Goal: Task Accomplishment & Management: Manage account settings

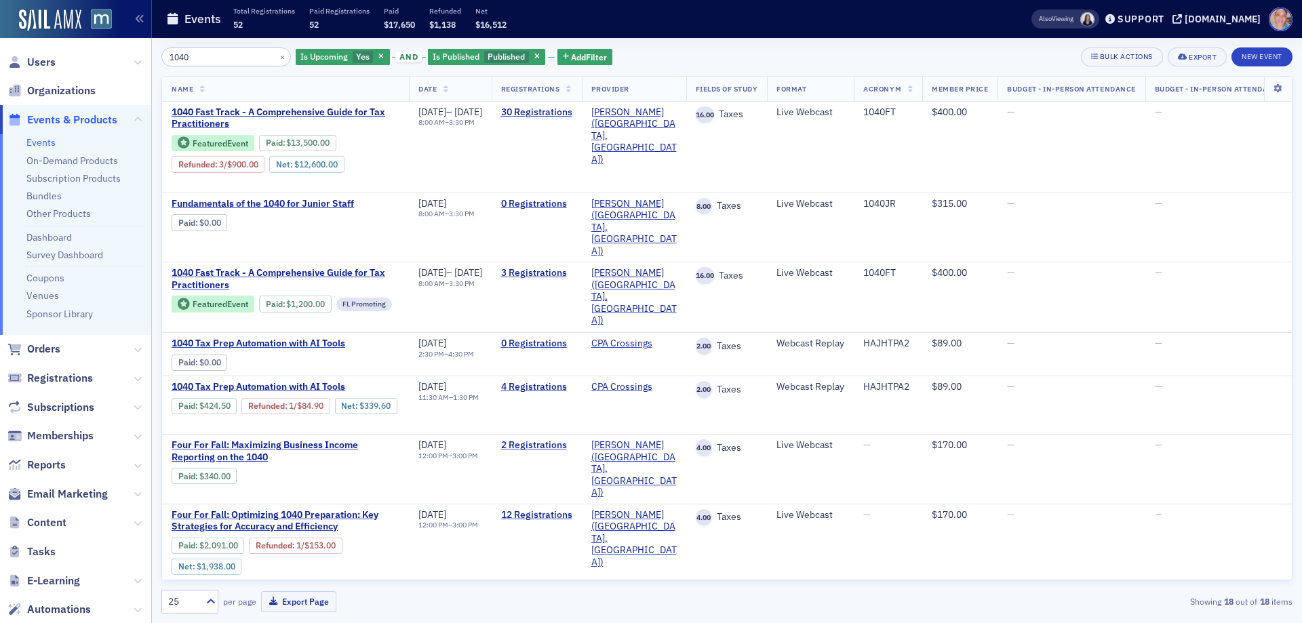
click at [118, 59] on div "Users Organizations Events & Products Events On-Demand Products Subscription Pr…" at bounding box center [651, 311] width 1302 height 623
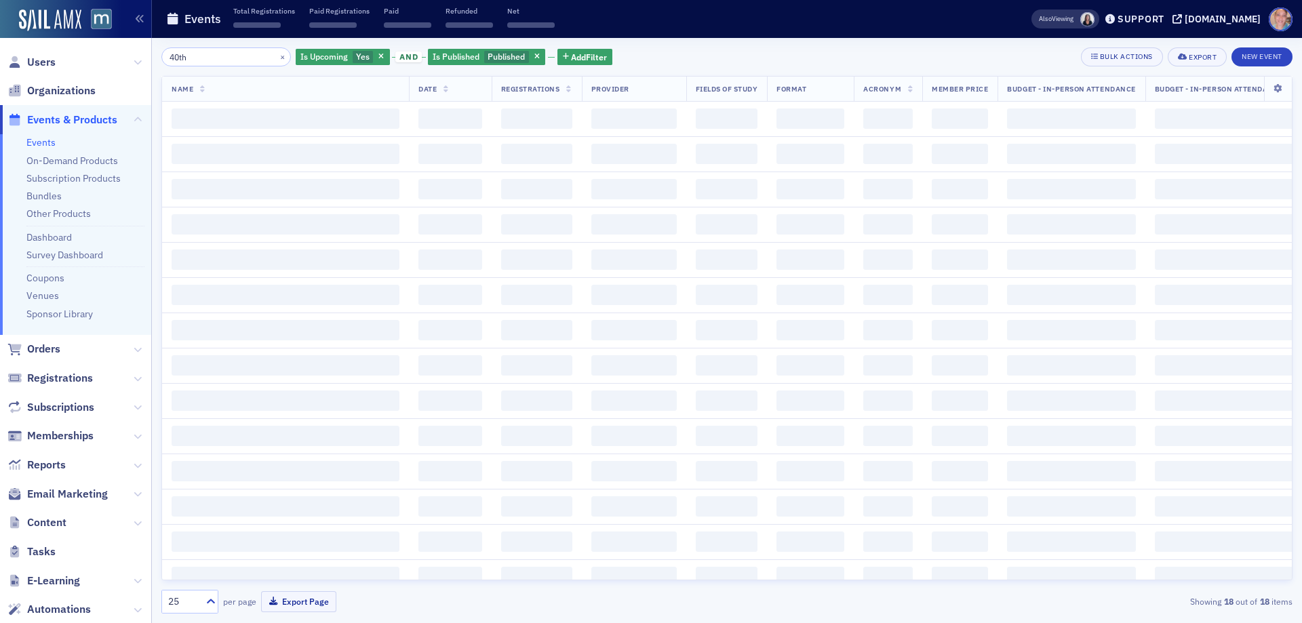
type input "40th"
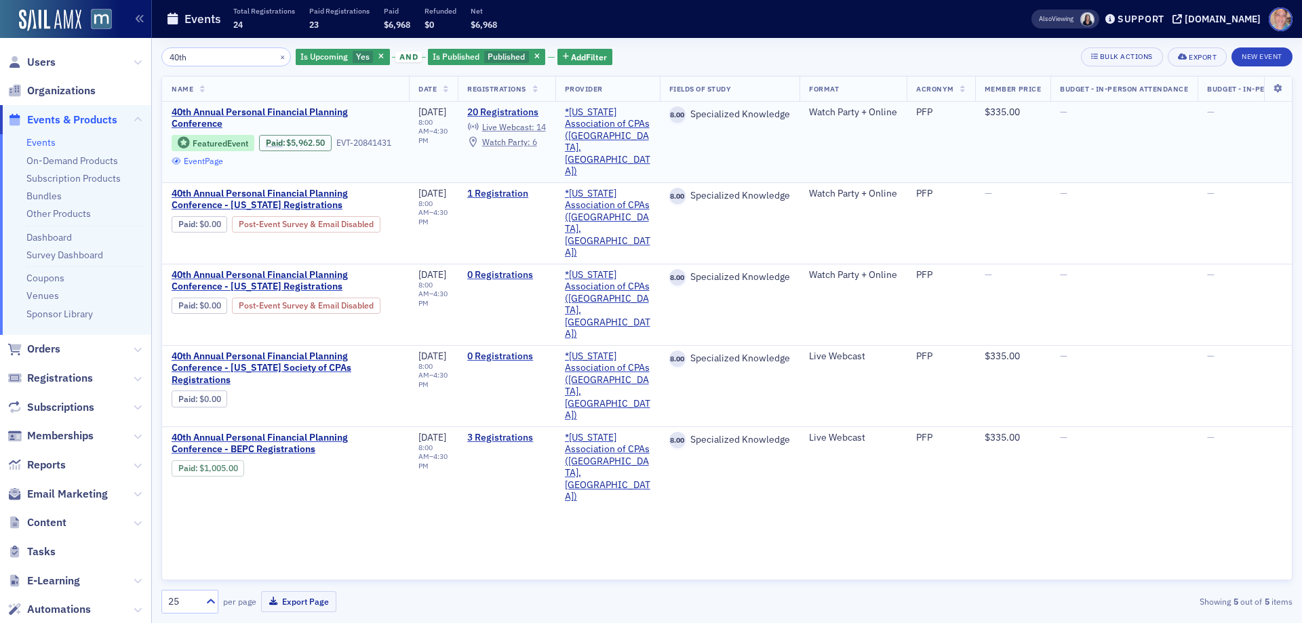
click at [215, 161] on link "Event Page" at bounding box center [198, 161] width 52 height 10
click at [43, 60] on span "Users" at bounding box center [41, 62] width 28 height 15
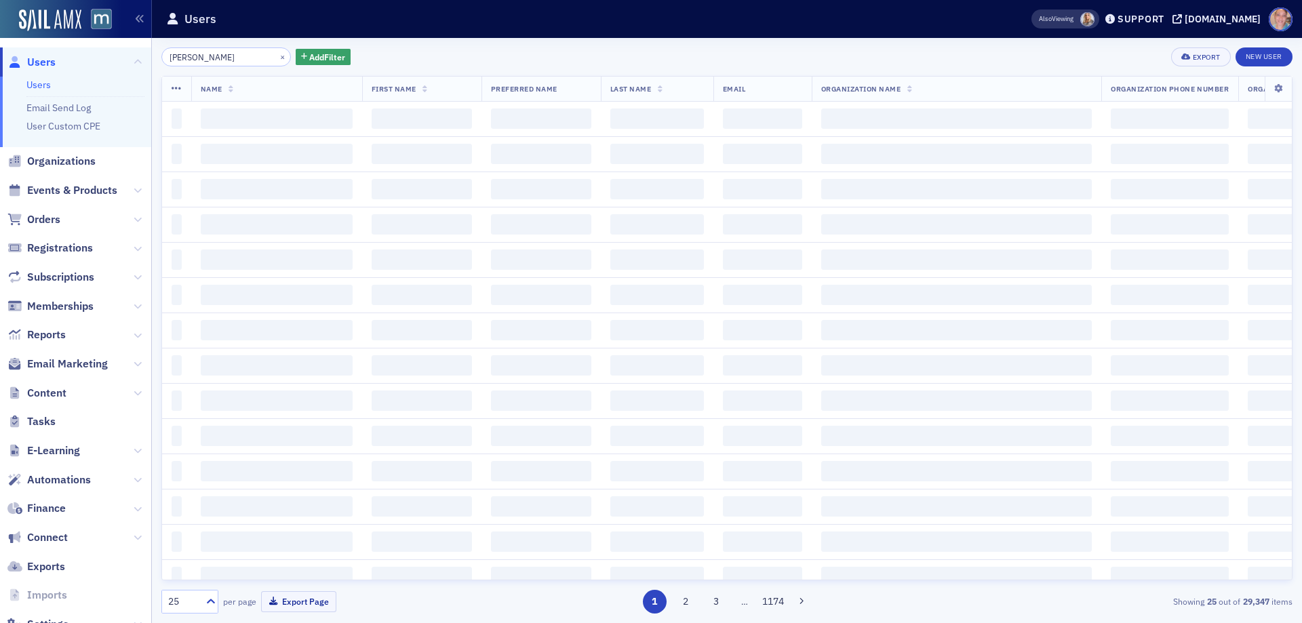
type input "sean o'connell"
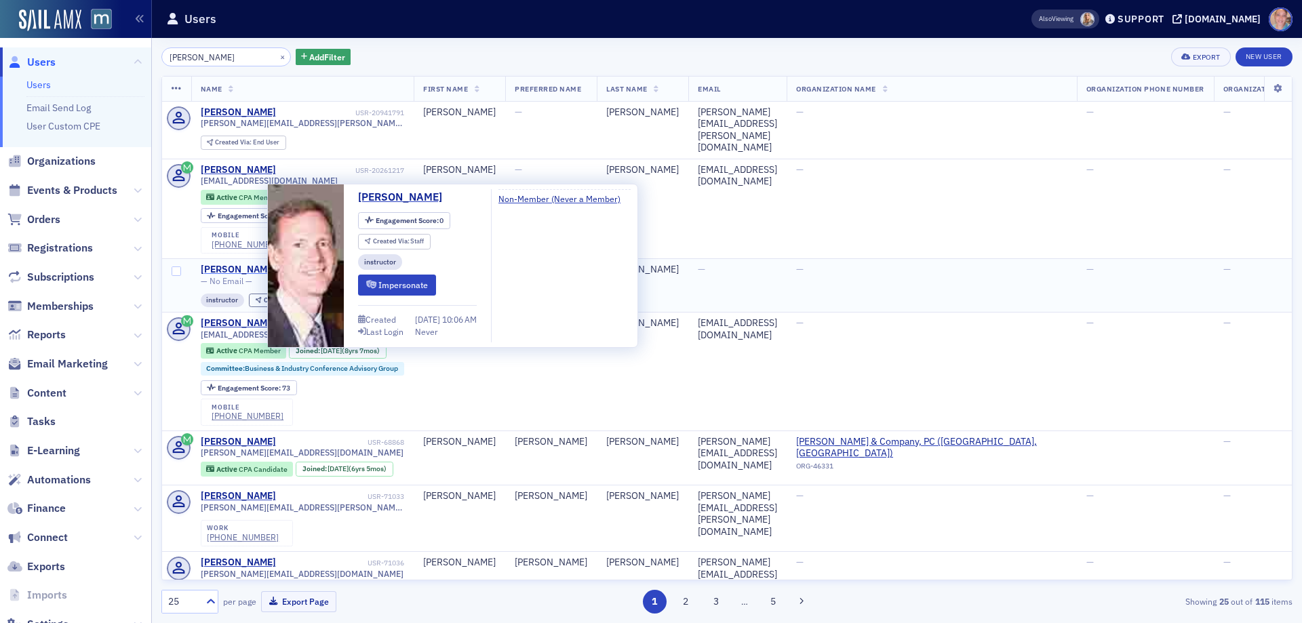
click at [237, 264] on div "Sean O'Connell" at bounding box center [238, 270] width 75 height 12
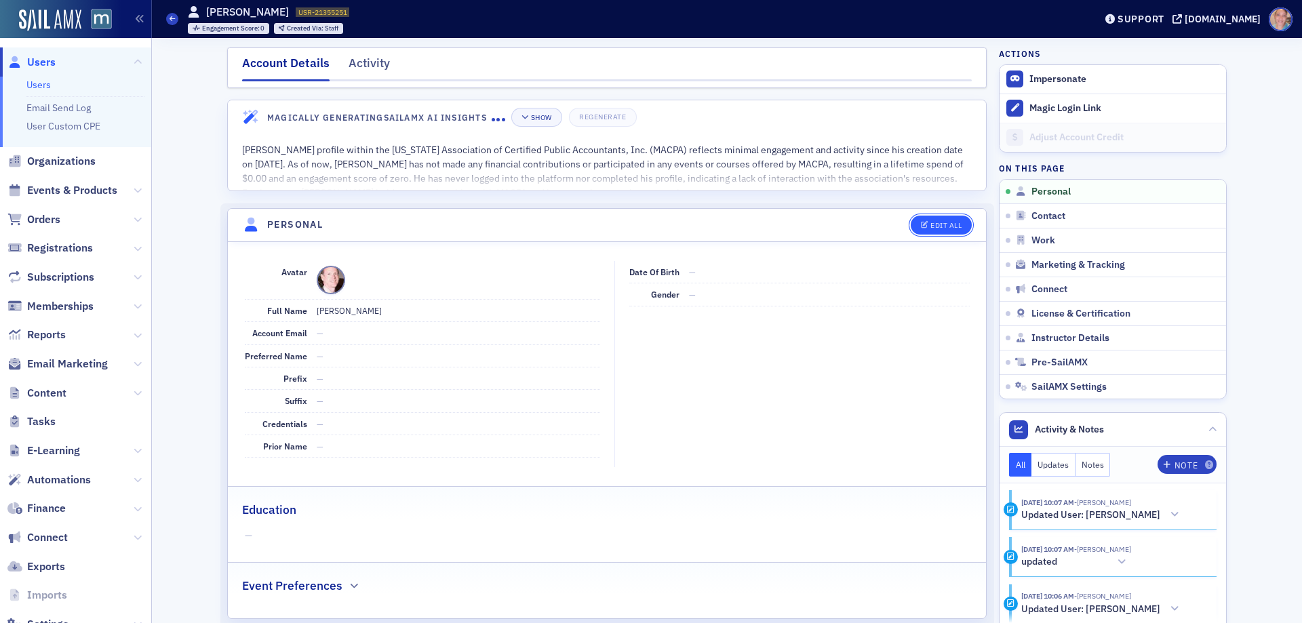
click at [935, 220] on button "Edit All" at bounding box center [940, 225] width 61 height 19
select select "US"
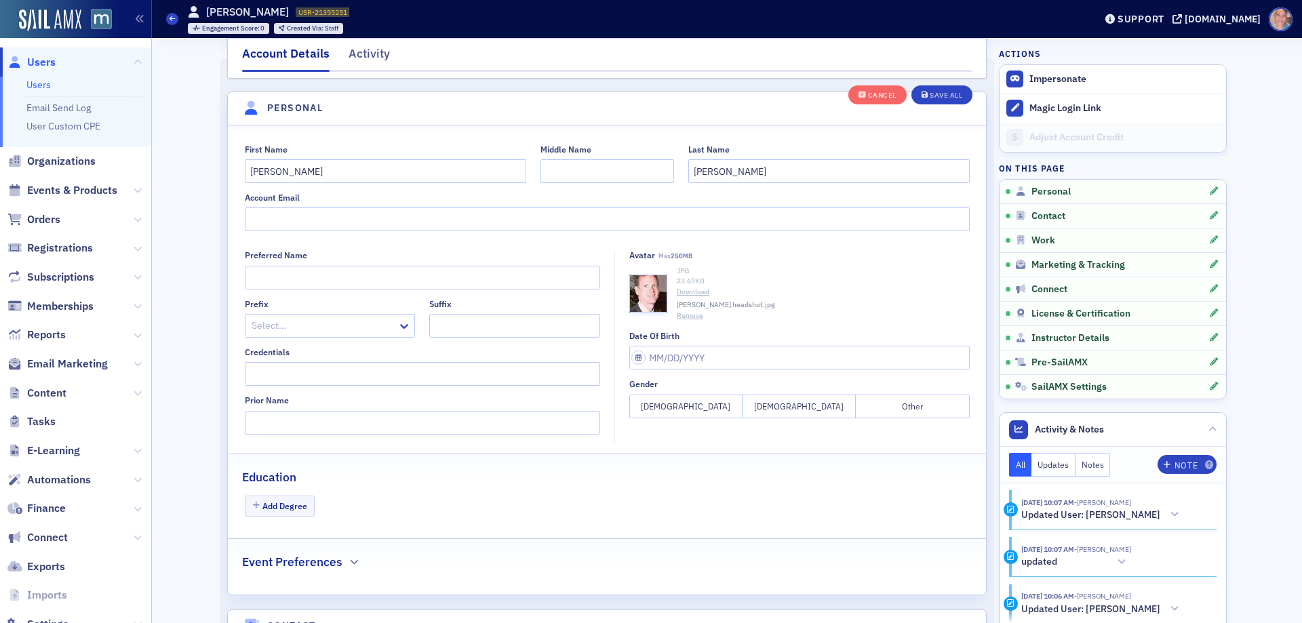
scroll to position [158, 0]
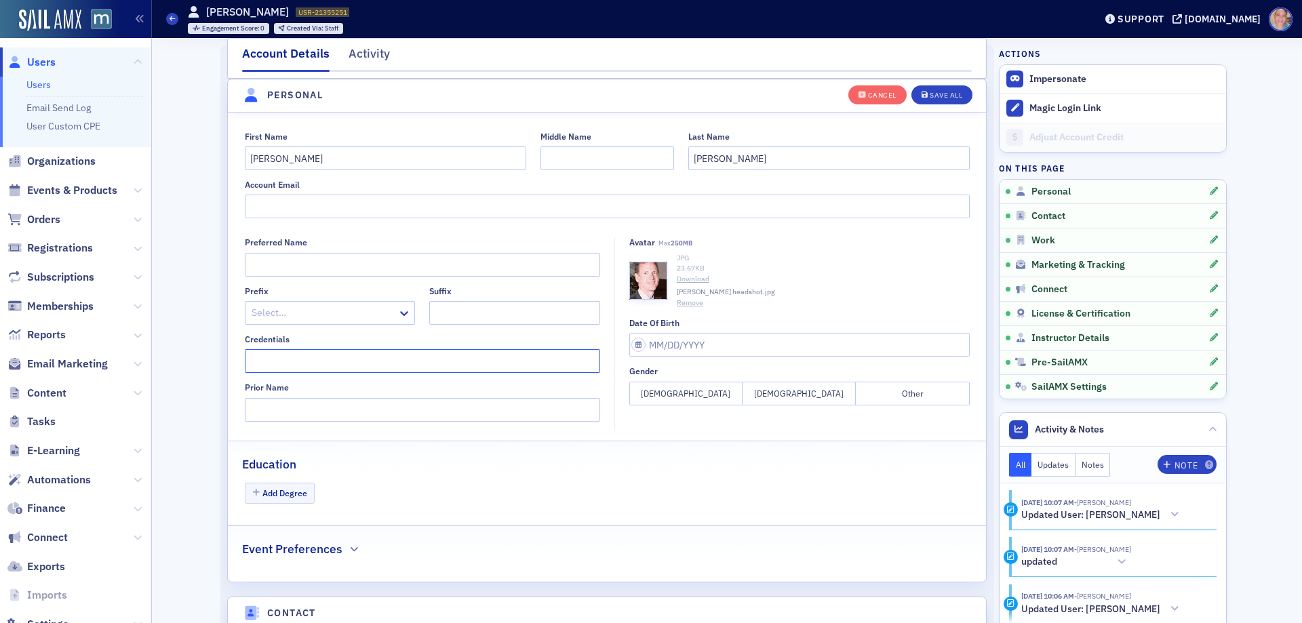
click at [267, 362] on input "Credentials" at bounding box center [422, 361] width 355 height 24
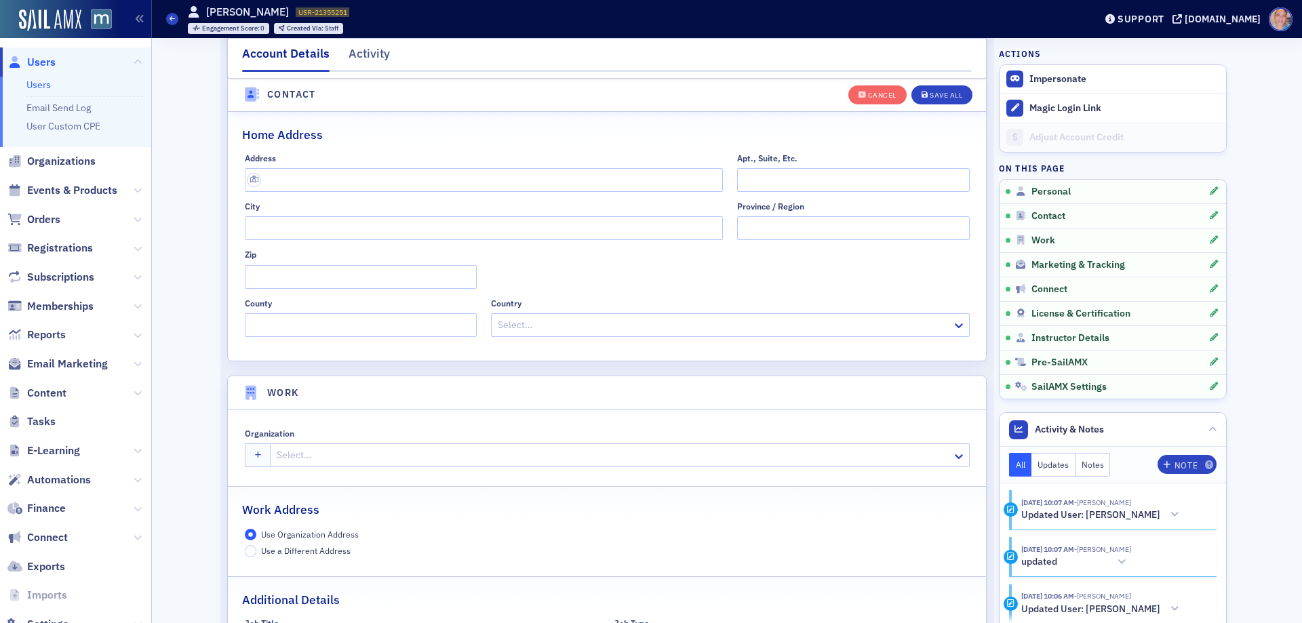
scroll to position [904, 0]
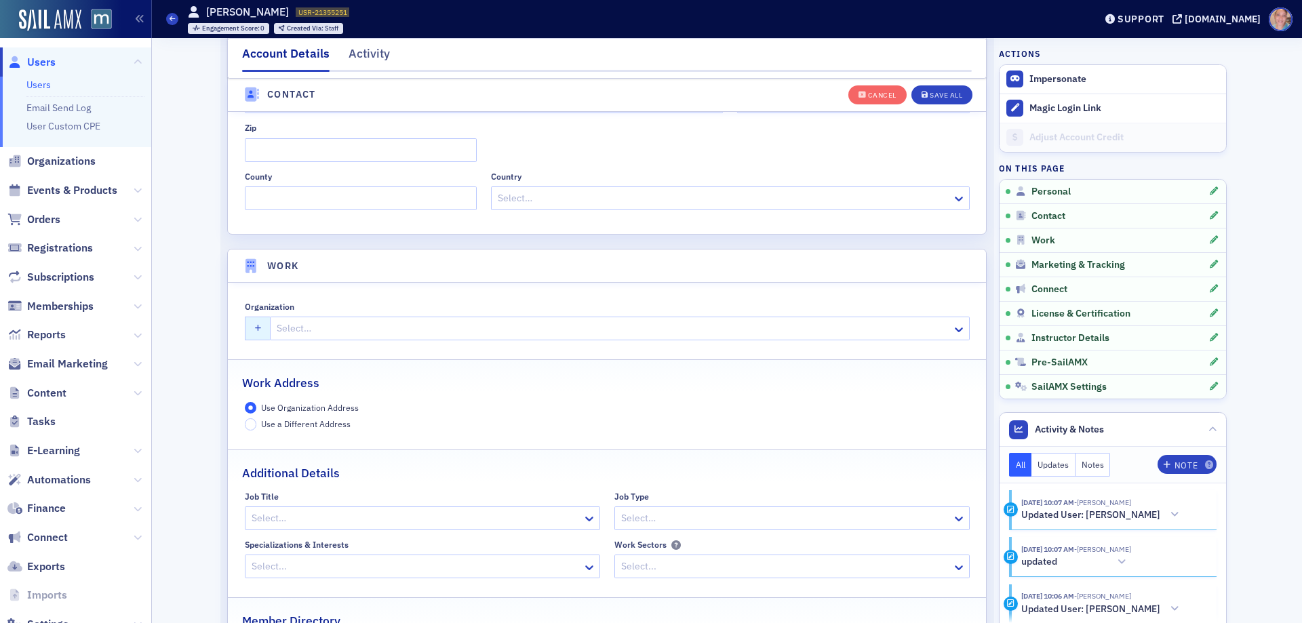
type input "CPA/PFS, CGMA"
click at [255, 327] on icon "button" at bounding box center [258, 328] width 7 height 7
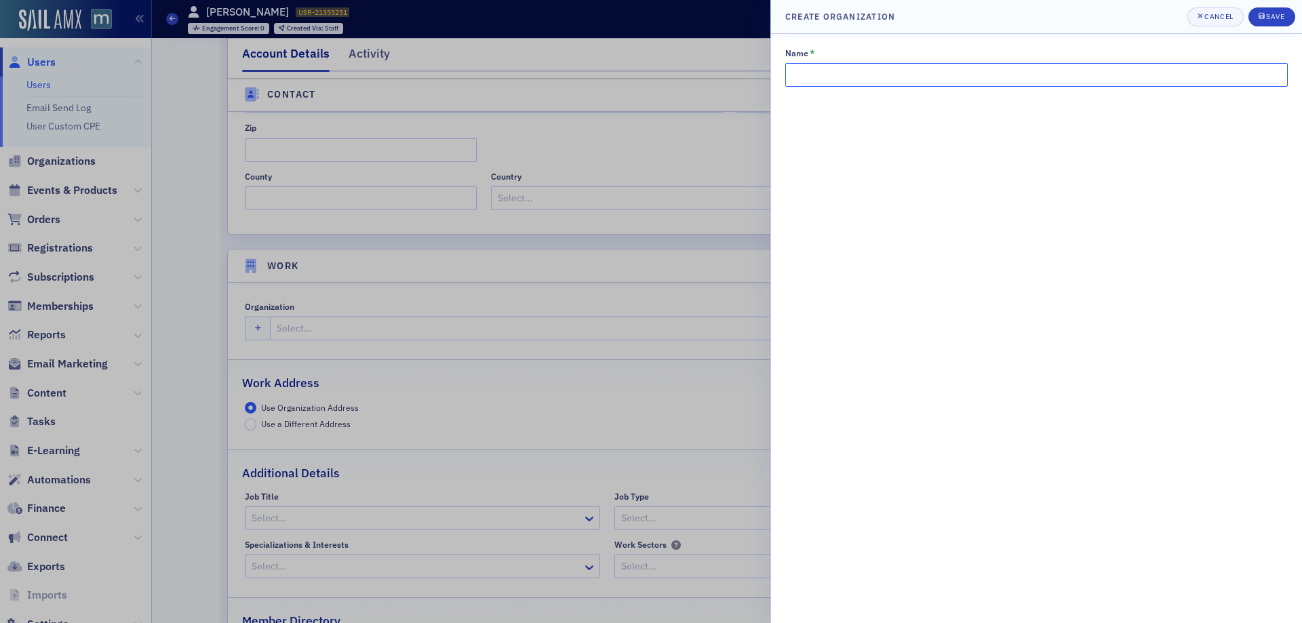
click at [948, 71] on input "Name *" at bounding box center [1036, 75] width 502 height 24
click at [1203, 17] on div "button" at bounding box center [1200, 17] width 7 height 11
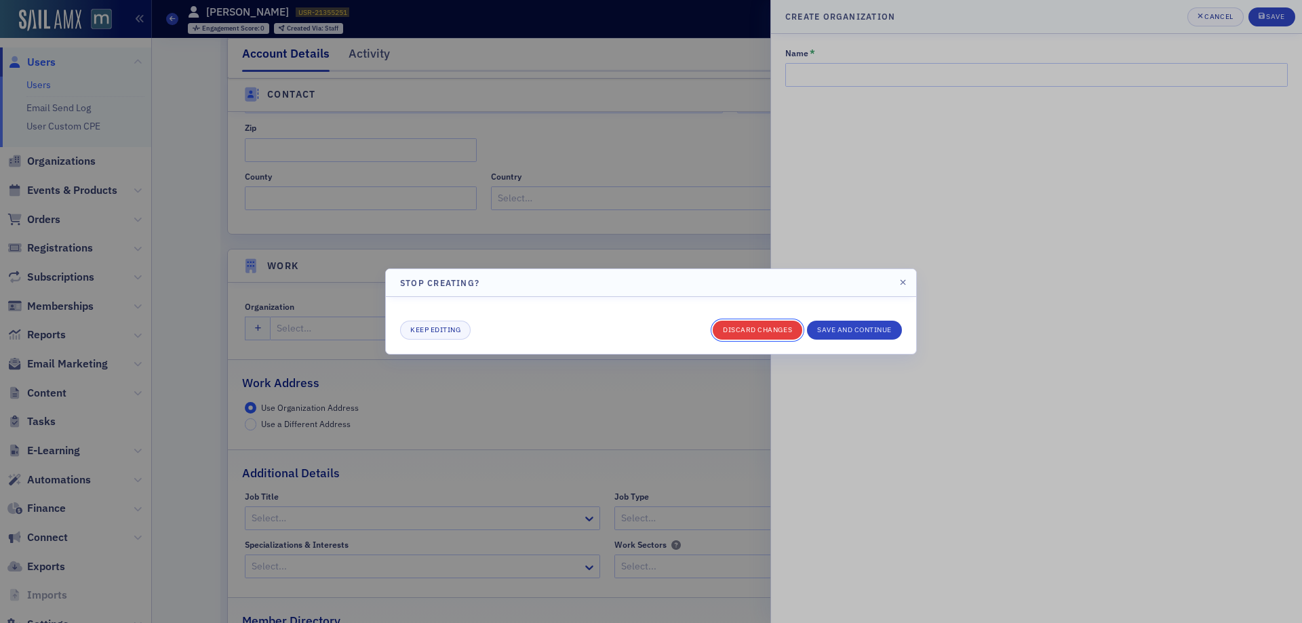
click at [788, 322] on button "Discard changes" at bounding box center [756, 330] width 89 height 19
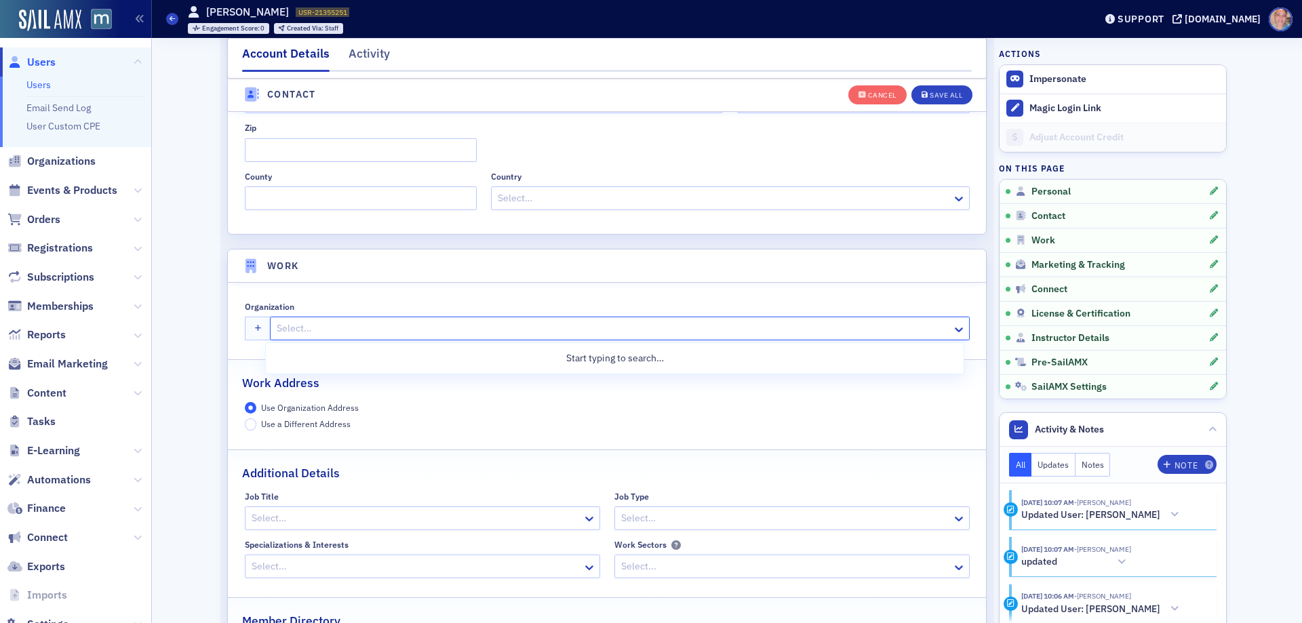
click at [280, 327] on div at bounding box center [612, 328] width 674 height 17
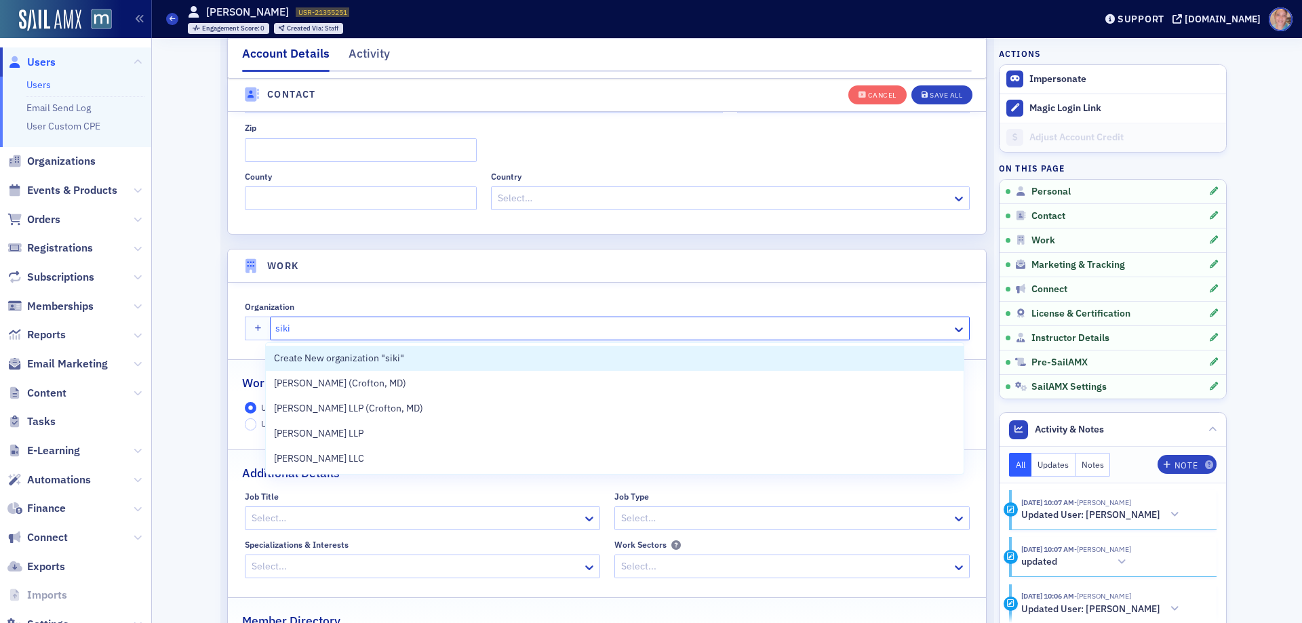
type input "siki"
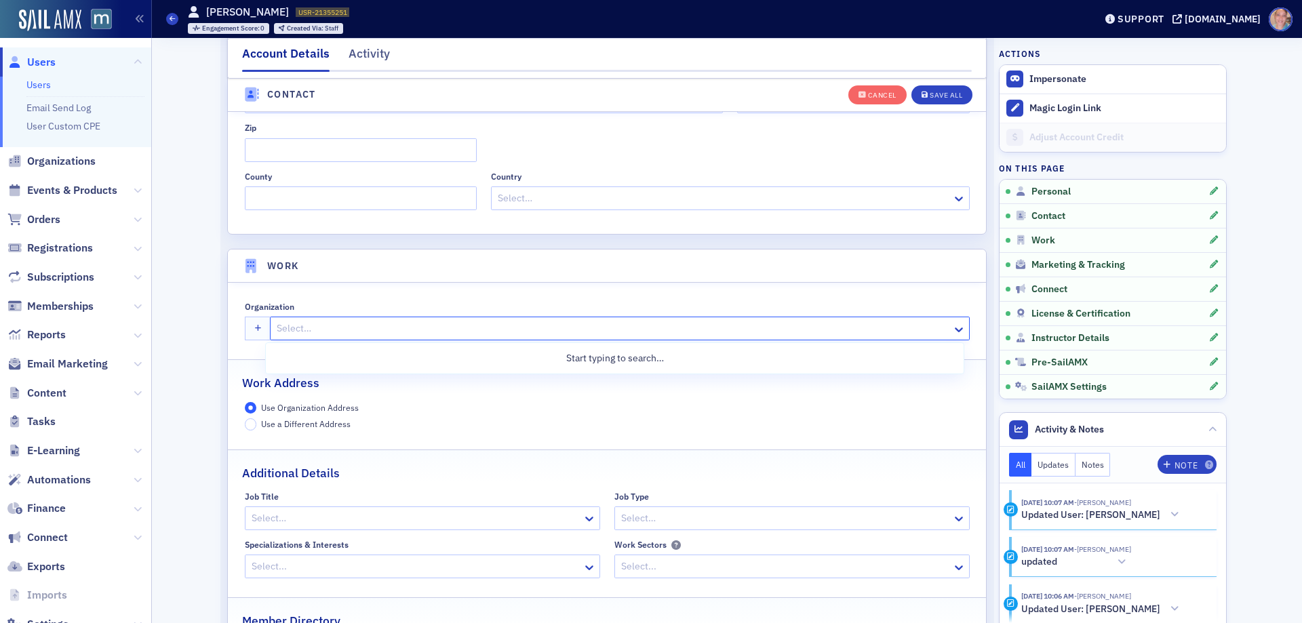
click at [310, 330] on div at bounding box center [612, 328] width 674 height 17
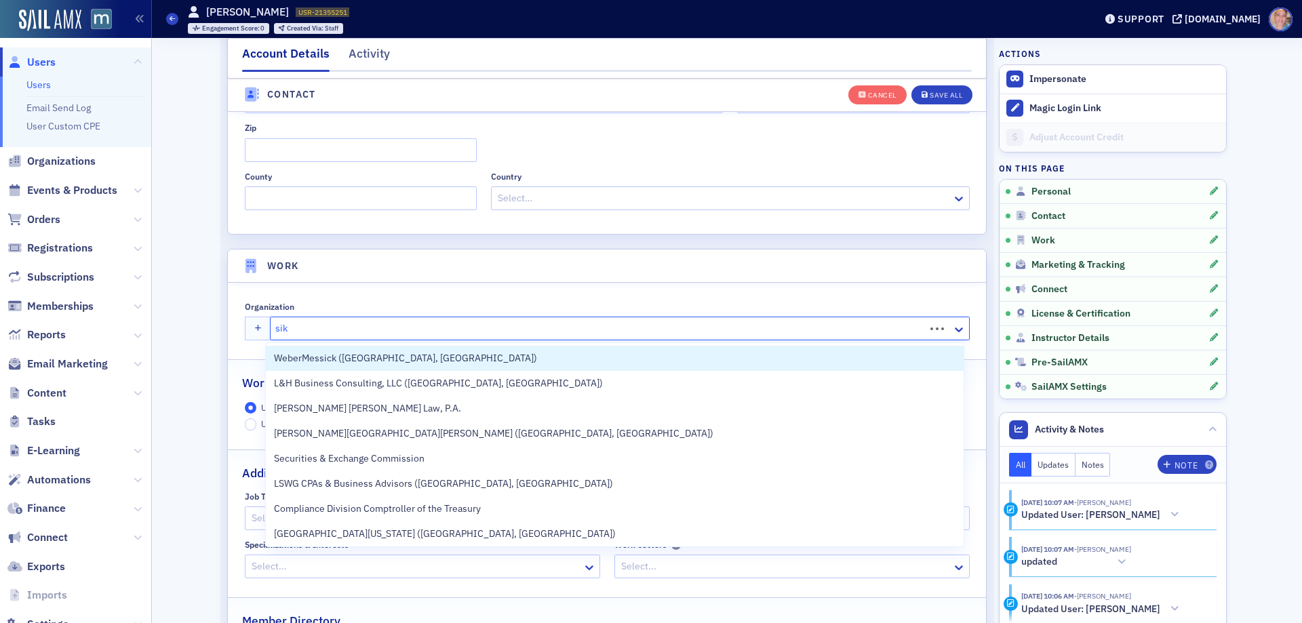
type input "siki"
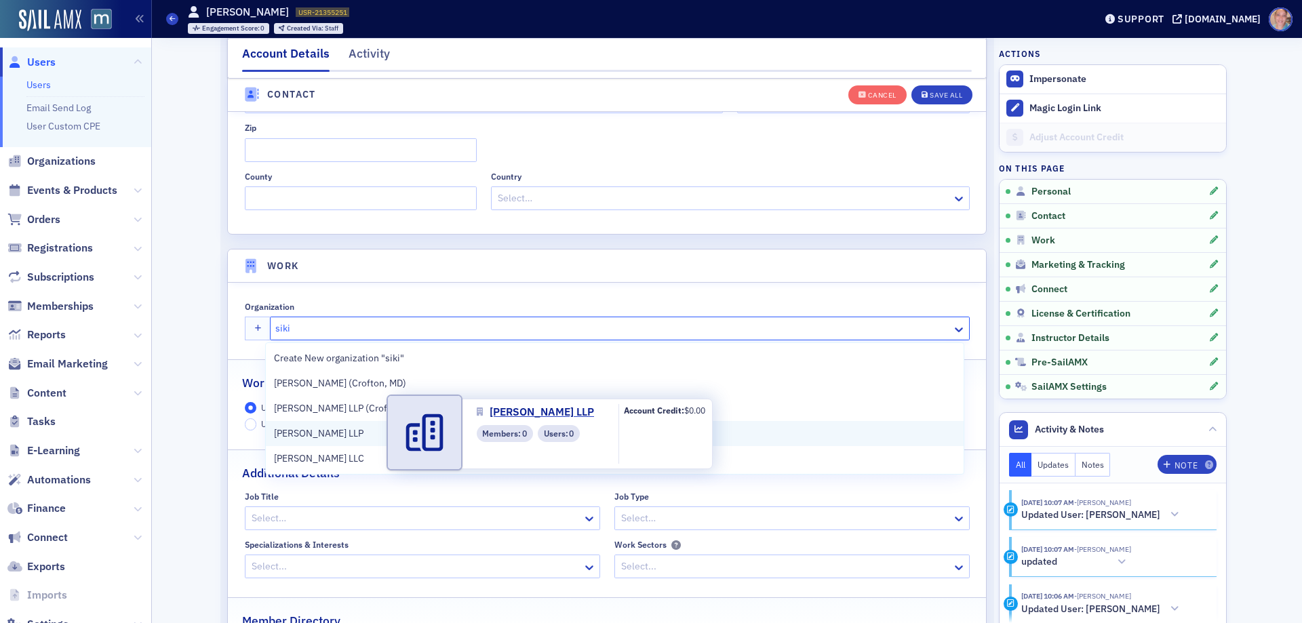
click at [324, 433] on span "Sikich LLP" at bounding box center [335, 433] width 123 height 14
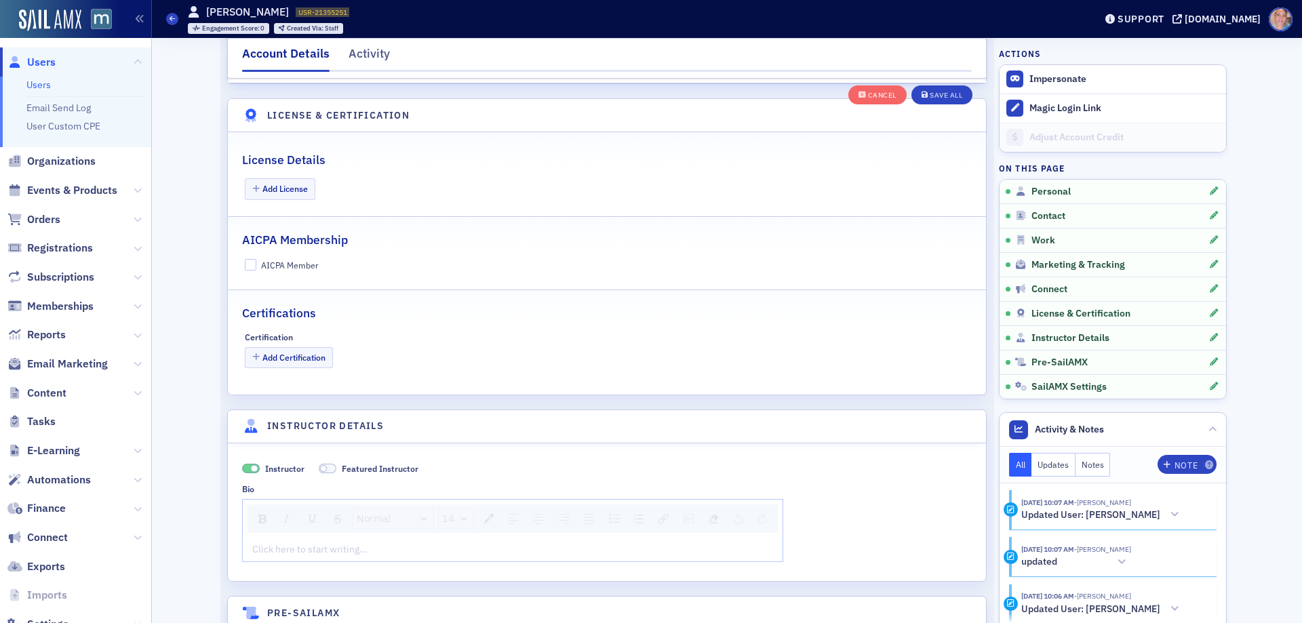
scroll to position [2259, 0]
click at [291, 554] on div "rdw-editor" at bounding box center [513, 548] width 520 height 14
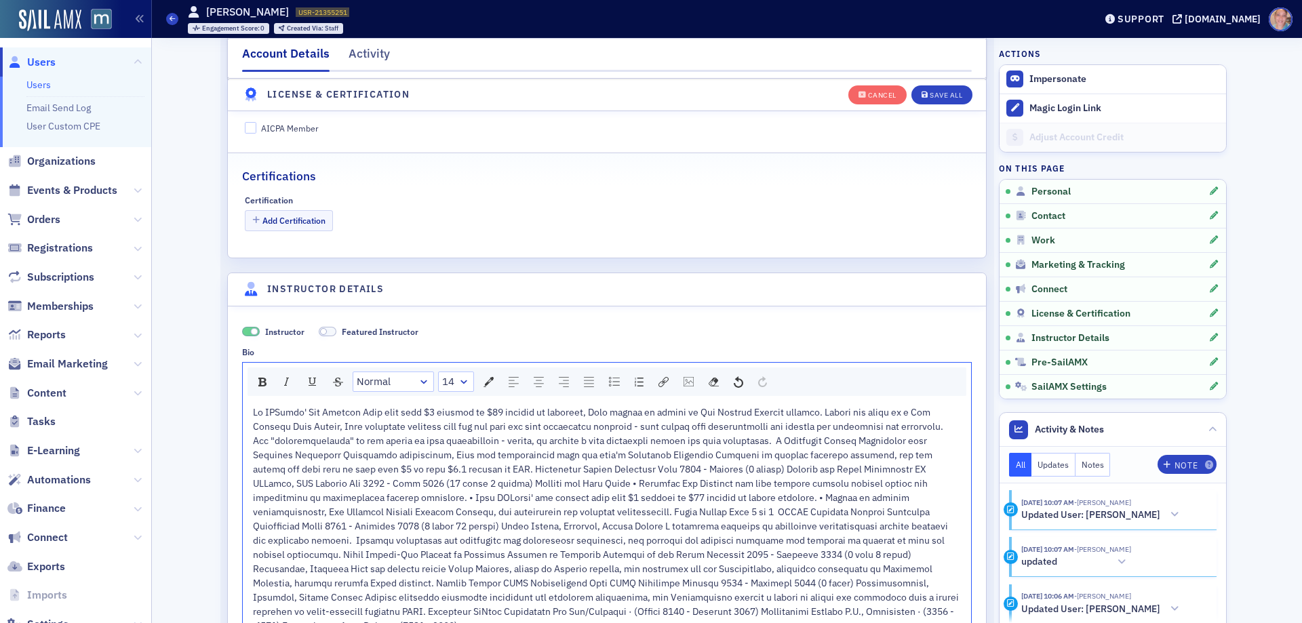
scroll to position [2530, 0]
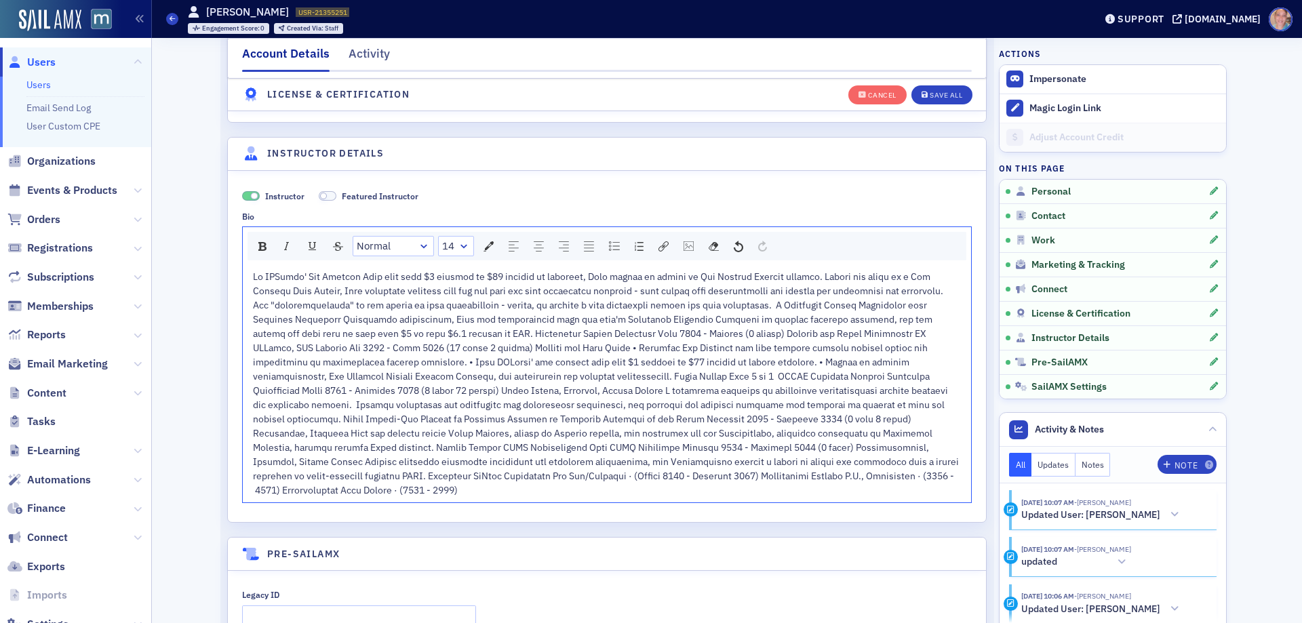
click at [577, 333] on span "rdw-editor" at bounding box center [607, 383] width 708 height 226
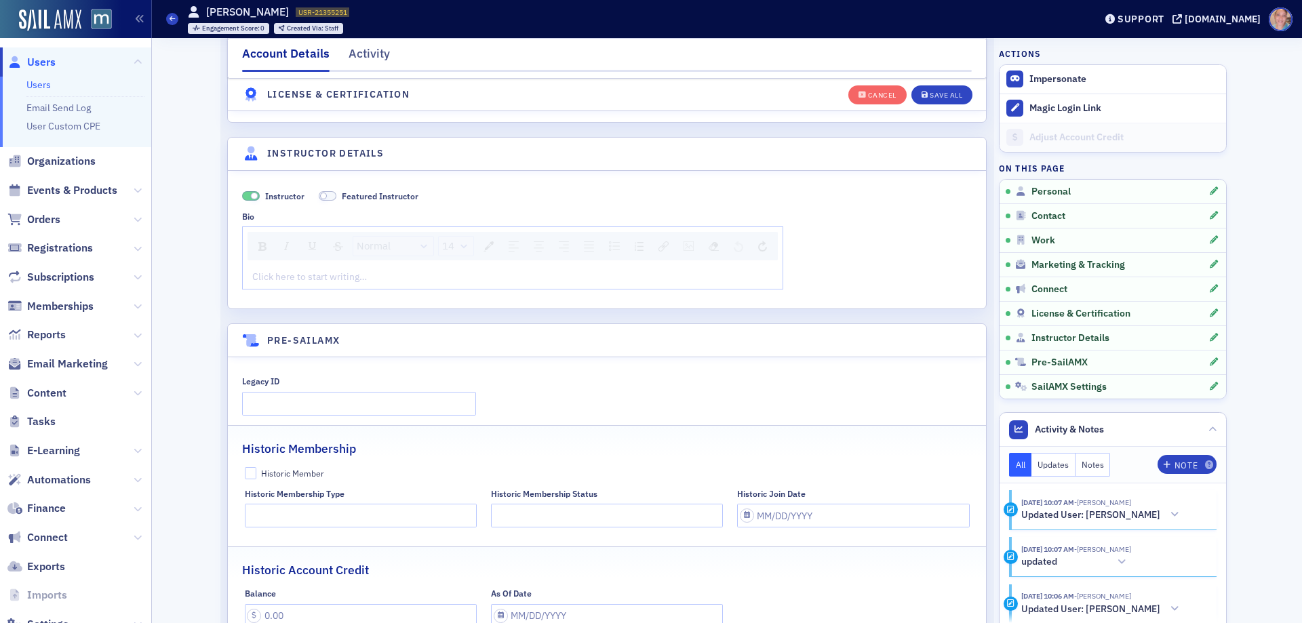
click at [261, 283] on div "rdw-editor" at bounding box center [513, 277] width 520 height 14
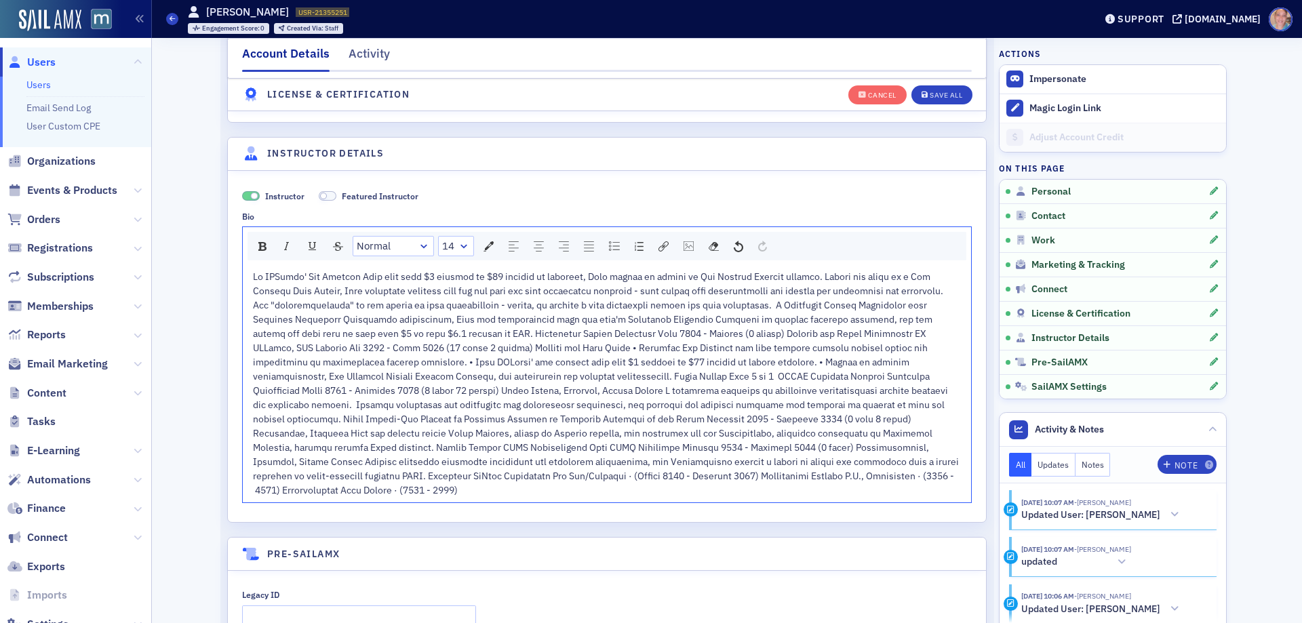
click at [344, 321] on span "rdw-editor" at bounding box center [607, 383] width 708 height 226
click at [496, 348] on span "rdw-editor" at bounding box center [607, 383] width 708 height 226
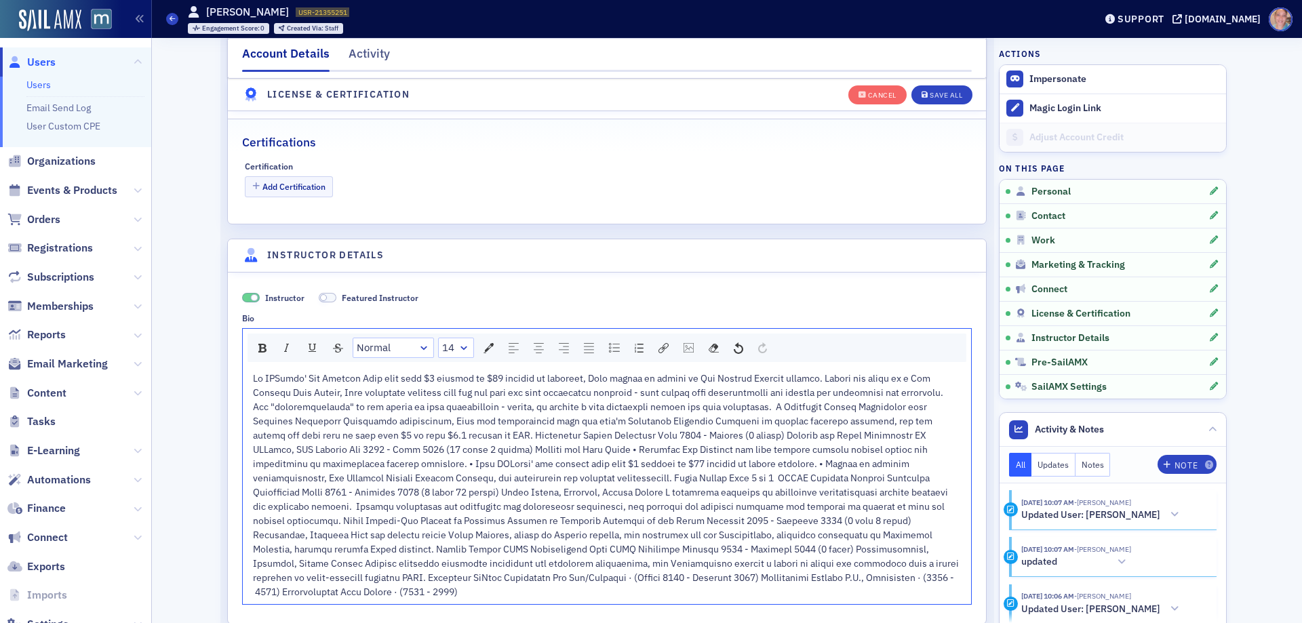
scroll to position [2463, 0]
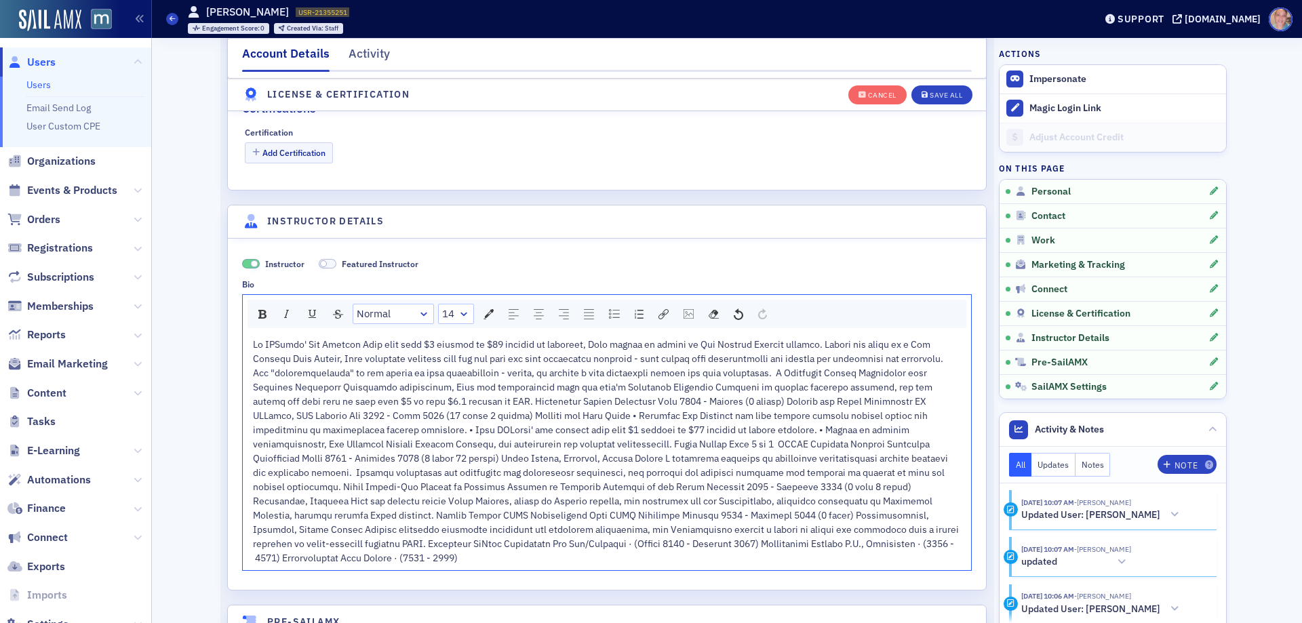
drag, startPoint x: 744, startPoint y: 369, endPoint x: 752, endPoint y: 367, distance: 9.2
click at [744, 369] on span "rdw-editor" at bounding box center [607, 451] width 708 height 226
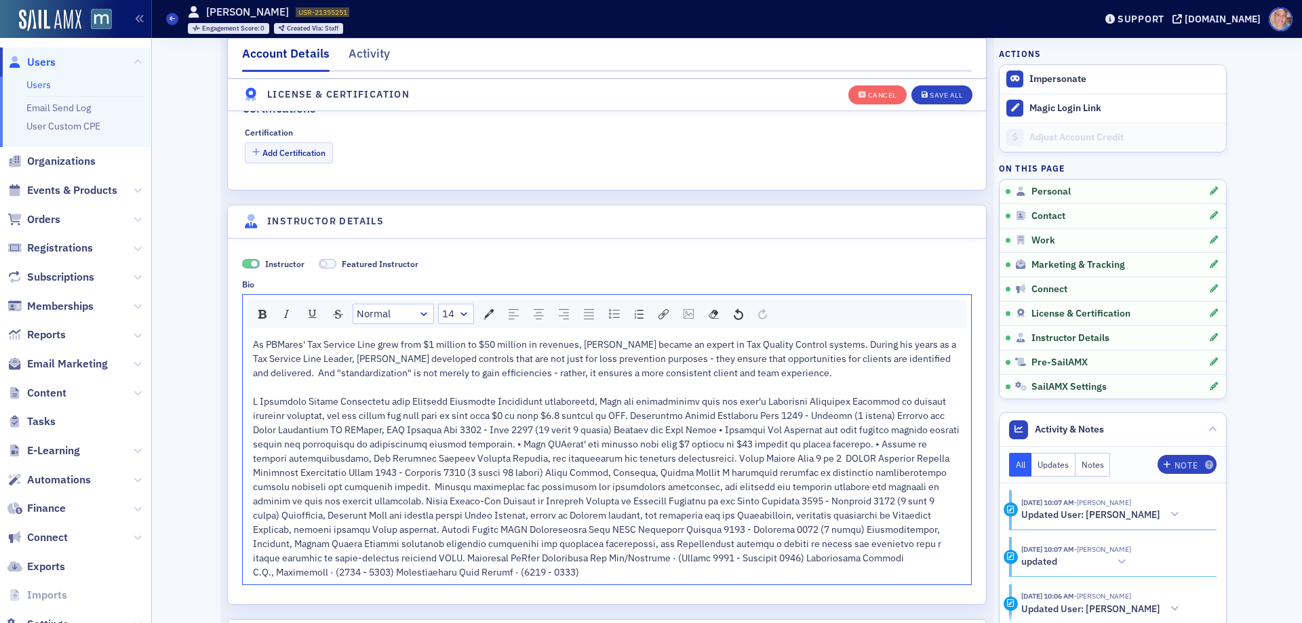
click at [601, 412] on span "rdw-editor" at bounding box center [607, 486] width 708 height 183
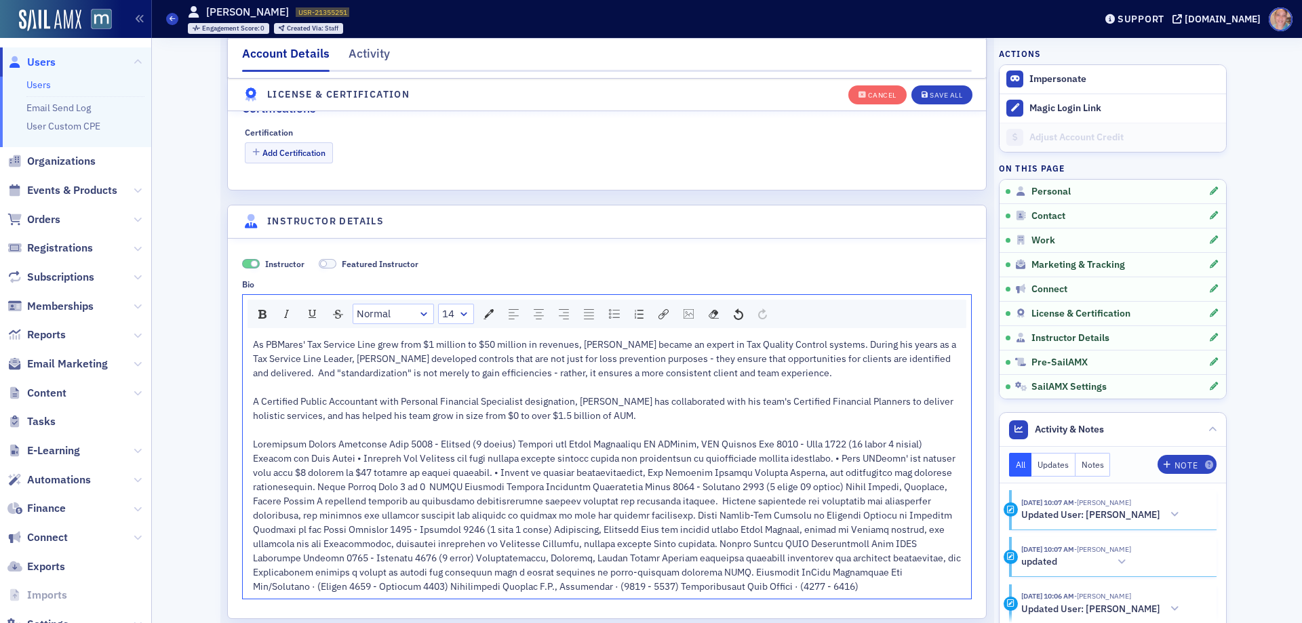
click at [300, 439] on span "rdw-editor" at bounding box center [608, 515] width 710 height 155
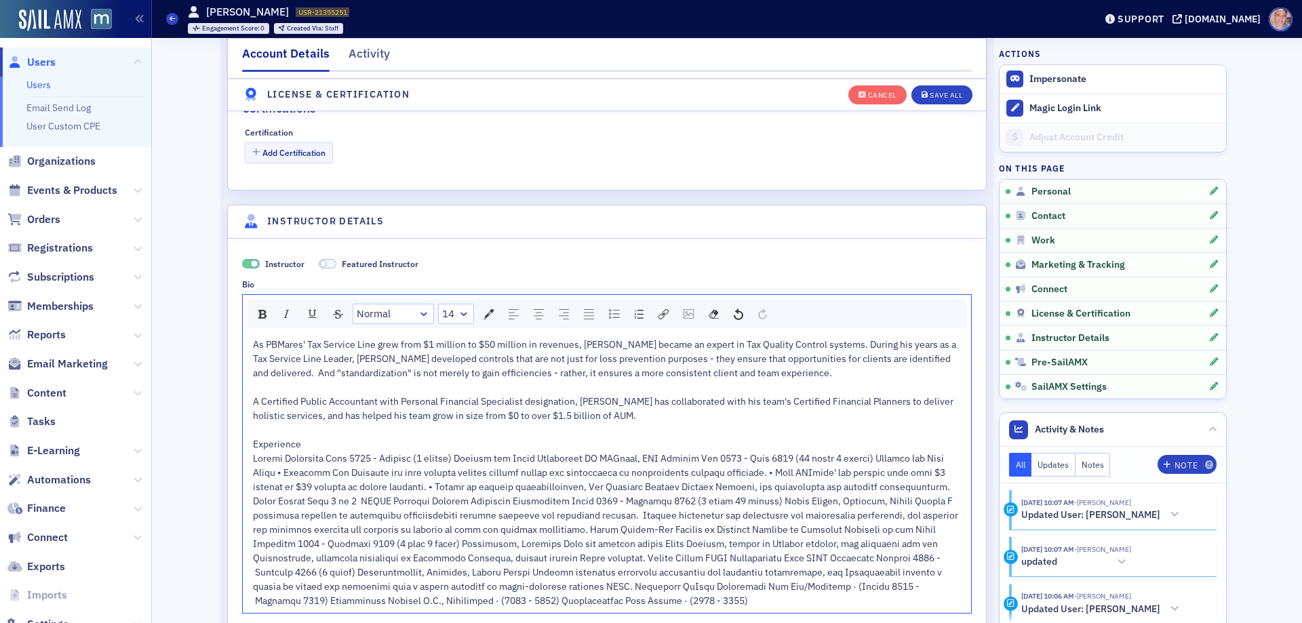
click at [449, 457] on span "rdw-editor" at bounding box center [606, 529] width 707 height 155
click at [607, 456] on span "rdw-editor" at bounding box center [606, 529] width 707 height 155
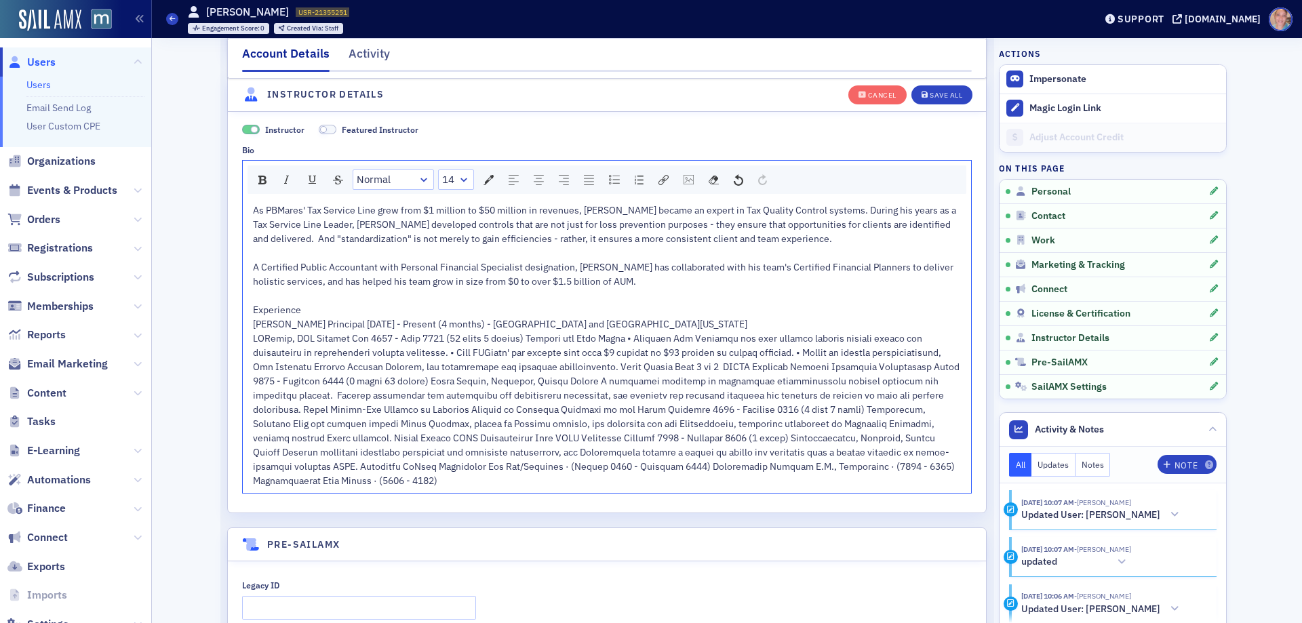
scroll to position [2598, 0]
click at [280, 462] on span "rdw-editor" at bounding box center [607, 408] width 708 height 155
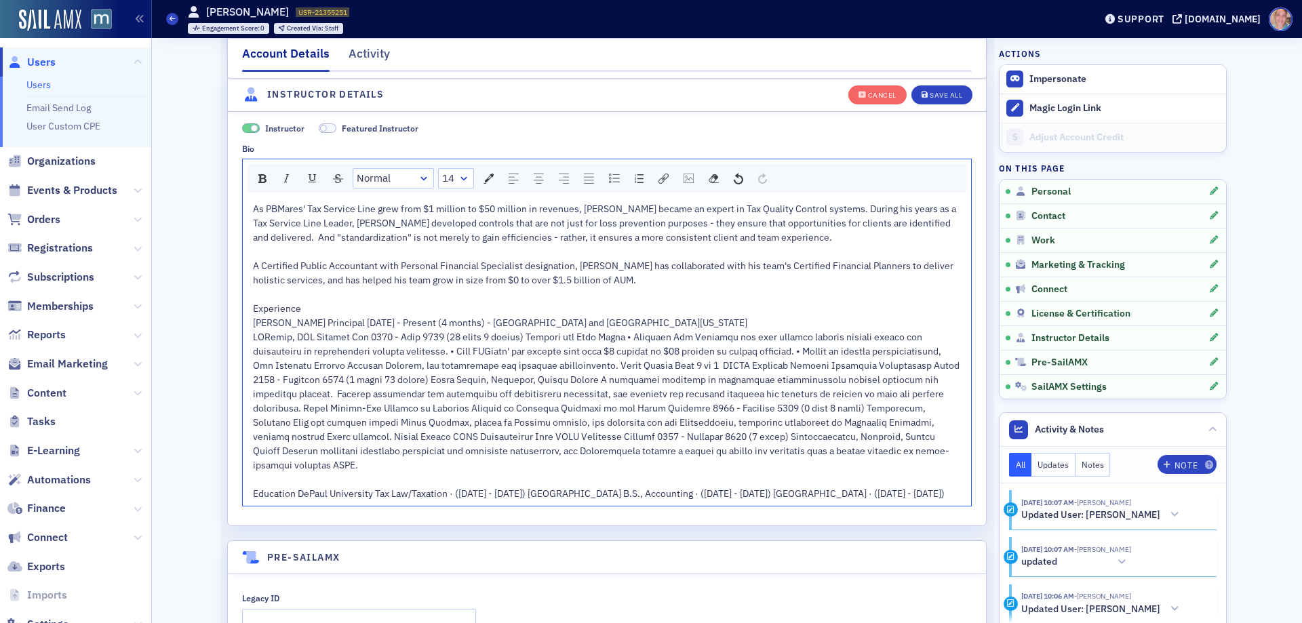
click at [292, 487] on span "Education DePaul University Tax Law/Taxation · (August 2024 - December 2025) Br…" at bounding box center [598, 493] width 691 height 12
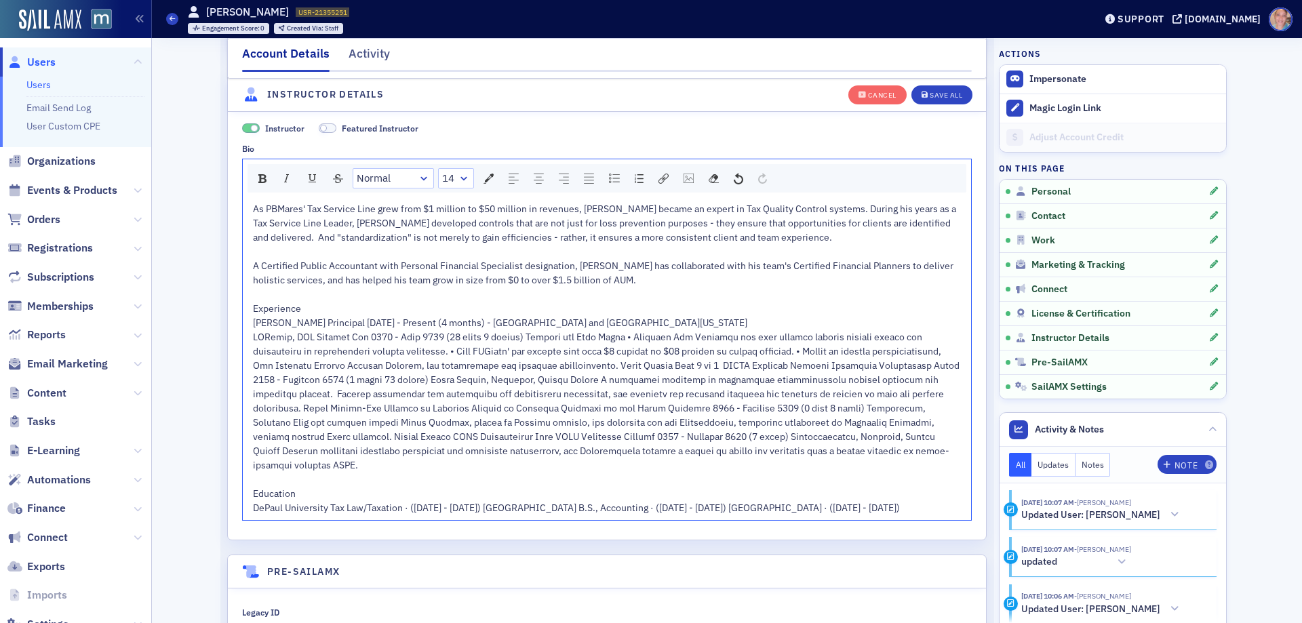
click at [548, 506] on span "DePaul University Tax Law/Taxation · (August 2024 - December 2025) Bridgewater …" at bounding box center [576, 508] width 647 height 12
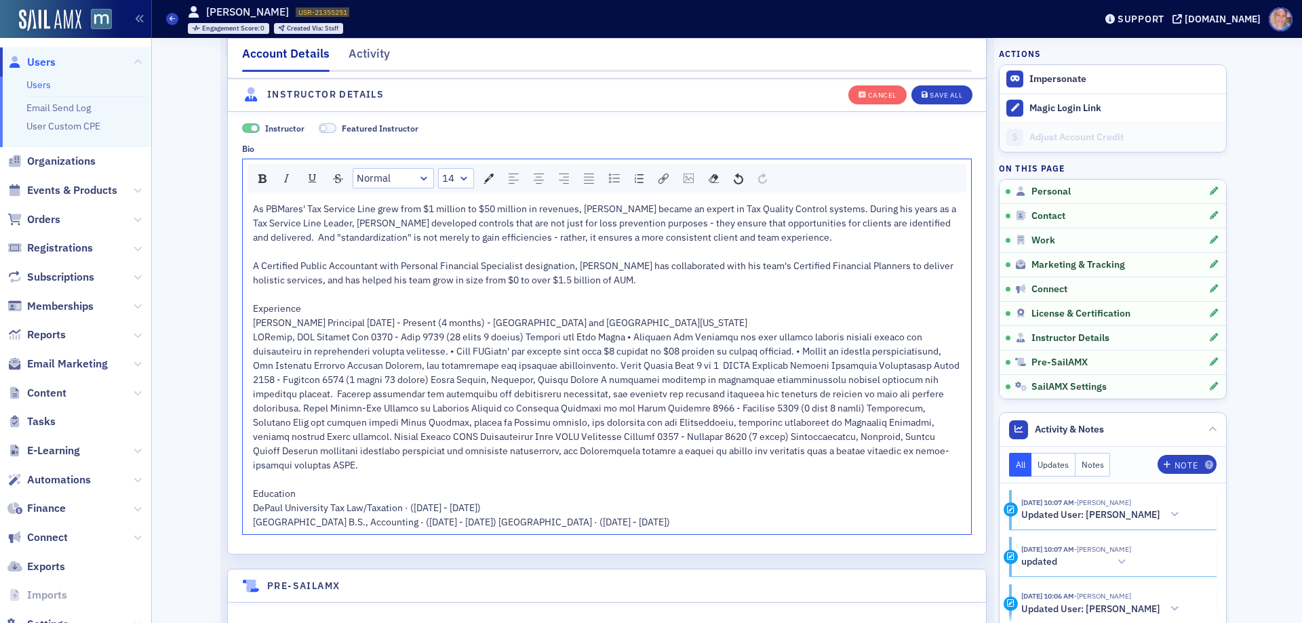
click at [477, 522] on span "Bridgewater College B.S., Accounting · (1981 - 1985) Surrattsville High School …" at bounding box center [461, 522] width 417 height 12
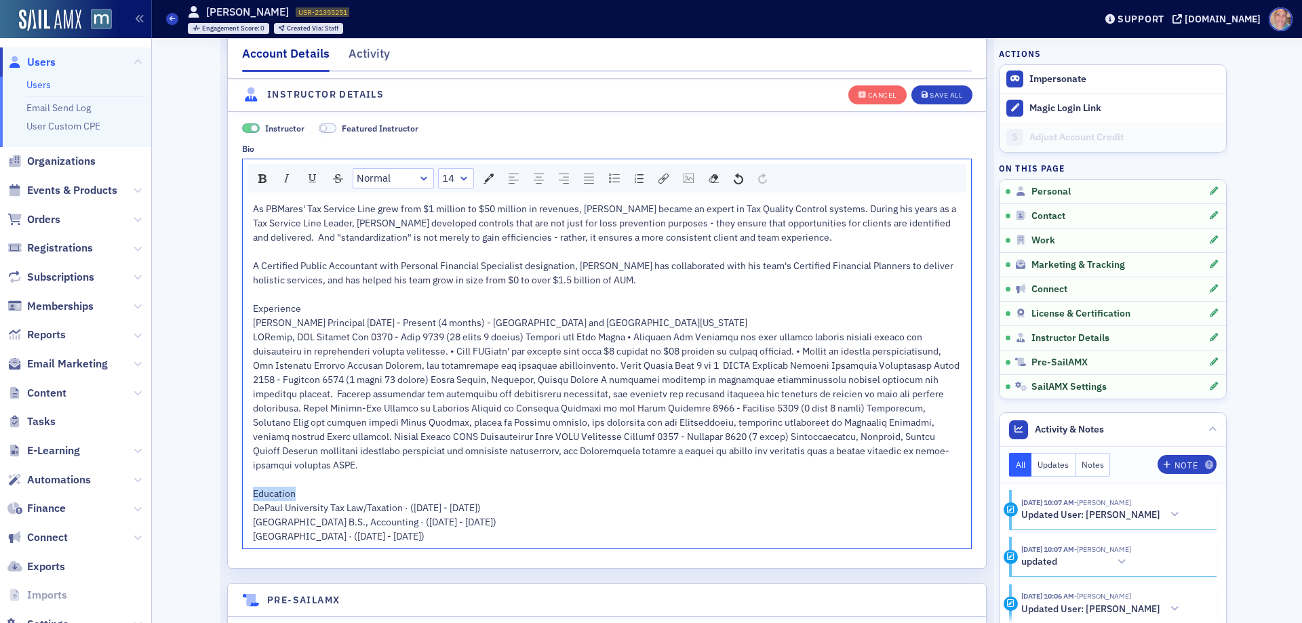
drag, startPoint x: 301, startPoint y: 494, endPoint x: 237, endPoint y: 494, distance: 63.7
click at [243, 494] on div "As PBMares' Tax Service Line grew from $1 million to $50 million in revenues, S…" at bounding box center [607, 372] width 728 height 351
click at [264, 303] on span "Experience" at bounding box center [277, 308] width 48 height 12
click at [343, 312] on div "Experience" at bounding box center [607, 309] width 708 height 14
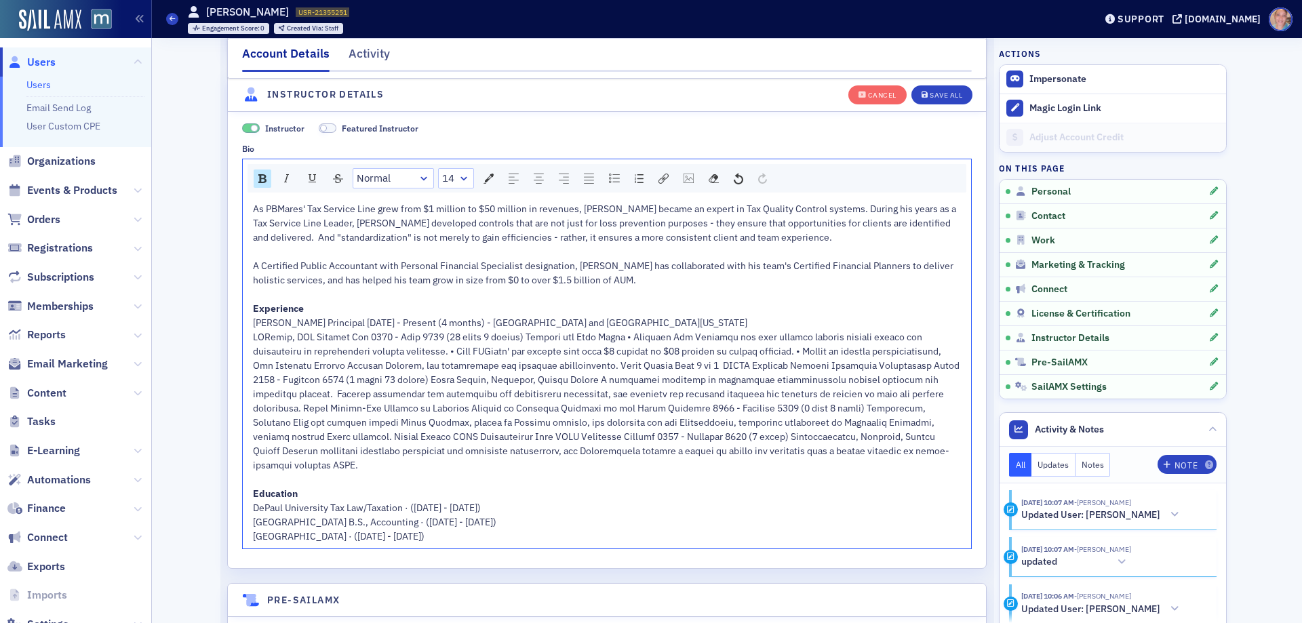
click at [608, 319] on div "Sikich Principal July 2025 - Present (4 months) - Chicago and Metro Washington …" at bounding box center [607, 323] width 708 height 14
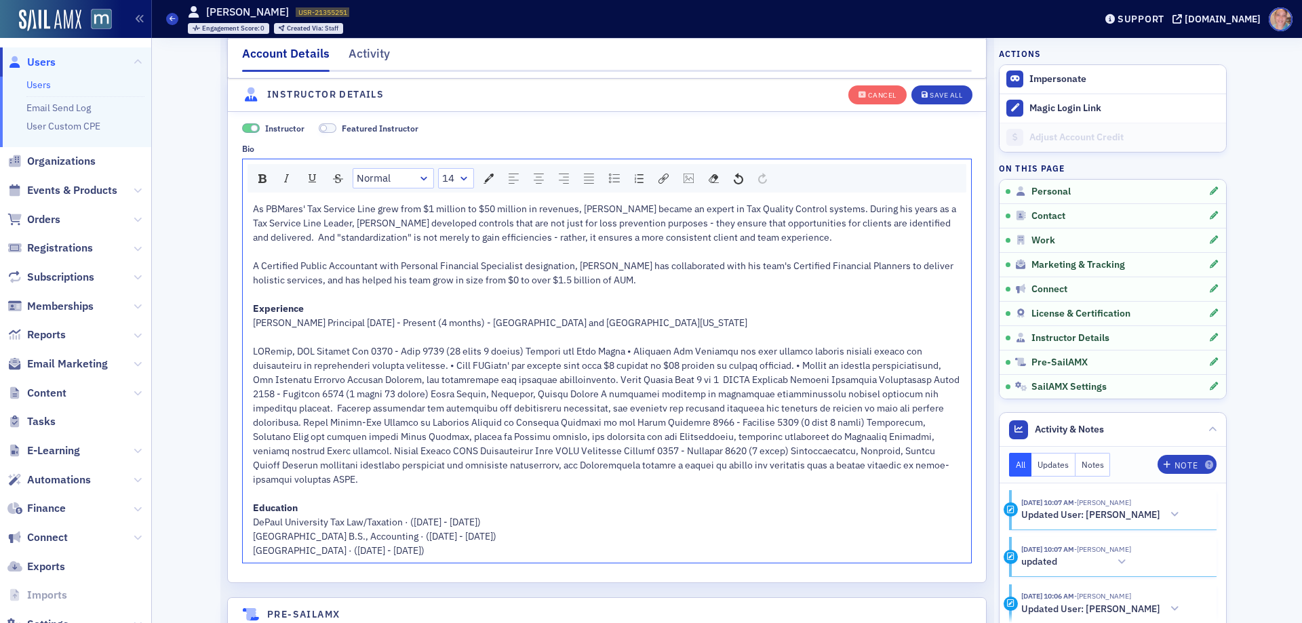
drag, startPoint x: 308, startPoint y: 346, endPoint x: 346, endPoint y: 325, distance: 42.8
click at [309, 346] on span "rdw-editor" at bounding box center [607, 415] width 708 height 140
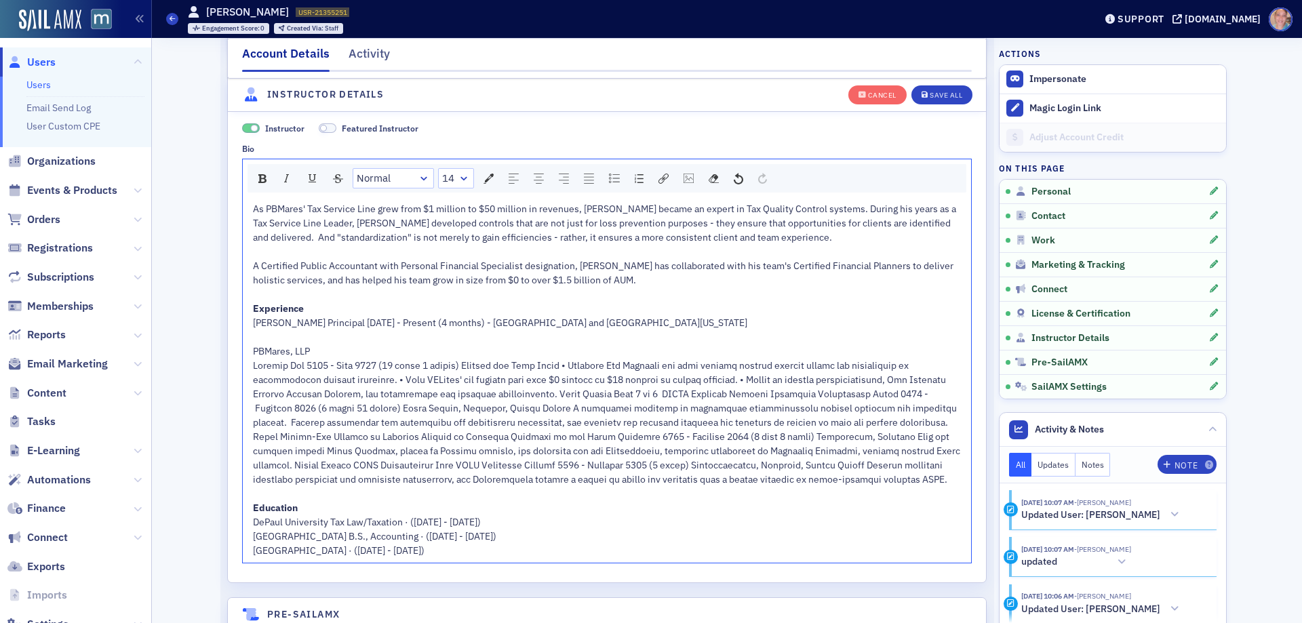
click at [464, 364] on span "rdw-editor" at bounding box center [607, 422] width 709 height 126
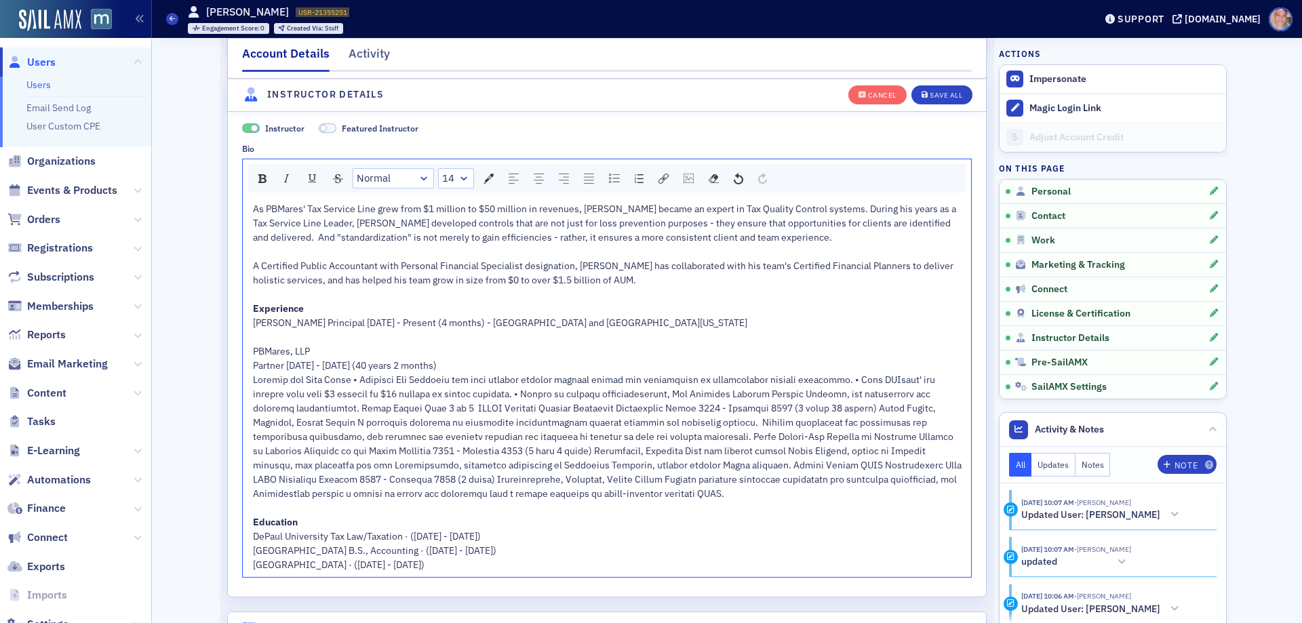
click at [349, 381] on span "rdw-editor" at bounding box center [608, 437] width 710 height 126
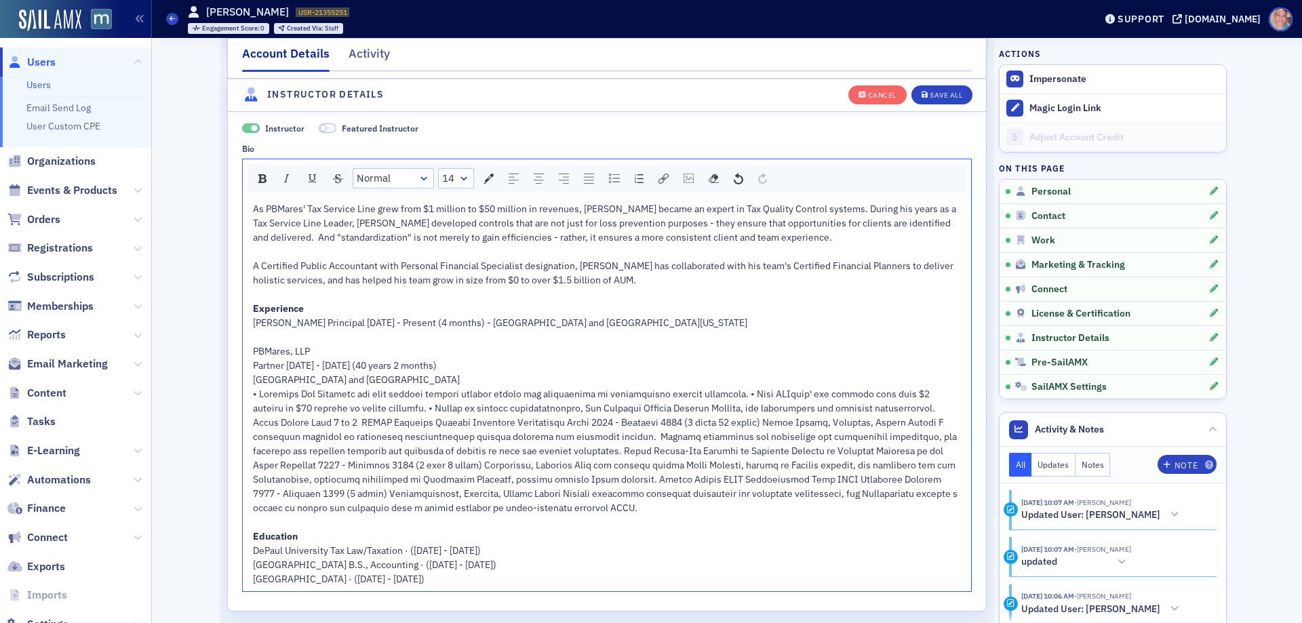
click at [750, 395] on span "rdw-editor" at bounding box center [606, 451] width 706 height 126
click at [601, 408] on span "rdw-editor" at bounding box center [606, 458] width 707 height 112
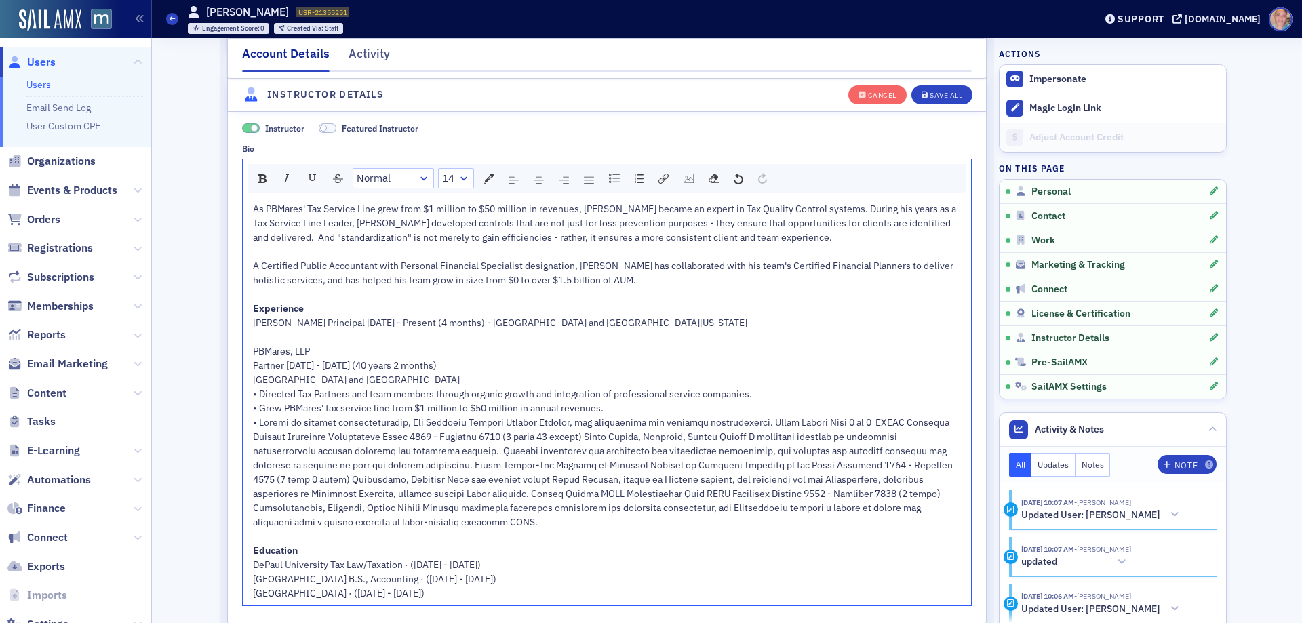
click at [742, 422] on span "rdw-editor" at bounding box center [604, 472] width 702 height 112
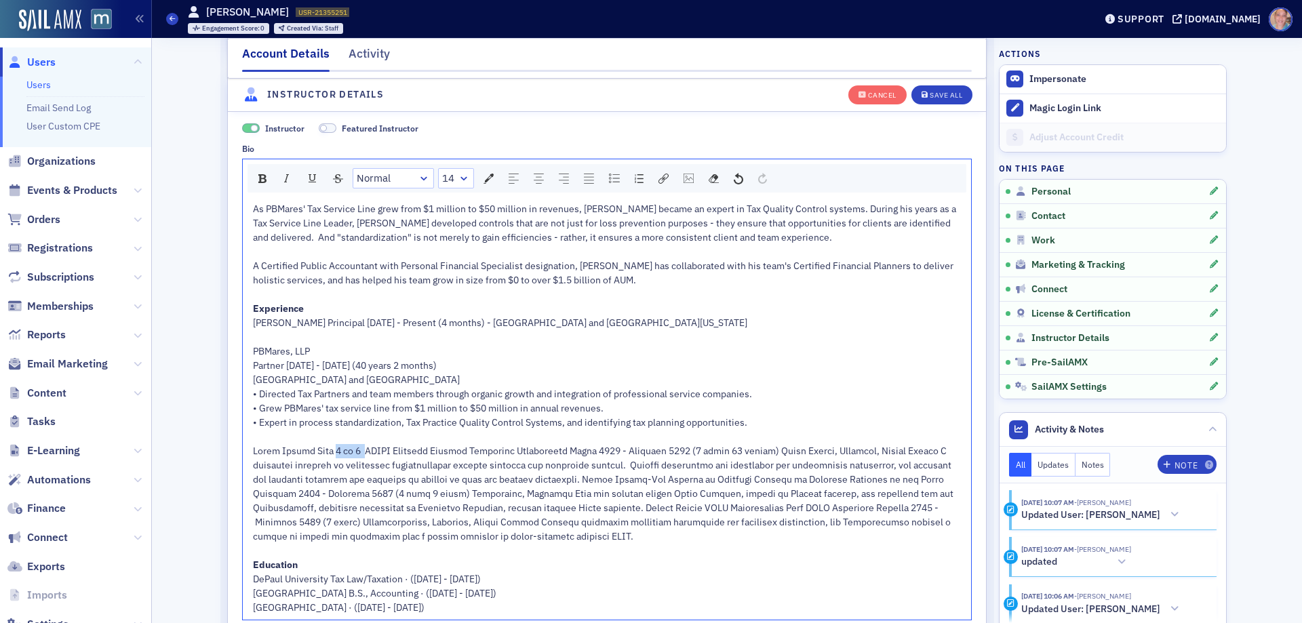
drag, startPoint x: 357, startPoint y: 449, endPoint x: 329, endPoint y: 450, distance: 27.8
click at [329, 450] on span "rdw-editor" at bounding box center [604, 494] width 702 height 98
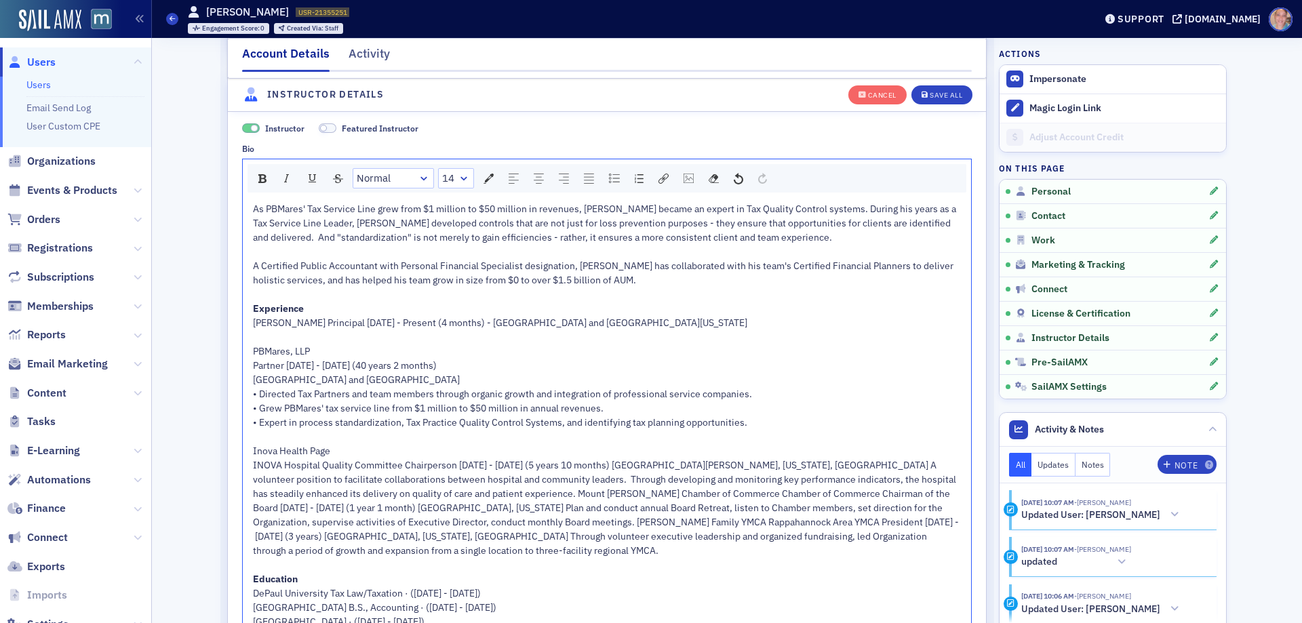
click at [309, 445] on span "Inova Health Page" at bounding box center [291, 451] width 77 height 12
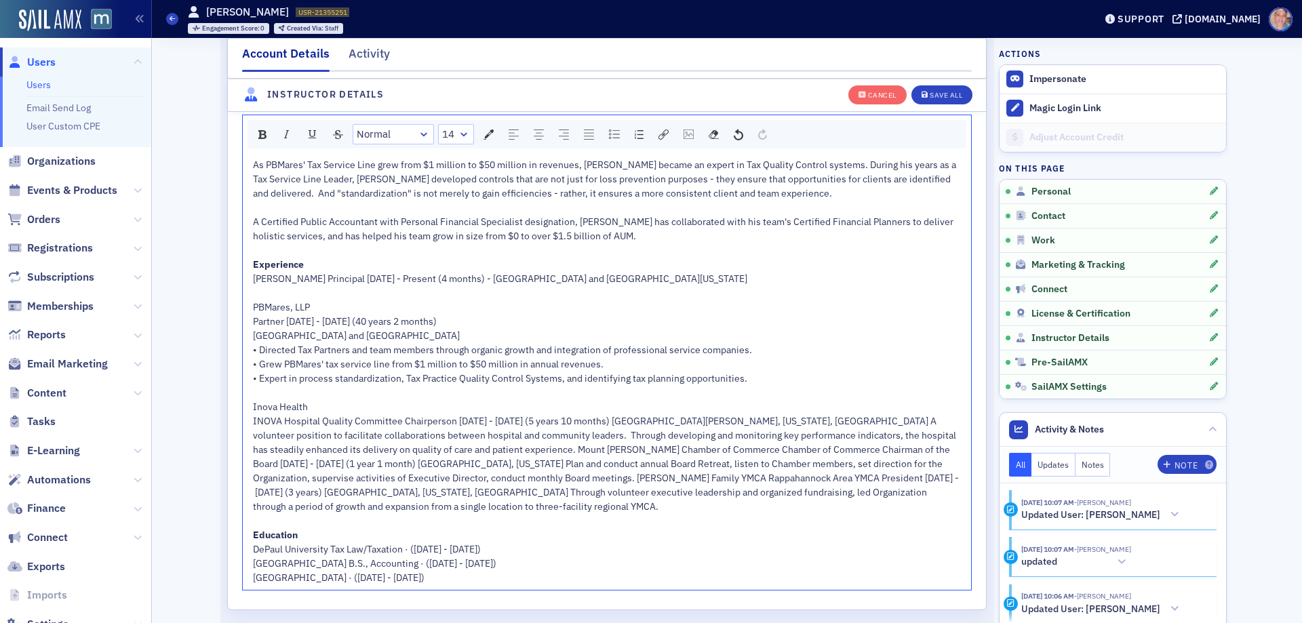
scroll to position [2666, 0]
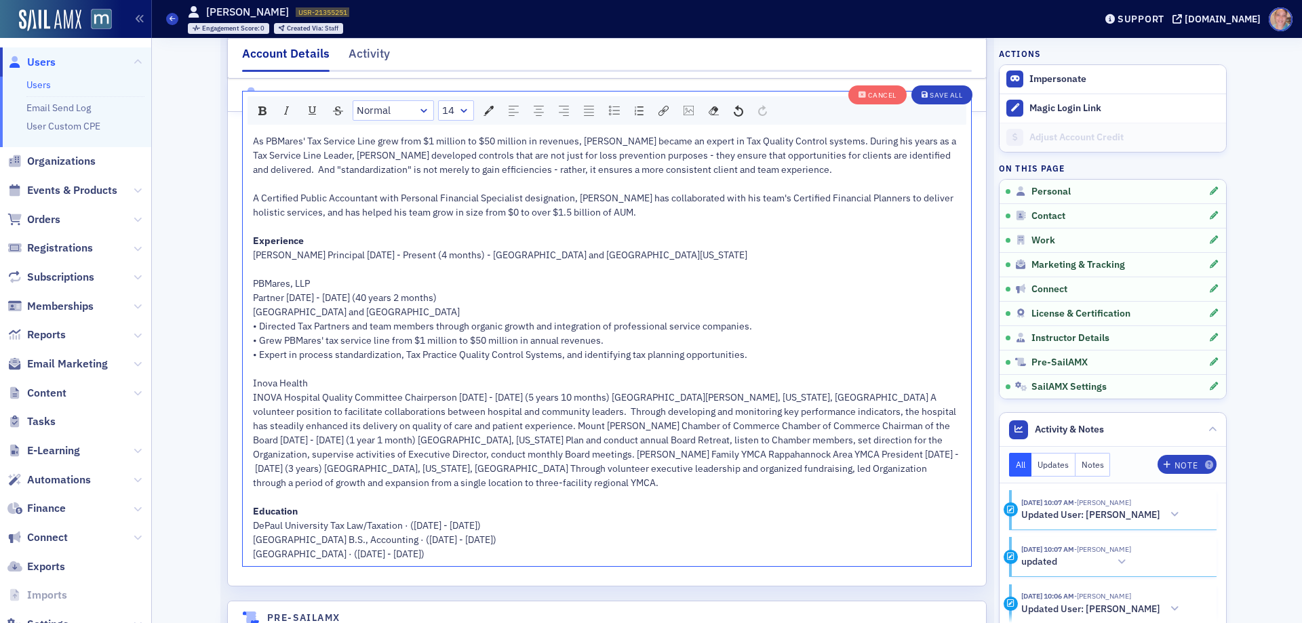
click at [350, 394] on span "INOVA Hospital Quality Committee Chairperson March 2019 - December 2024 (5 year…" at bounding box center [606, 440] width 706 height 98
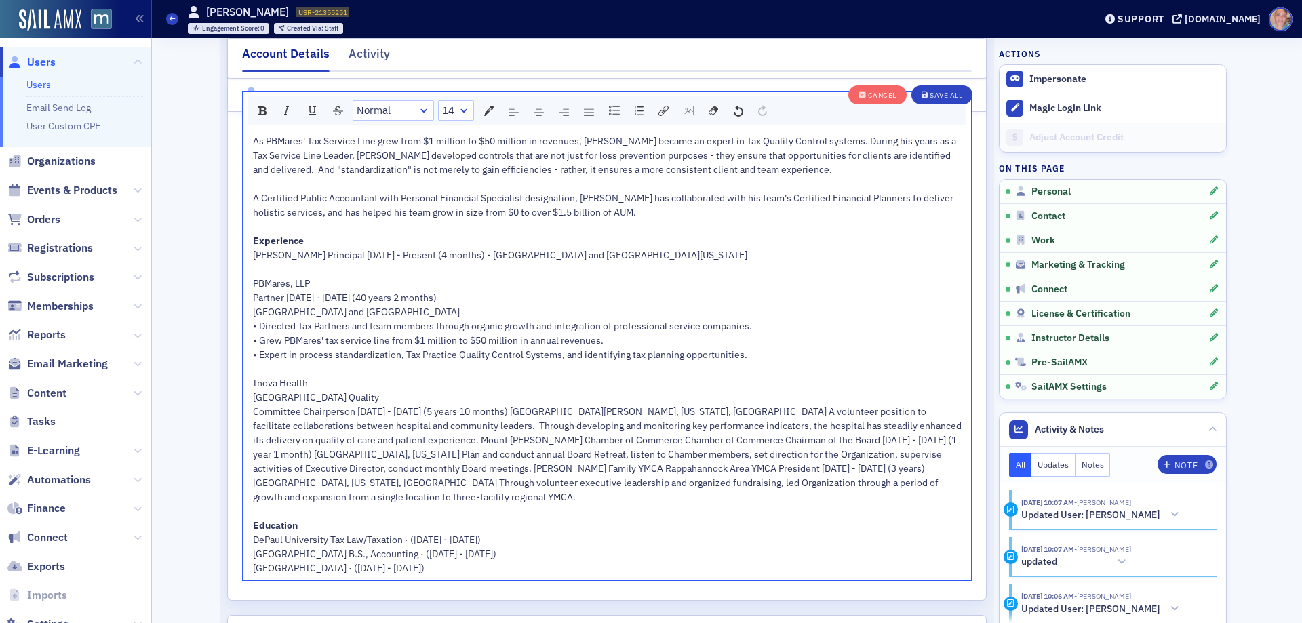
click at [571, 409] on span "Committee Chairperson March 2019 - December 2024 (5 years 10 months) Mount Vern…" at bounding box center [608, 454] width 710 height 98
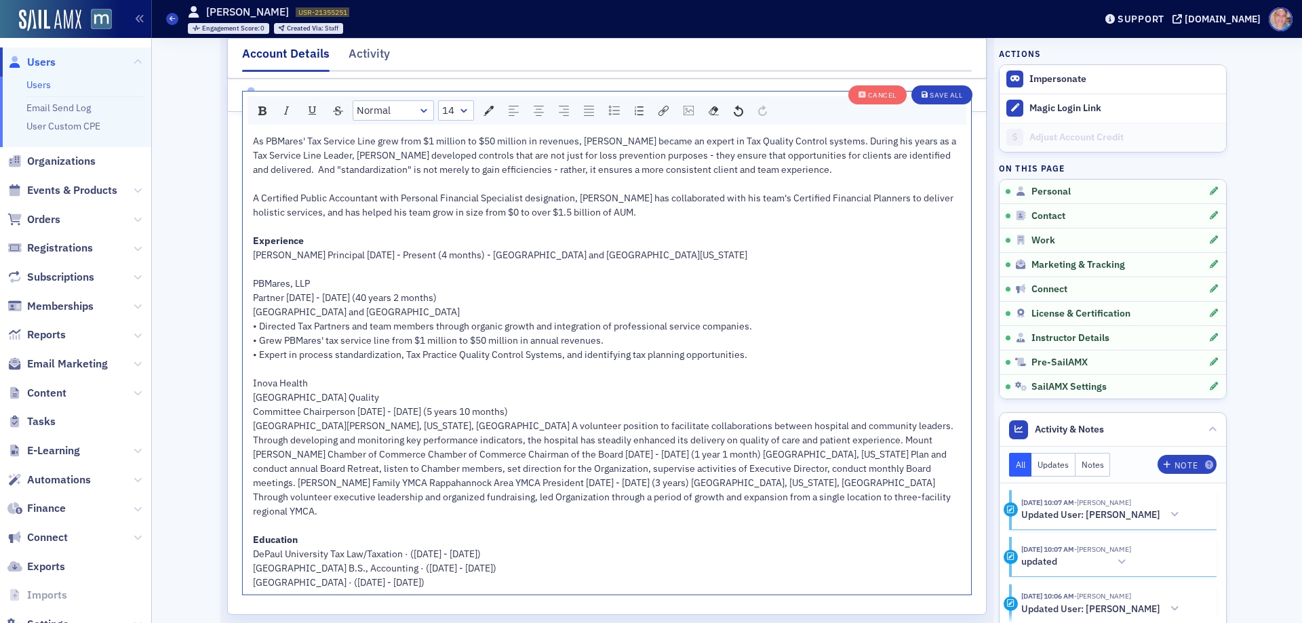
click at [411, 426] on span "Mount Vernon, Virginia, United States A volunteer position to facilitate collab…" at bounding box center [605, 469] width 704 height 98
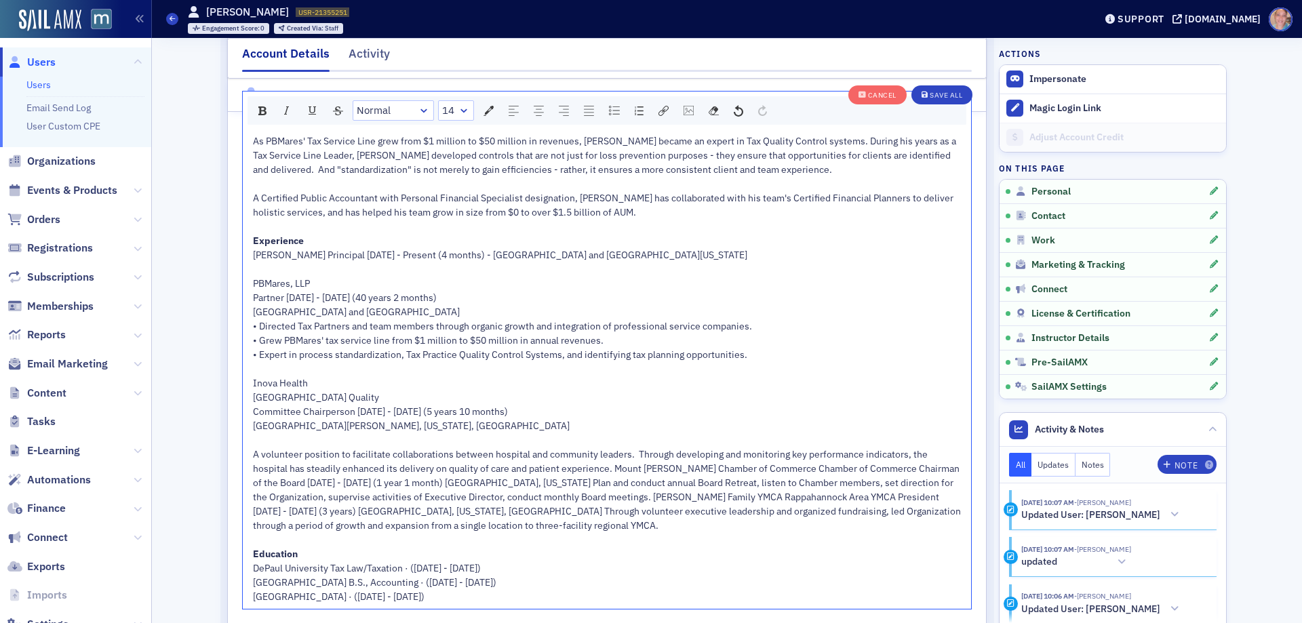
click at [257, 437] on div "rdw-editor" at bounding box center [607, 440] width 708 height 14
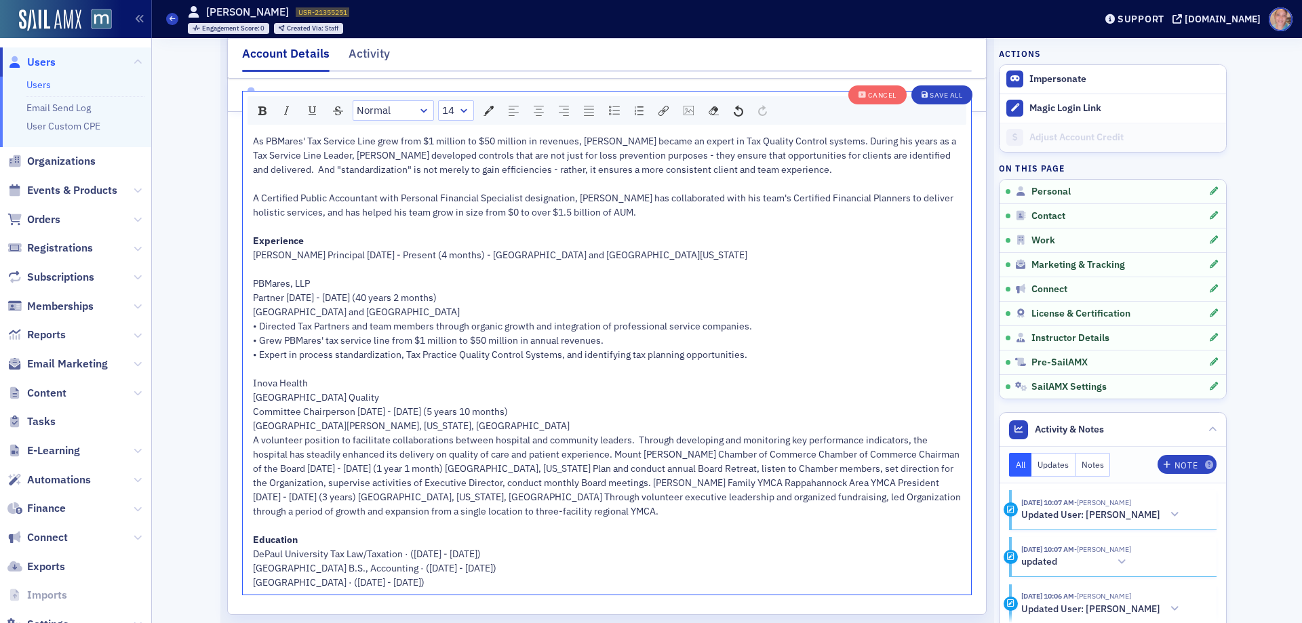
click at [572, 451] on span "A volunteer position to facilitate collaborations between hospital and communit…" at bounding box center [608, 475] width 710 height 83
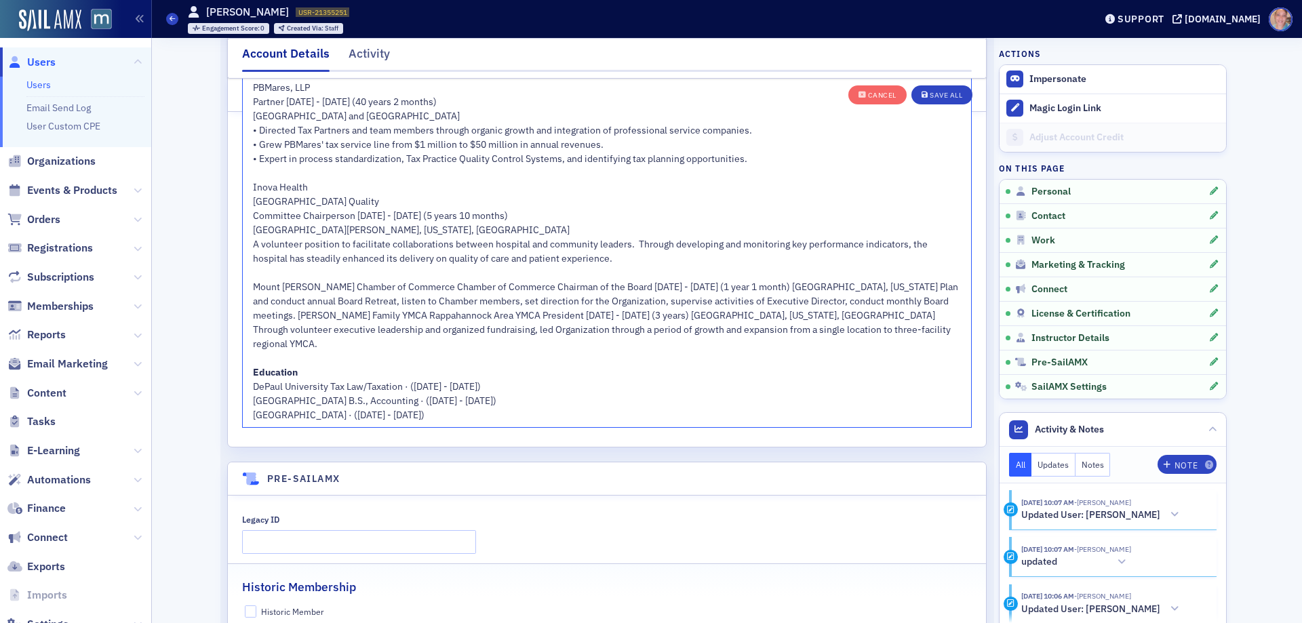
scroll to position [2869, 0]
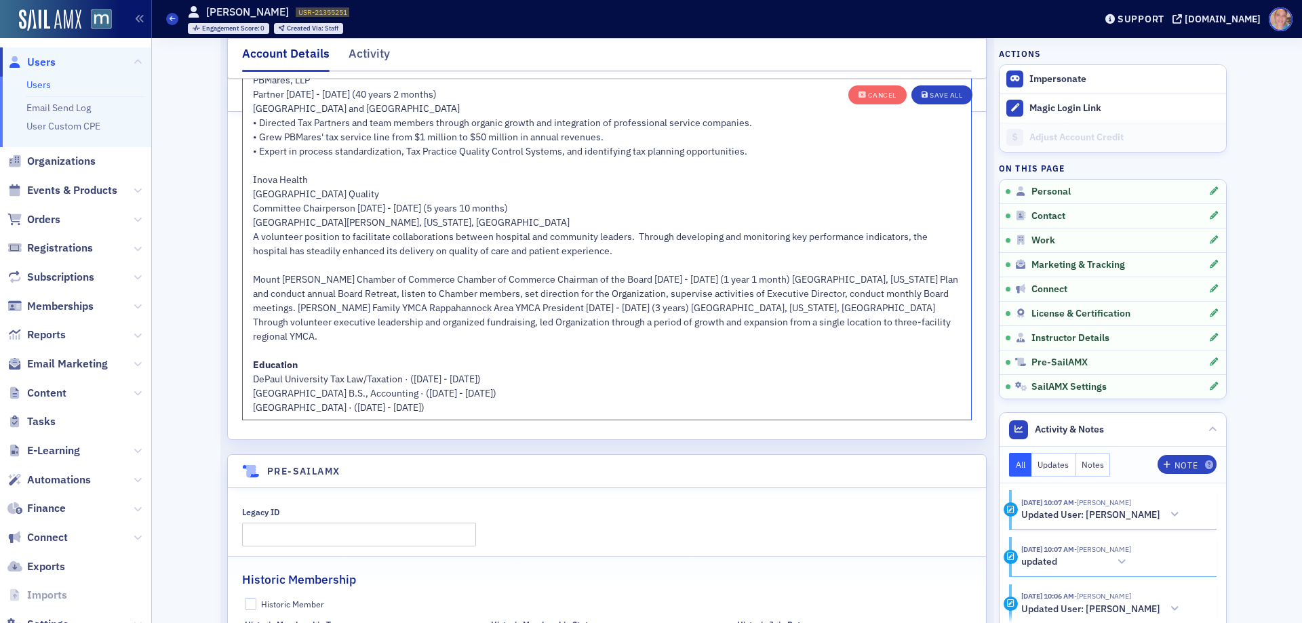
click at [429, 277] on span "Mount Vernon-Lee Chamber of Commerce Chamber of Commerce Chairman of the Board …" at bounding box center [606, 307] width 707 height 69
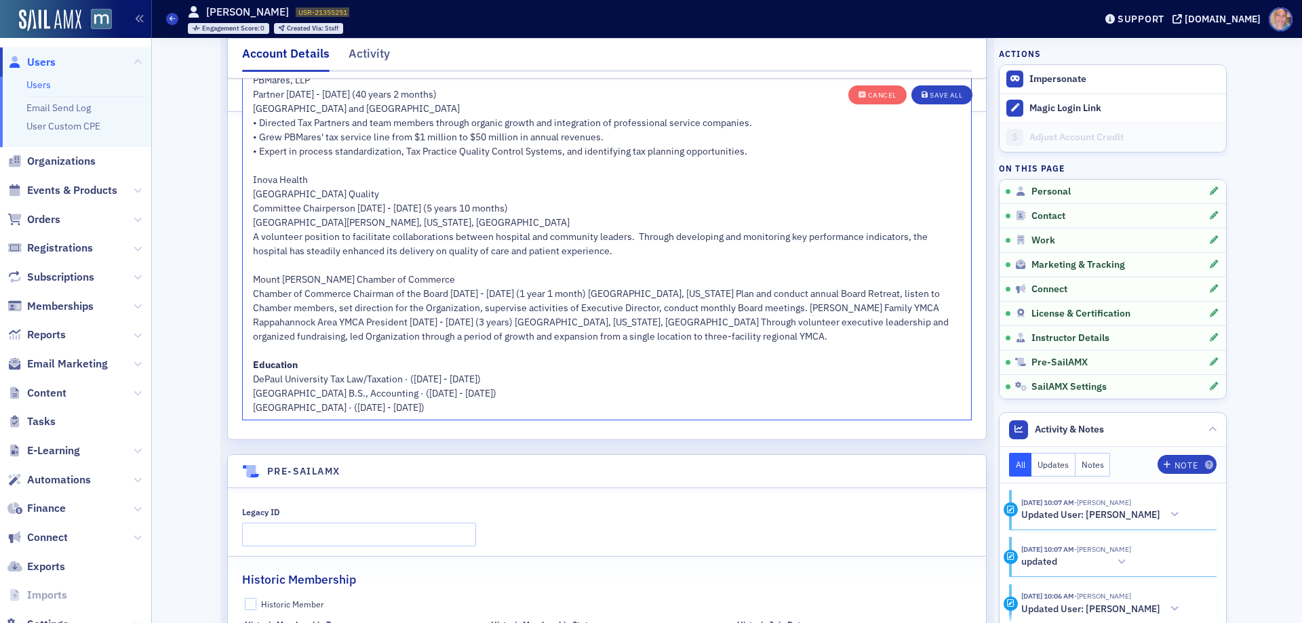
click at [444, 293] on span "Chamber of Commerce Chairman of the Board February 2015 - February 2016 (1 year…" at bounding box center [602, 314] width 698 height 55
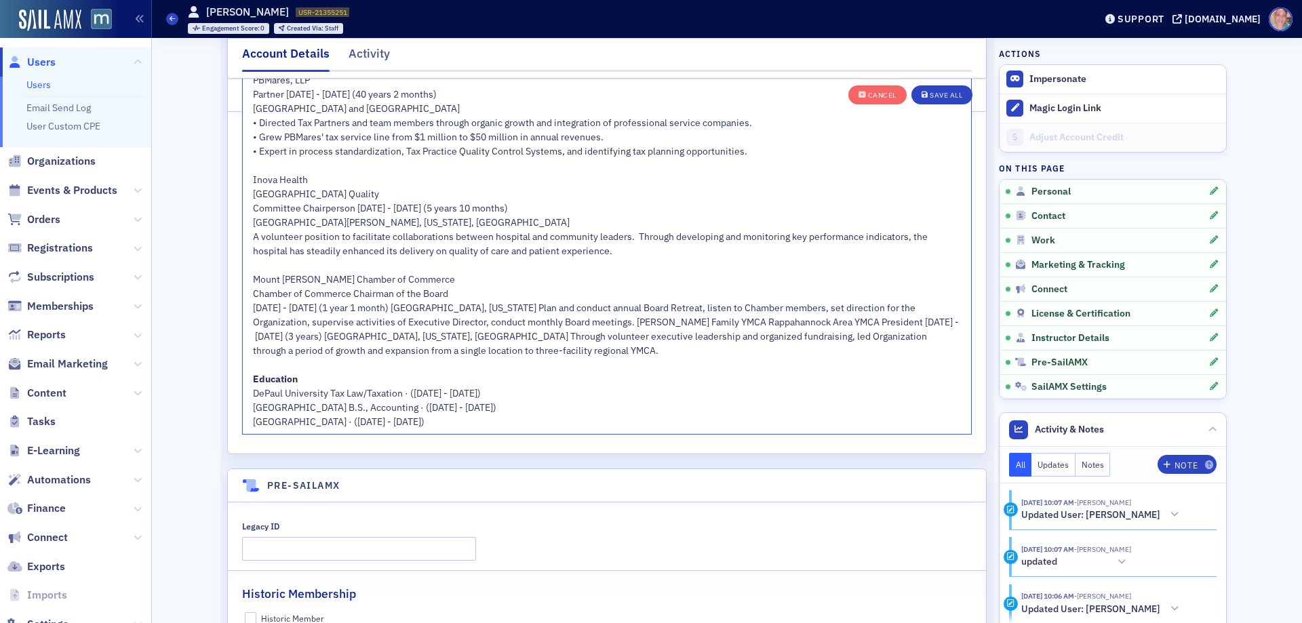
drag, startPoint x: 455, startPoint y: 308, endPoint x: 468, endPoint y: 300, distance: 15.6
click at [456, 308] on span "February 2015 - February 2016 (1 year 1 month) Alexandria, Virginia Plan and co…" at bounding box center [606, 329] width 706 height 55
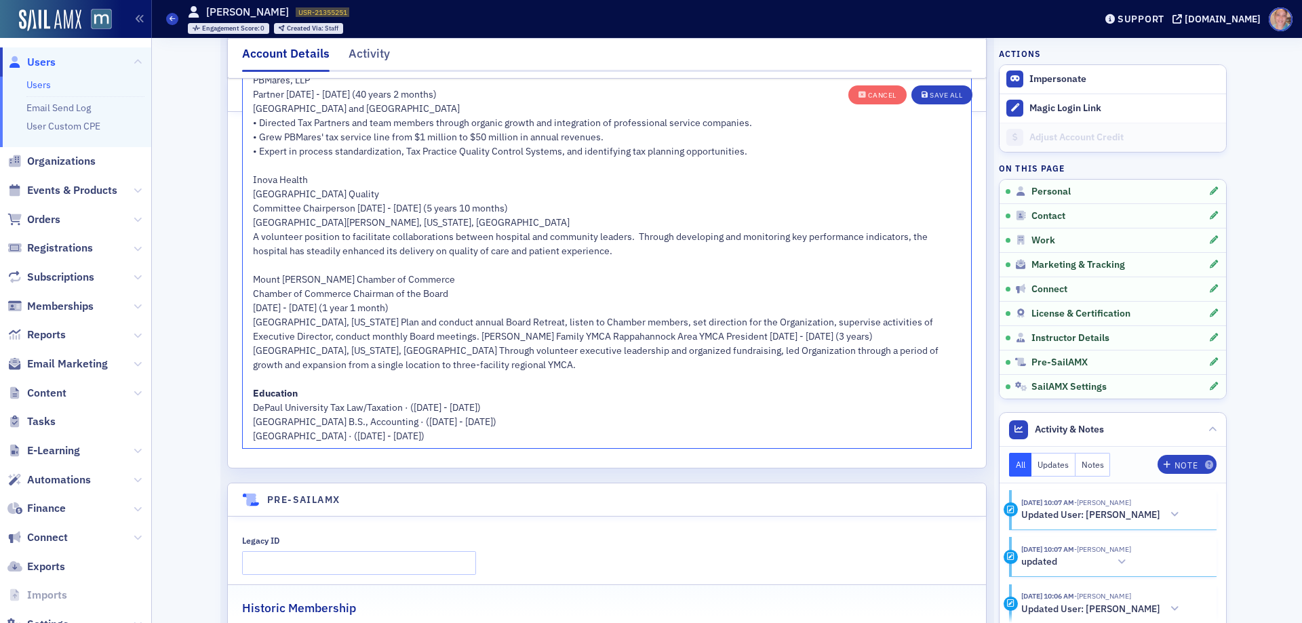
drag, startPoint x: 329, startPoint y: 321, endPoint x: 339, endPoint y: 316, distance: 11.2
click at [329, 321] on span "Alexandria, Virginia Plan and conduct annual Board Retreat, listen to Chamber m…" at bounding box center [596, 343] width 687 height 55
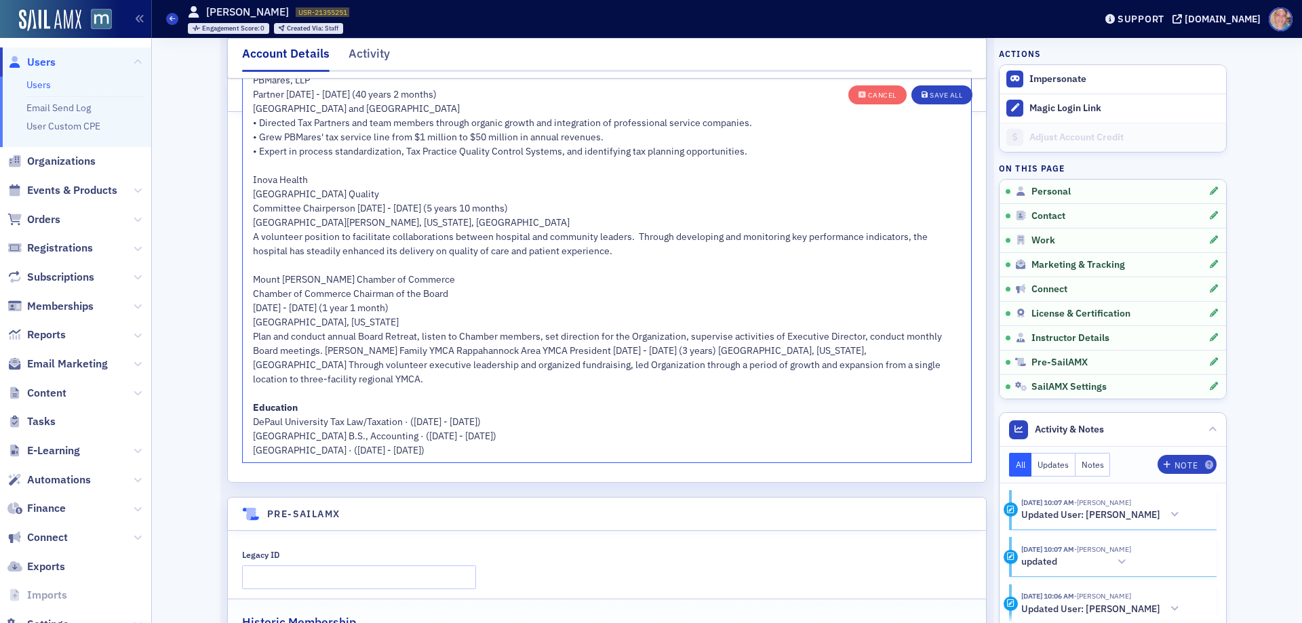
drag, startPoint x: 321, startPoint y: 348, endPoint x: 338, endPoint y: 342, distance: 18.4
click at [321, 347] on span "Plan and conduct annual Board Retreat, listen to Chamber members, set direction…" at bounding box center [598, 357] width 691 height 55
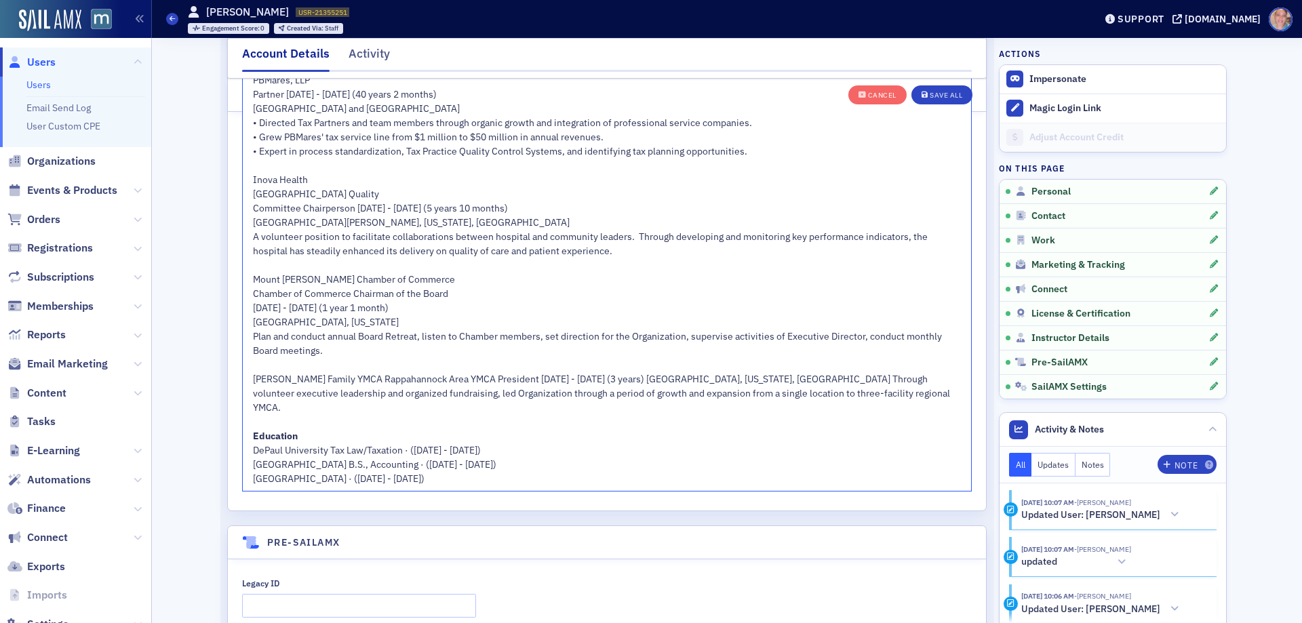
drag, startPoint x: 337, startPoint y: 378, endPoint x: 435, endPoint y: 352, distance: 101.1
click at [338, 378] on span "Massad Family YMCA Rappahannock Area YMCA President January 2002 - December 200…" at bounding box center [602, 393] width 699 height 41
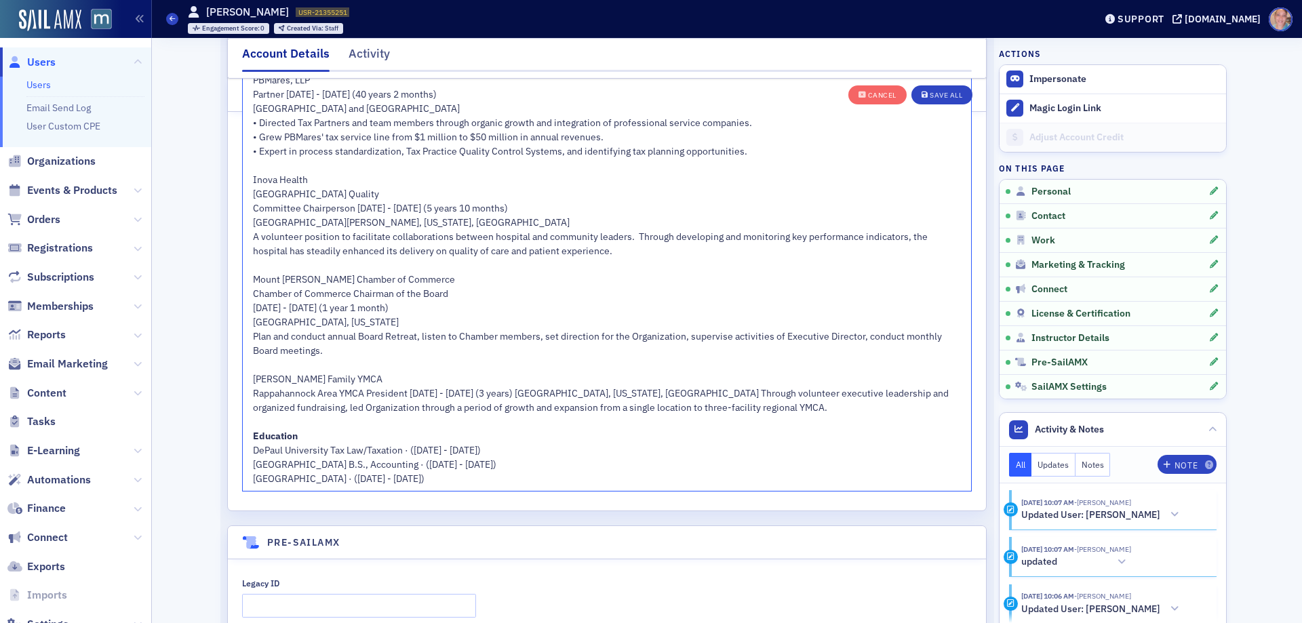
drag, startPoint x: 405, startPoint y: 392, endPoint x: 455, endPoint y: 361, distance: 59.1
click at [405, 392] on span "Rappahannock Area YMCA President January 2002 - December 2004 (3 years) Frederi…" at bounding box center [602, 400] width 698 height 26
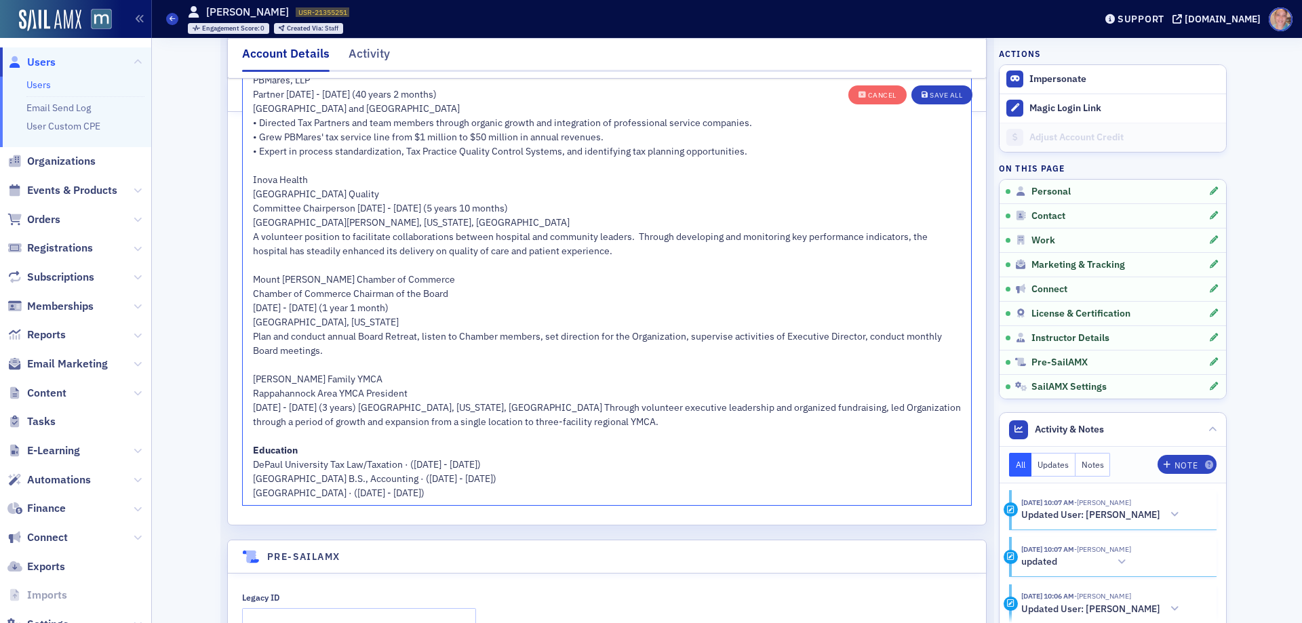
click at [425, 405] on span "January 2002 - December 2004 (3 years) Fredericksburg, Virginia, United States …" at bounding box center [608, 414] width 710 height 26
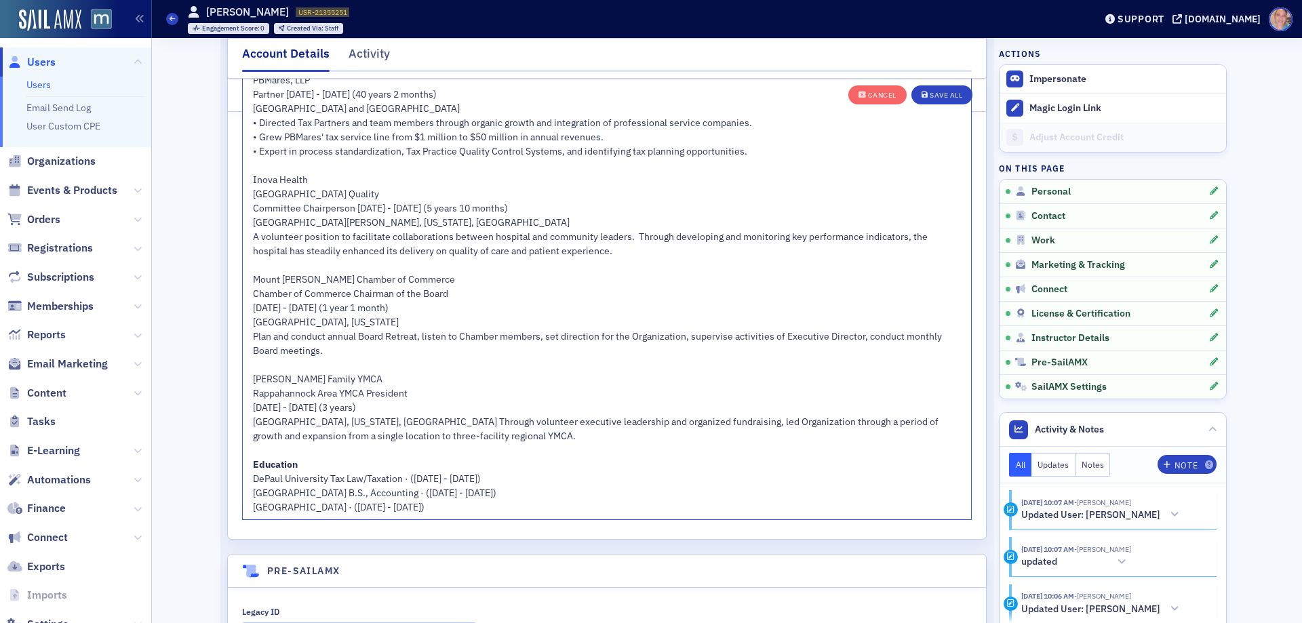
click at [415, 420] on span "Fredericksburg, Virginia, United States Through volunteer executive leadership …" at bounding box center [596, 429] width 687 height 26
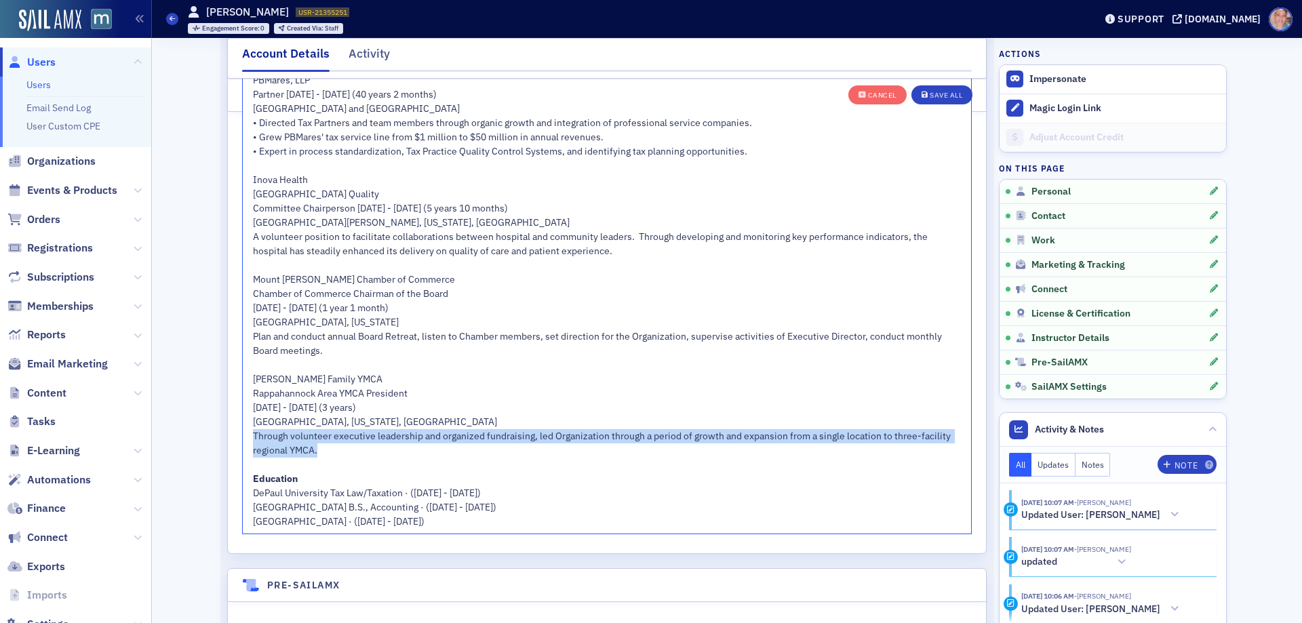
drag, startPoint x: 312, startPoint y: 453, endPoint x: 232, endPoint y: 437, distance: 82.3
click at [232, 437] on div "Instructor Featured Instructor Bio Normal 14 As PBMares' Tax Service Line grew …" at bounding box center [607, 193] width 758 height 722
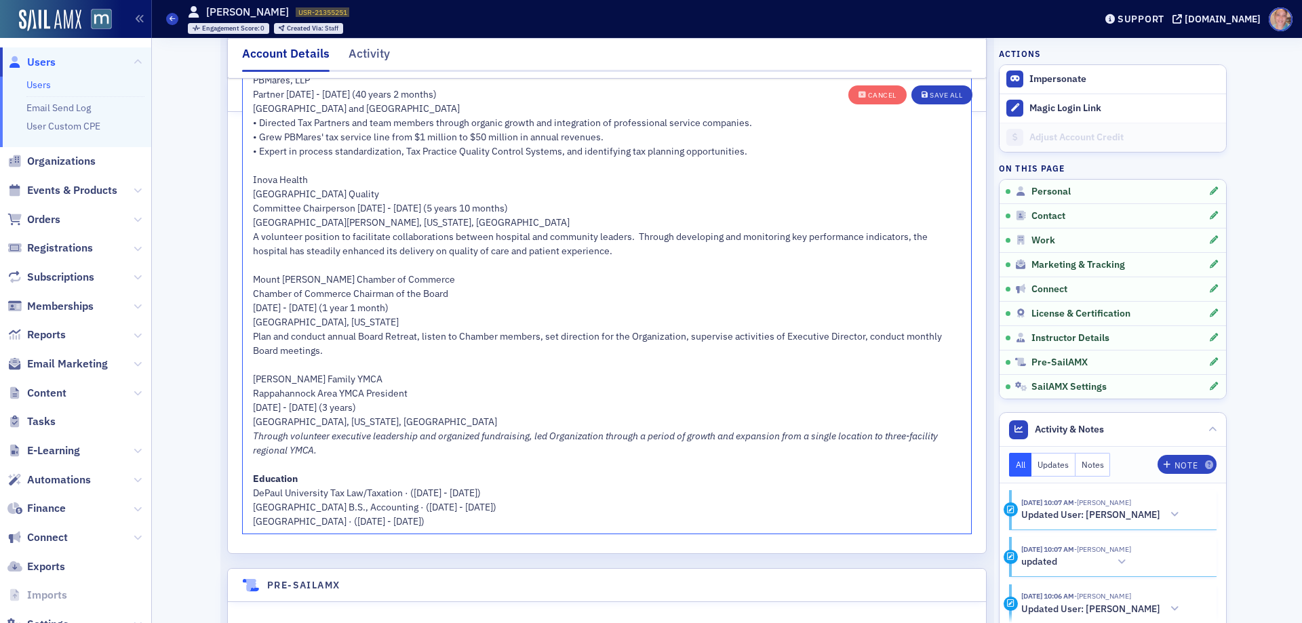
drag, startPoint x: 320, startPoint y: 348, endPoint x: 227, endPoint y: 338, distance: 93.5
click at [228, 338] on div "Instructor Featured Instructor Bio Normal 14 As PBMares' Tax Service Line grew …" at bounding box center [607, 193] width 758 height 722
drag, startPoint x: 542, startPoint y: 254, endPoint x: 235, endPoint y: 243, distance: 306.6
click at [235, 243] on div "Instructor Featured Instructor Bio Normal 14 As PBMares' Tax Service Line grew …" at bounding box center [607, 193] width 758 height 722
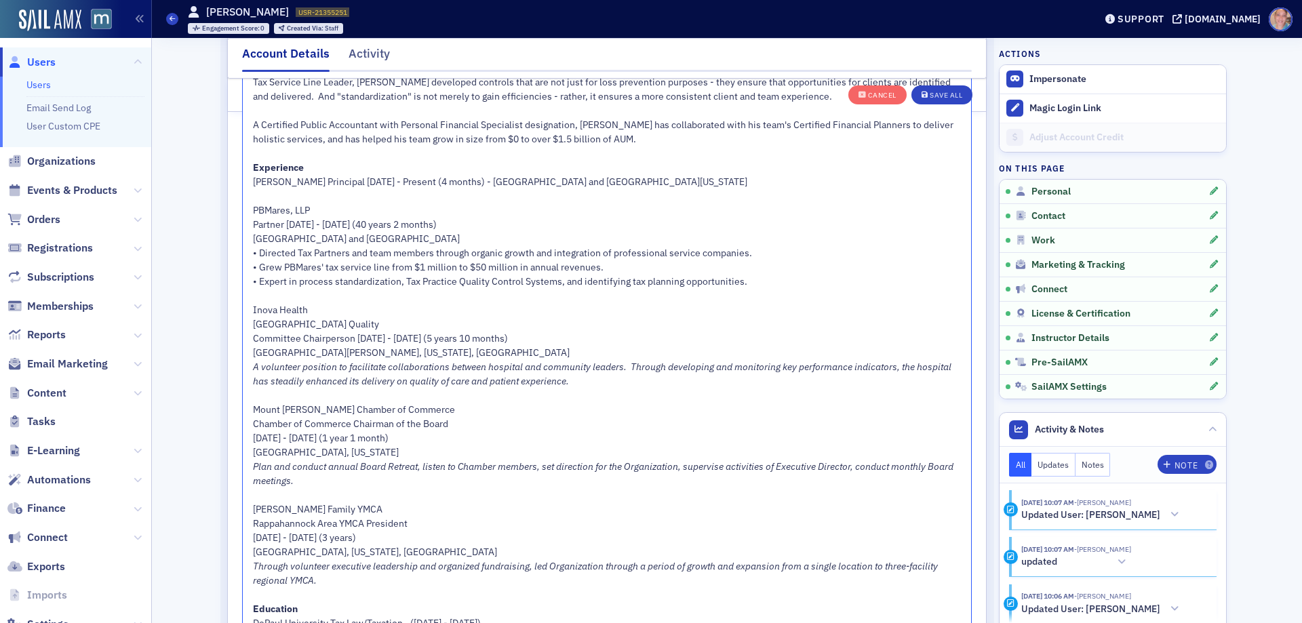
scroll to position [2734, 0]
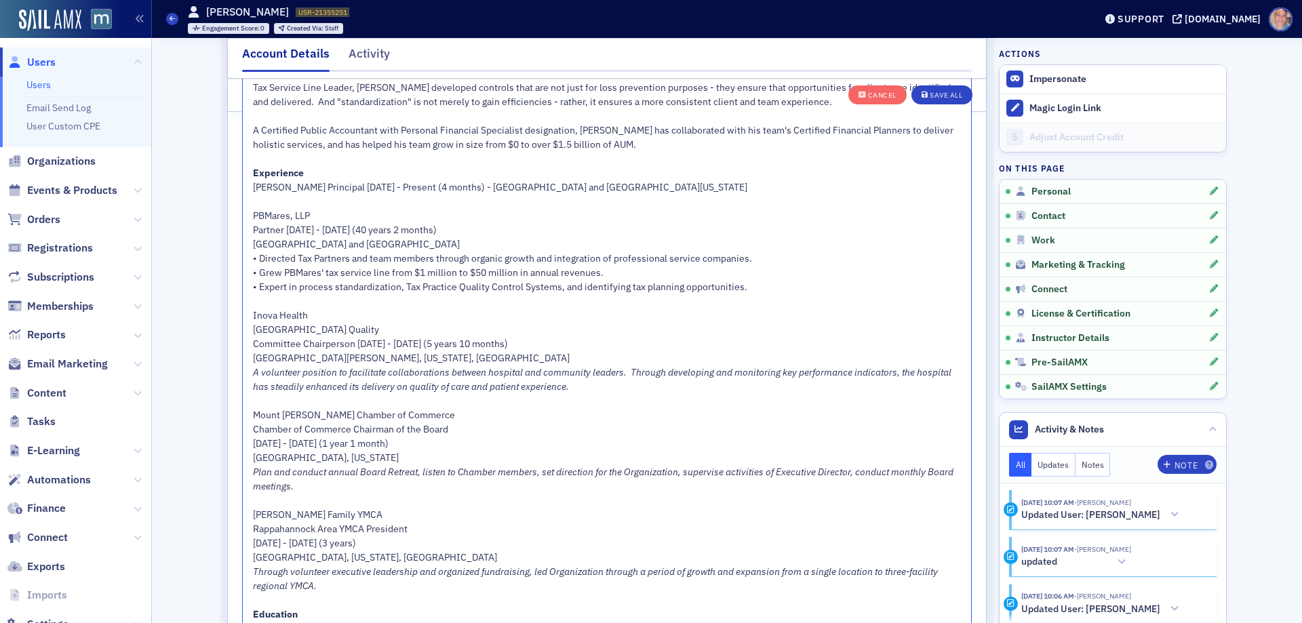
drag, startPoint x: 749, startPoint y: 288, endPoint x: 245, endPoint y: 252, distance: 505.6
click at [245, 252] on div "As PBMares' Tax Service Line grew from $1 million to $50 million in revenues, S…" at bounding box center [607, 365] width 728 height 607
click at [401, 226] on span "Partner May 1985 - June 2025 (40 years 2 months)" at bounding box center [345, 230] width 184 height 12
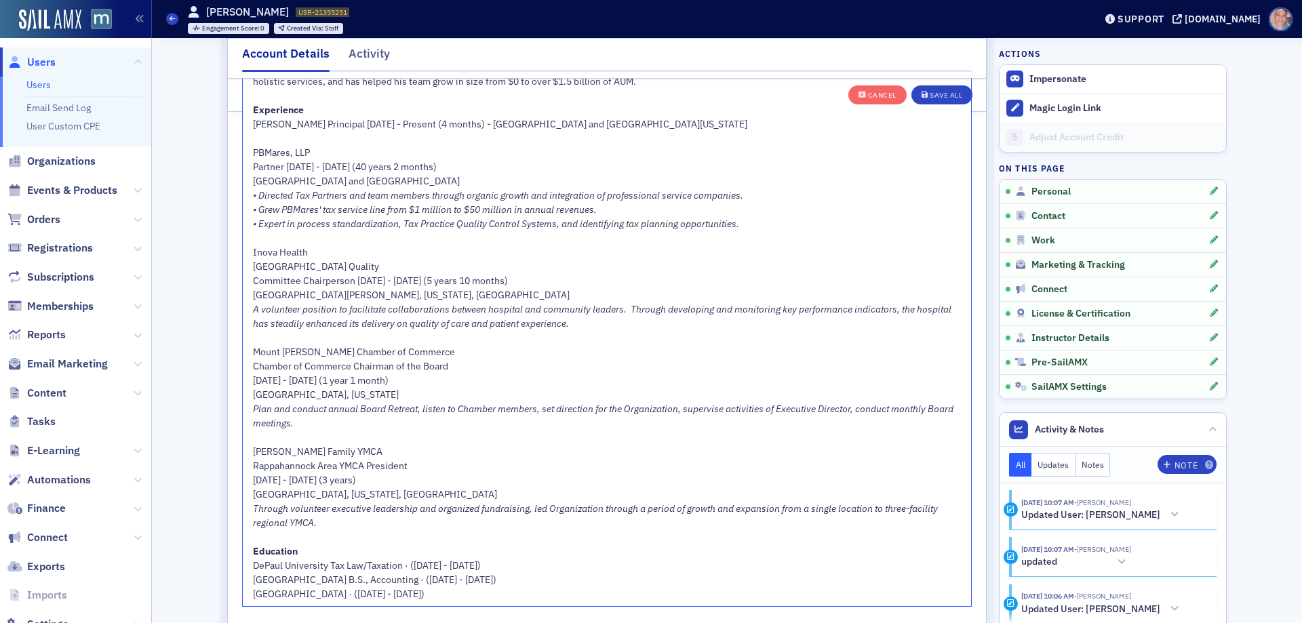
scroll to position [2666, 0]
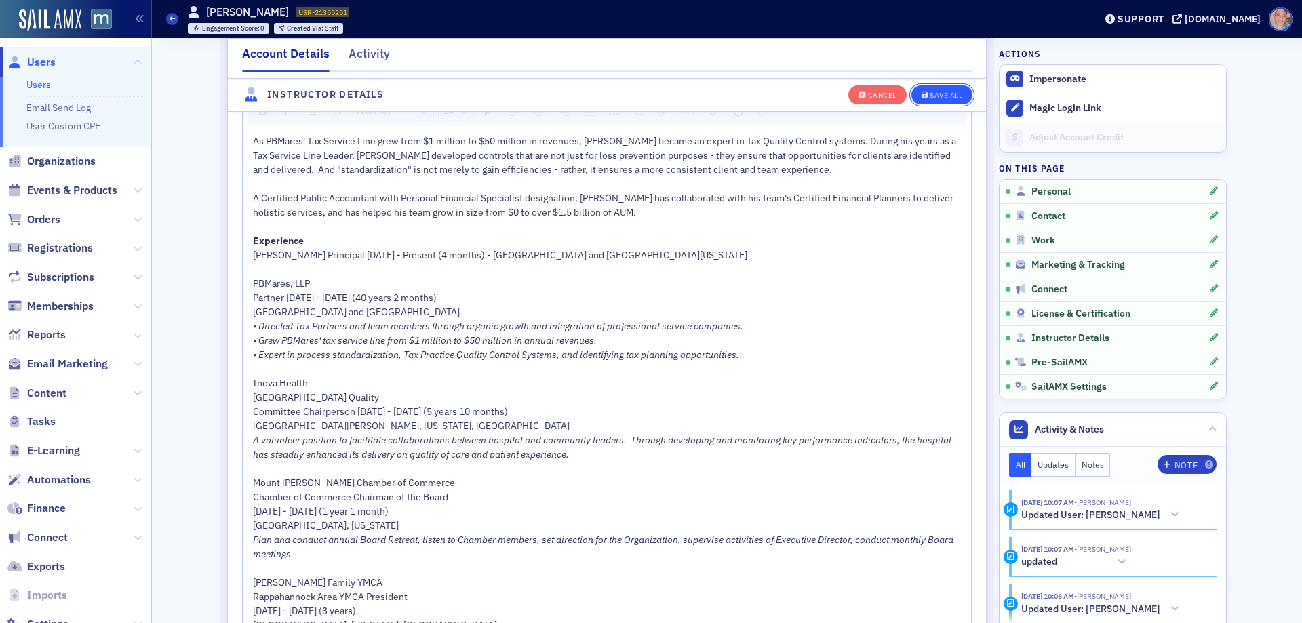
click at [942, 92] on div "Save All" at bounding box center [945, 95] width 33 height 7
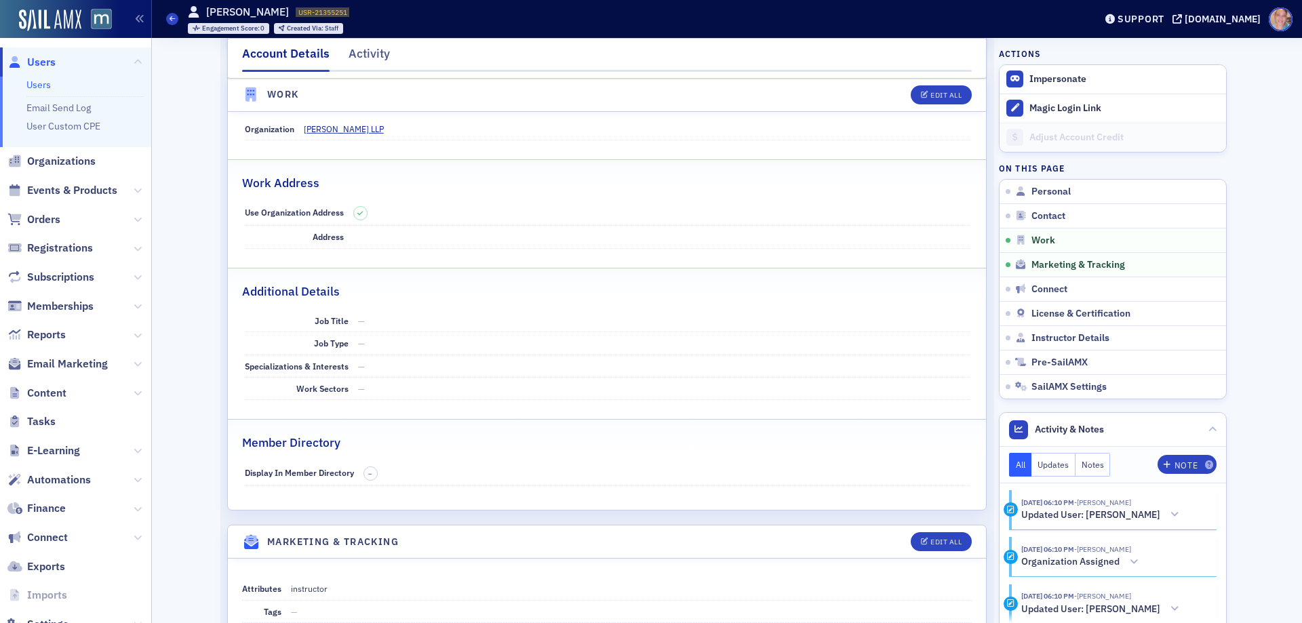
scroll to position [690, 0]
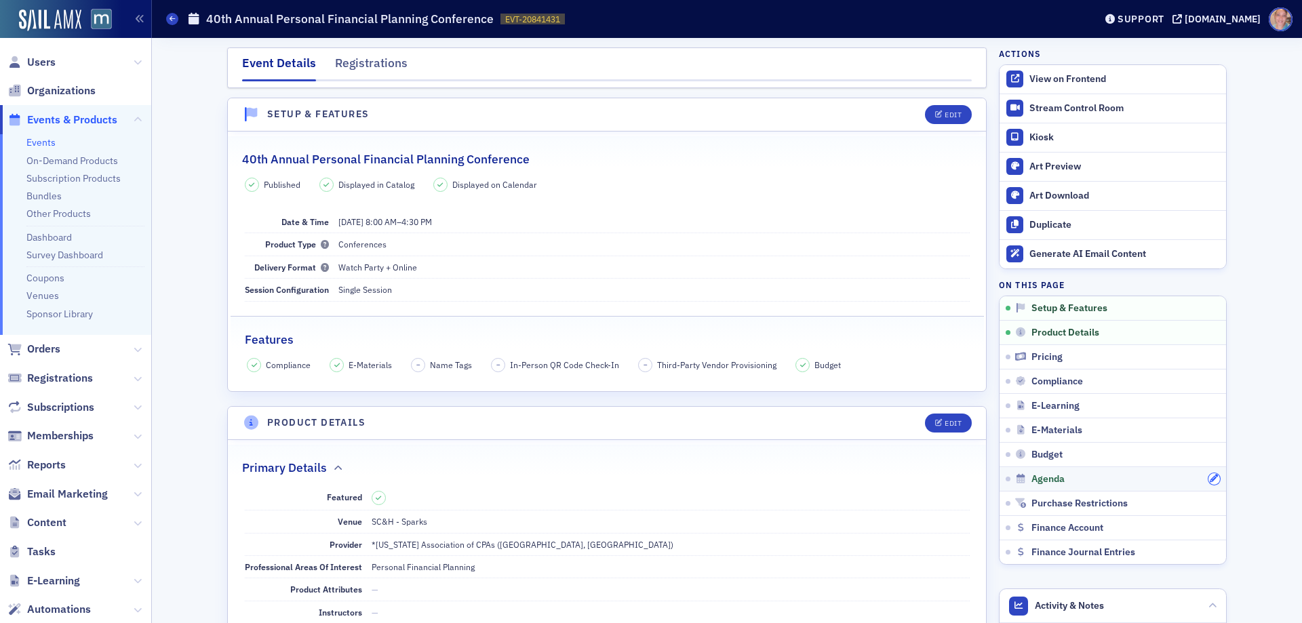
click at [1209, 480] on icon "button" at bounding box center [1213, 479] width 8 height 8
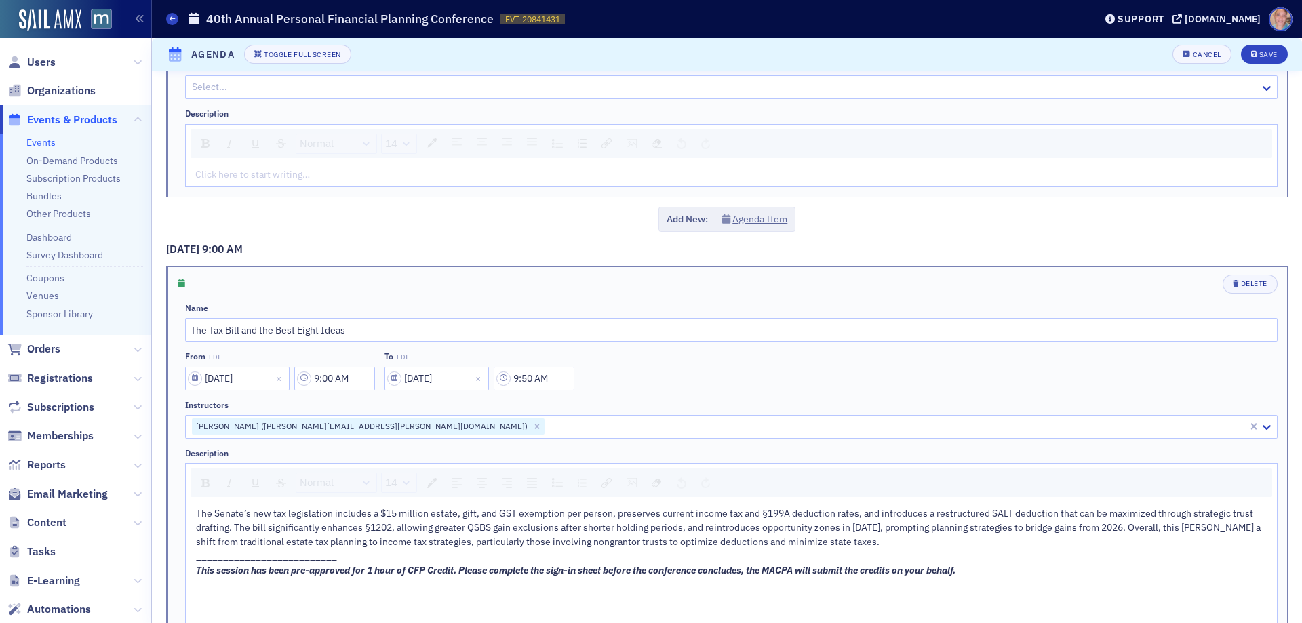
scroll to position [746, 0]
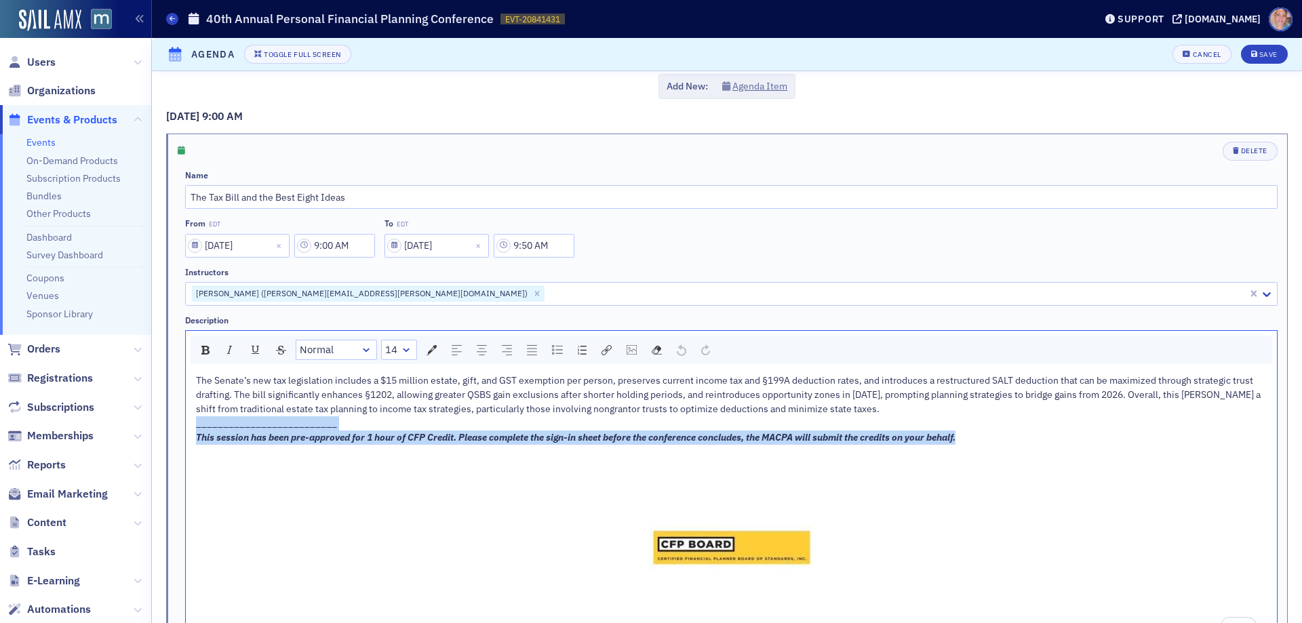
drag, startPoint x: 197, startPoint y: 426, endPoint x: 1085, endPoint y: 432, distance: 887.4
click at [1085, 432] on div "The Senate’s new tax legislation includes a $15 million estate, gift, and GST e…" at bounding box center [731, 506] width 1071 height 264
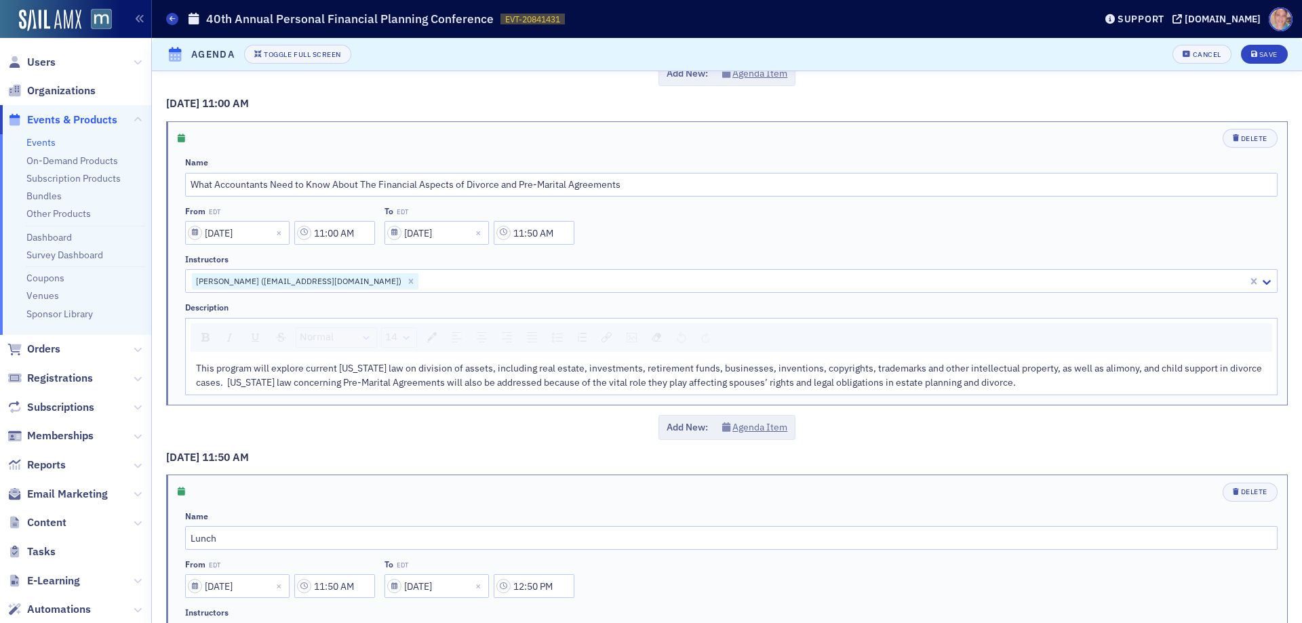
scroll to position [2644, 0]
click at [1079, 386] on div "This program will explore current [US_STATE] law on division of assets, includi…" at bounding box center [731, 374] width 1071 height 28
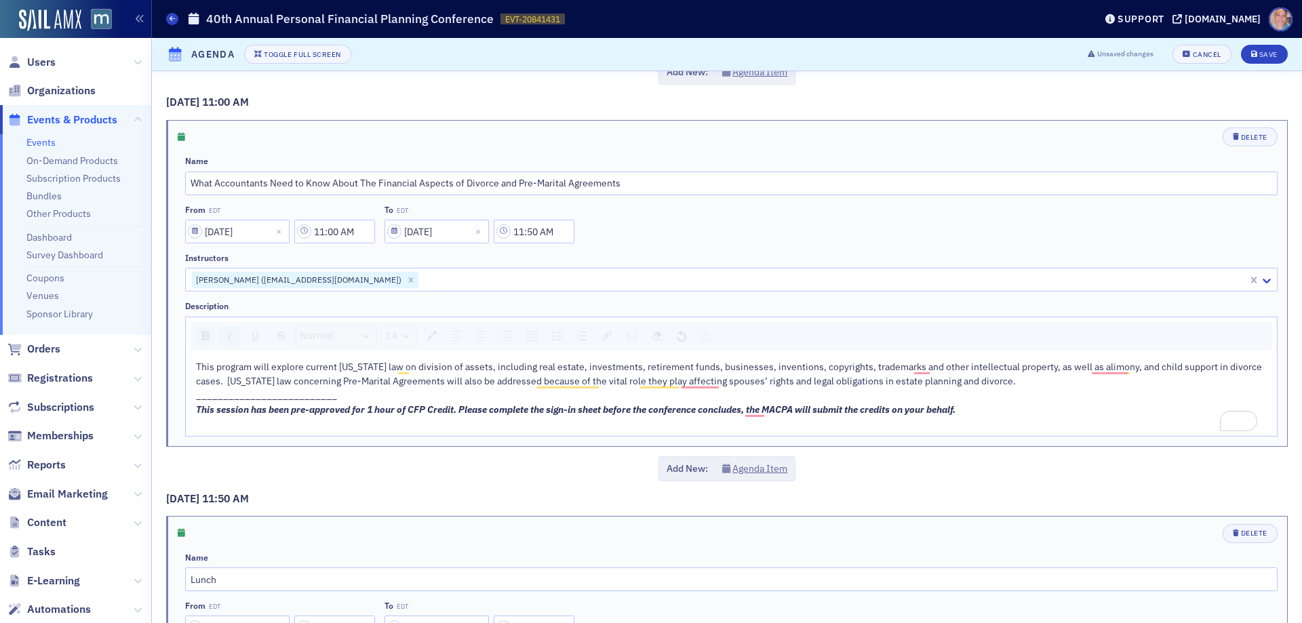
click at [261, 431] on div "This program will explore current Maryland law on division of assets, including…" at bounding box center [731, 395] width 1091 height 81
click at [627, 340] on img "rdw-image-control" at bounding box center [631, 335] width 10 height 9
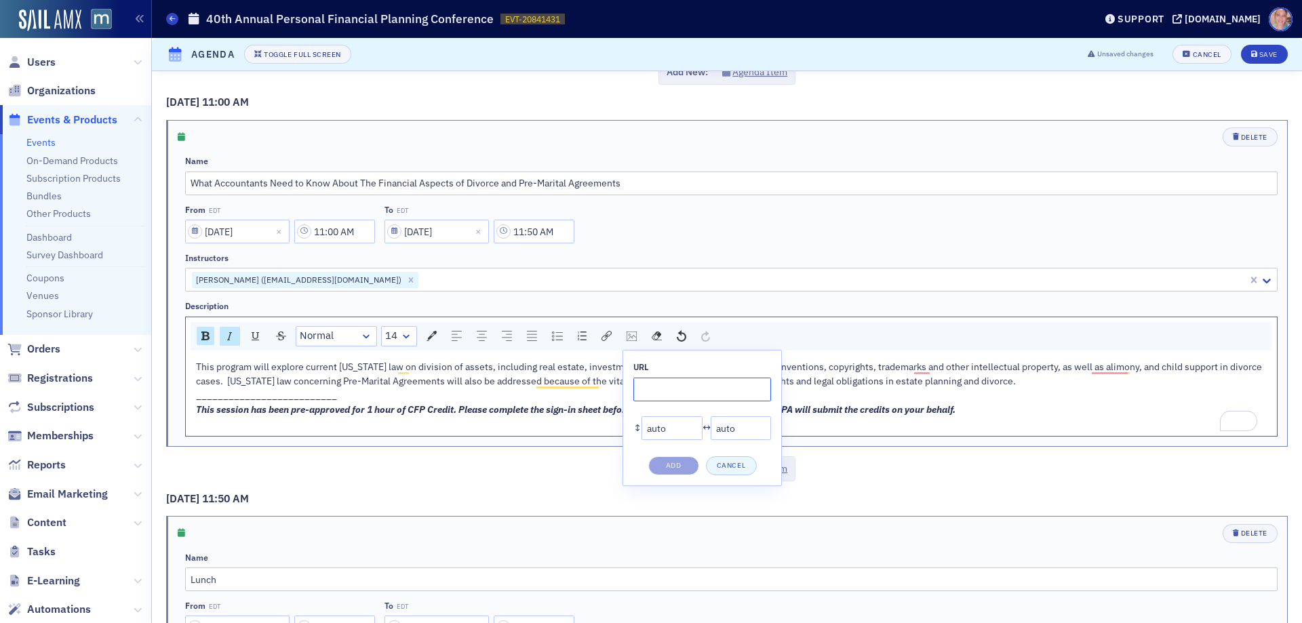
click at [663, 386] on input "rdw-image-control" at bounding box center [702, 390] width 138 height 24
paste input "https://cdn.sailamx.com/3/cms_uploads/4c06ee05eac29f12f53828f90b0b7c2c/conversi…"
type input "https://cdn.sailamx.com/3/cms_uploads/4c06ee05eac29f12f53828f90b0b7c2c/conversi…"
click at [666, 464] on button "Add" at bounding box center [673, 465] width 51 height 19
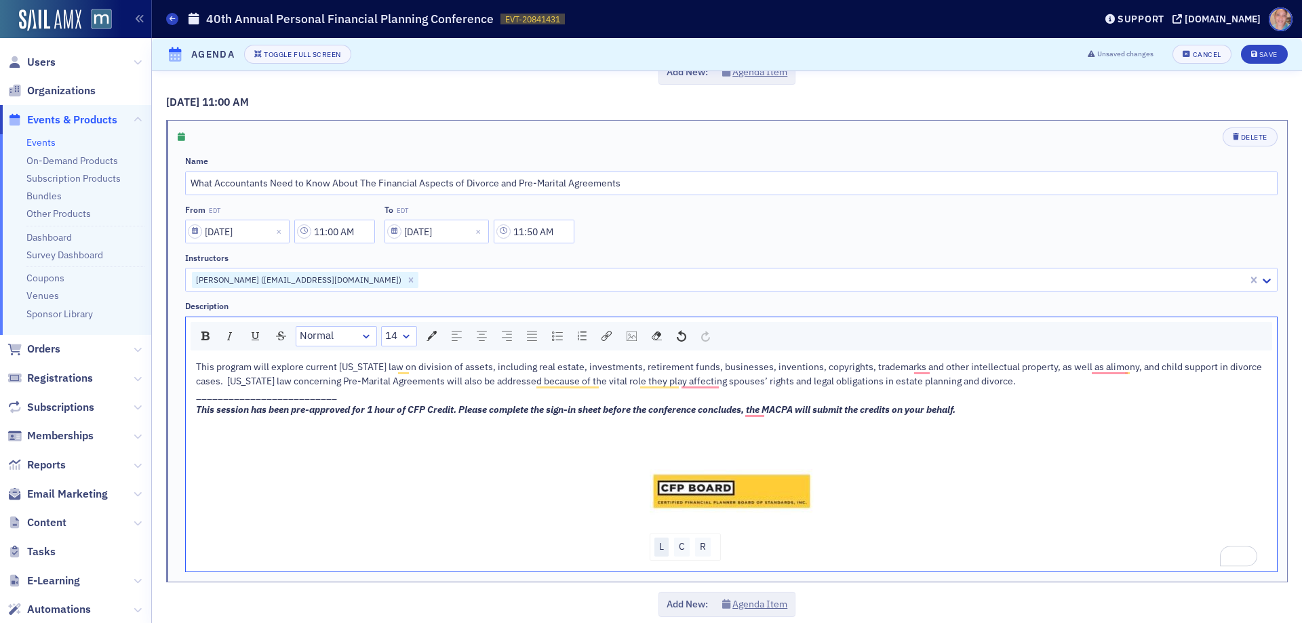
click at [658, 545] on div "L" at bounding box center [661, 547] width 14 height 19
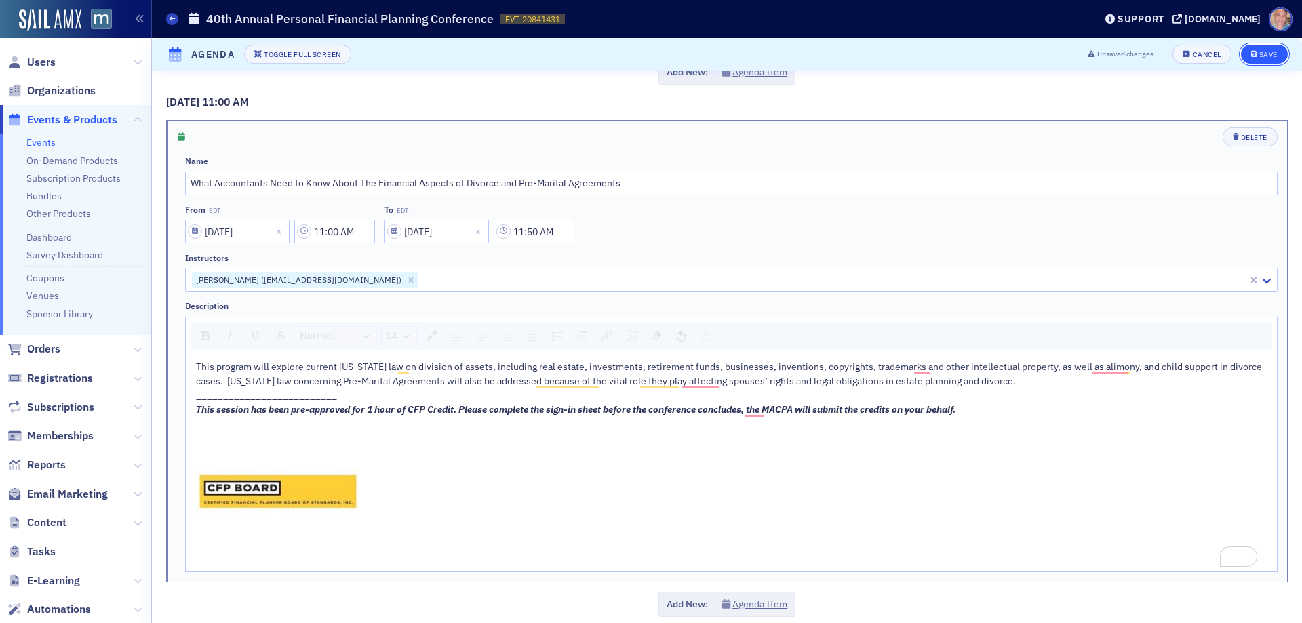
click at [1247, 49] on button "Save" at bounding box center [1264, 54] width 47 height 19
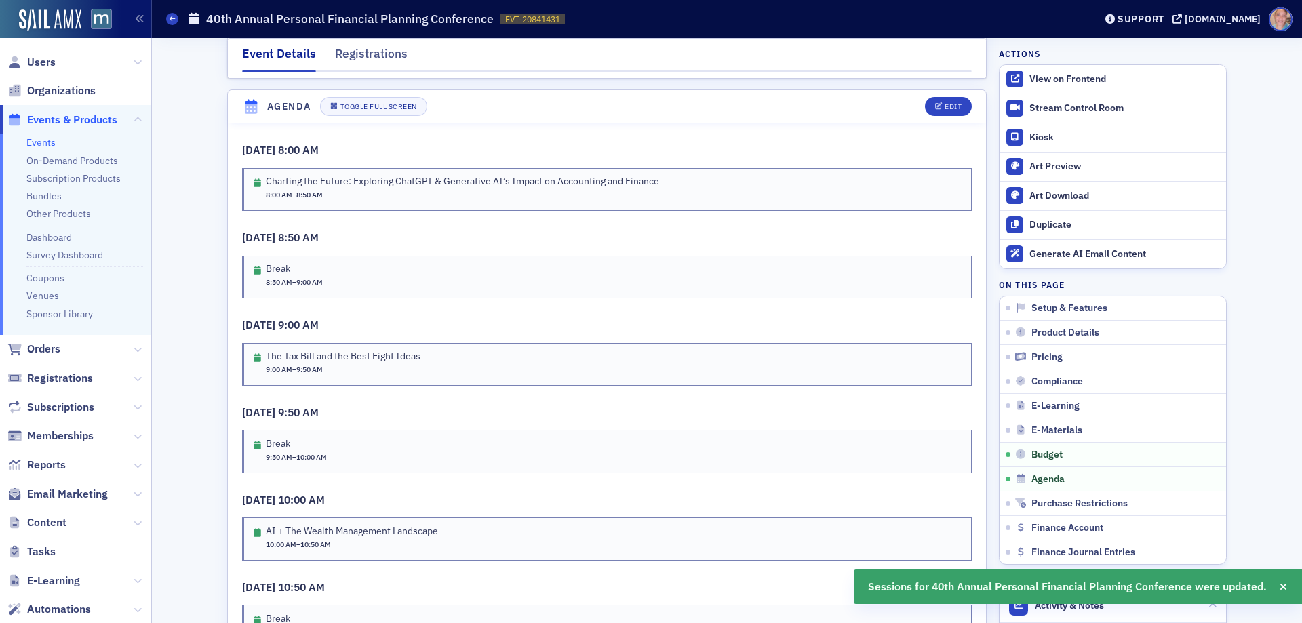
scroll to position [2417, 0]
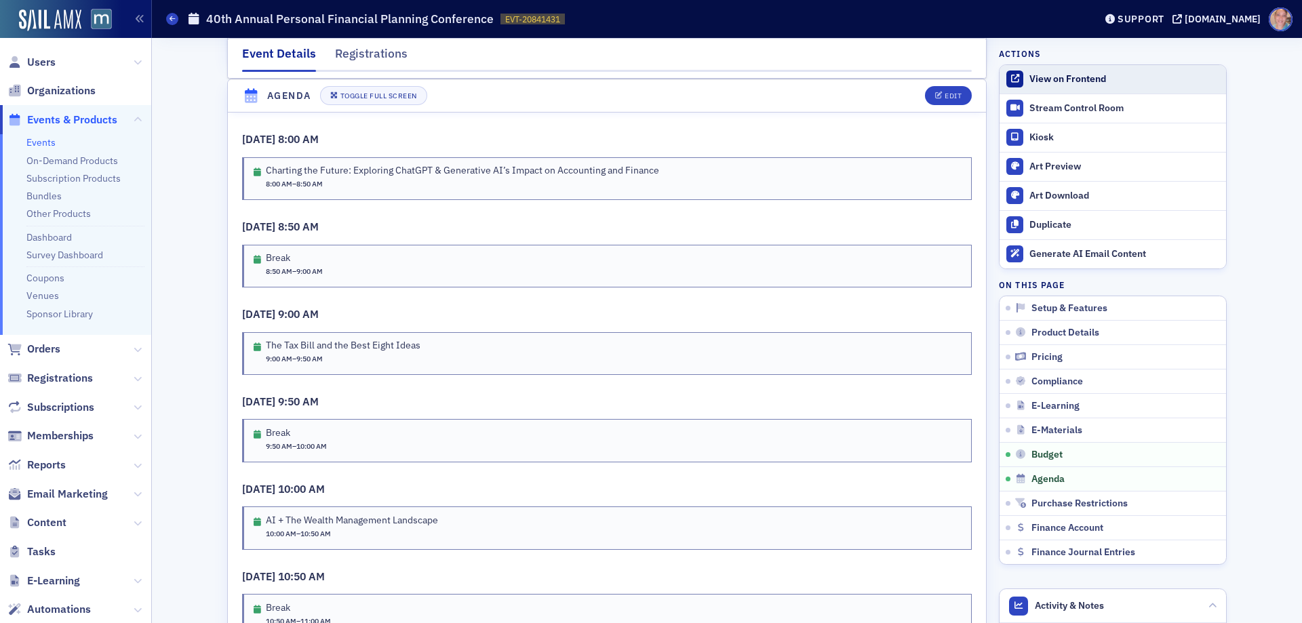
click at [1056, 77] on div "View on Frontend" at bounding box center [1124, 79] width 190 height 12
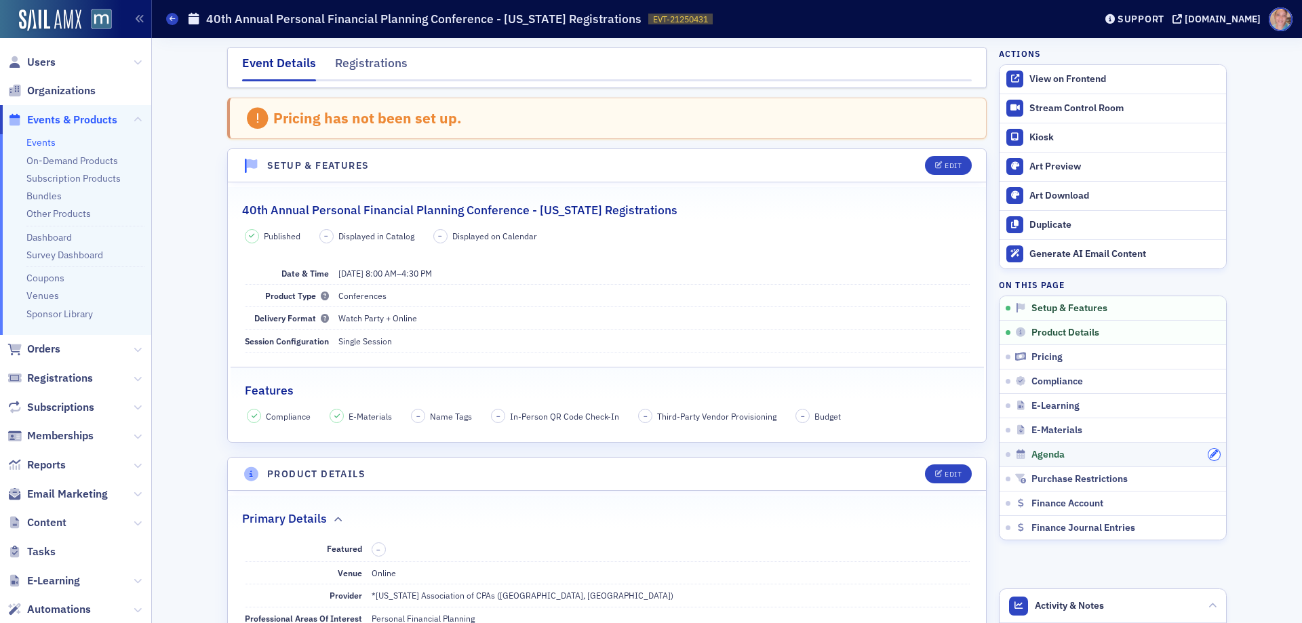
click at [1210, 453] on icon "button" at bounding box center [1213, 454] width 8 height 8
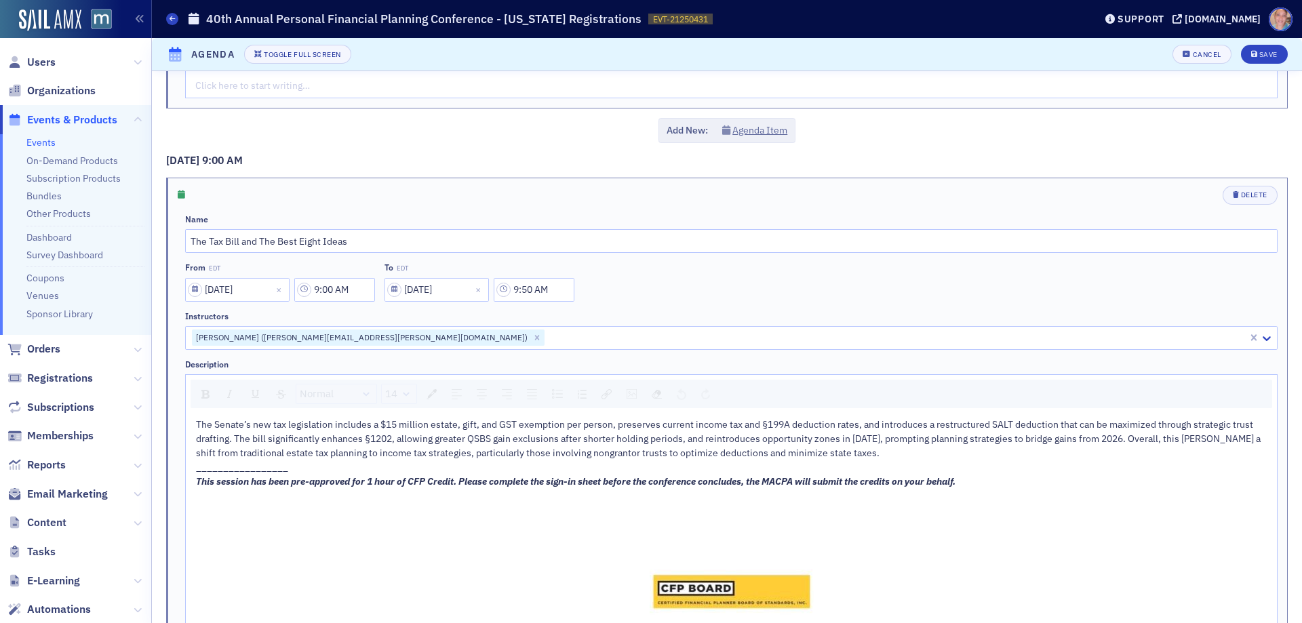
scroll to position [813, 0]
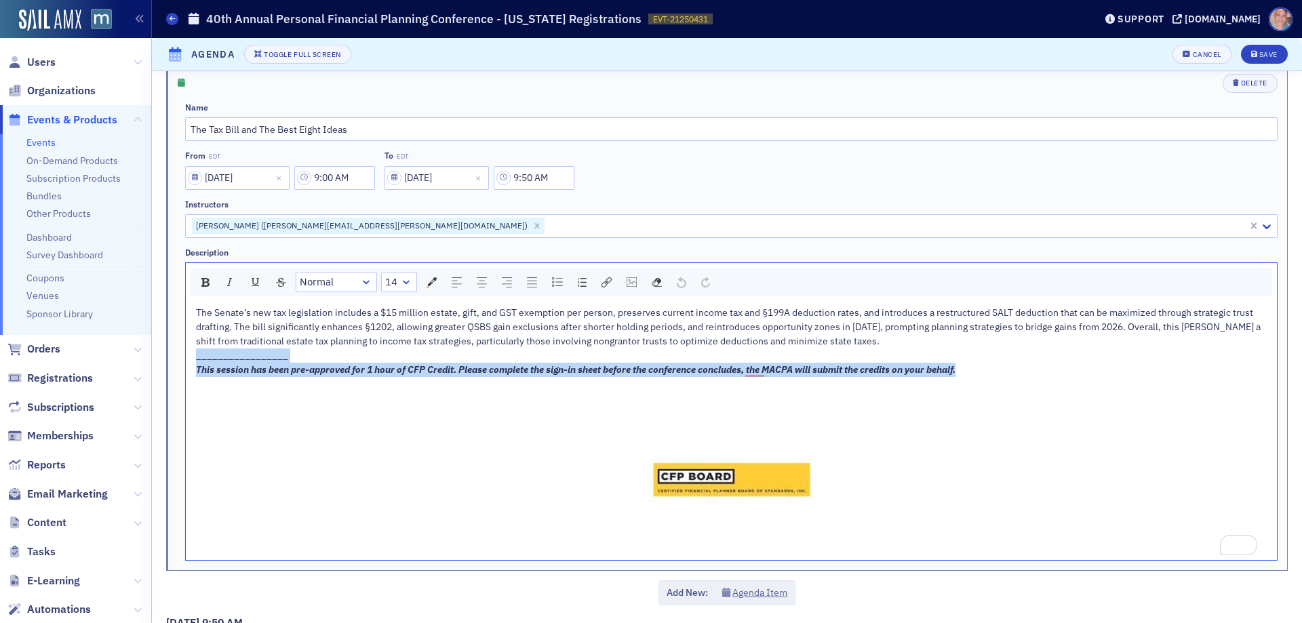
drag, startPoint x: 981, startPoint y: 370, endPoint x: 181, endPoint y: 362, distance: 799.9
click at [181, 362] on div "Delete Name The Tax Bill and The Best Eight Ideas From EDT 10/28/2025 9:00 AM T…" at bounding box center [728, 317] width 1100 height 487
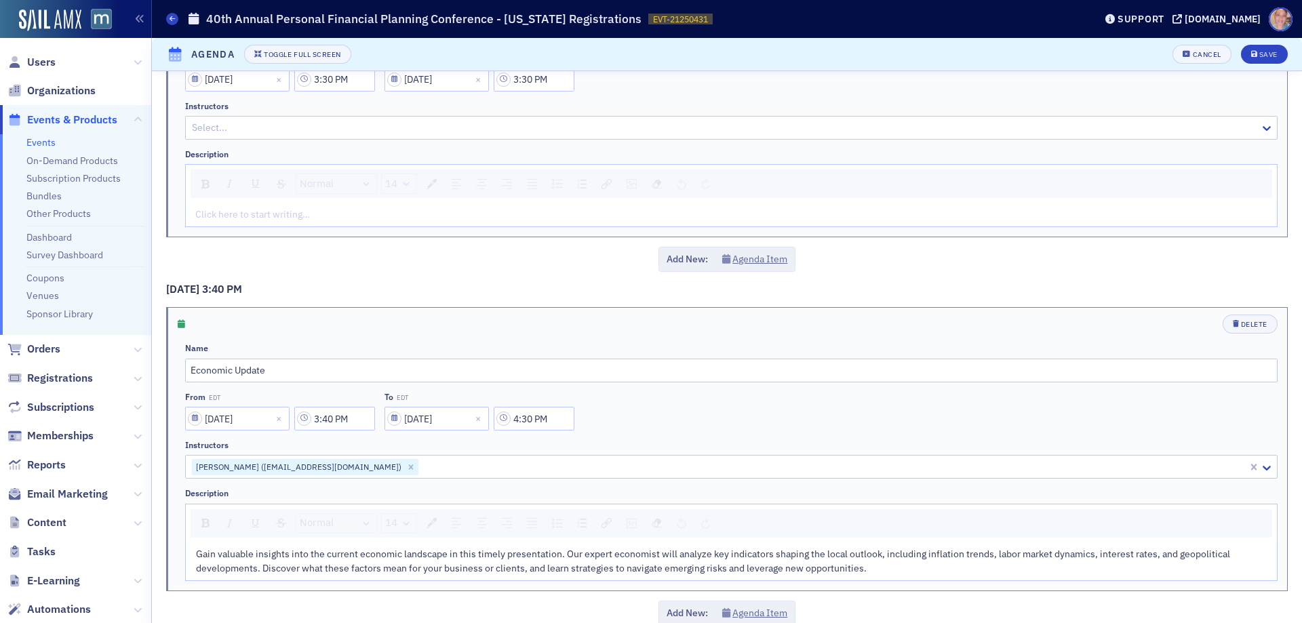
scroll to position [5760, 0]
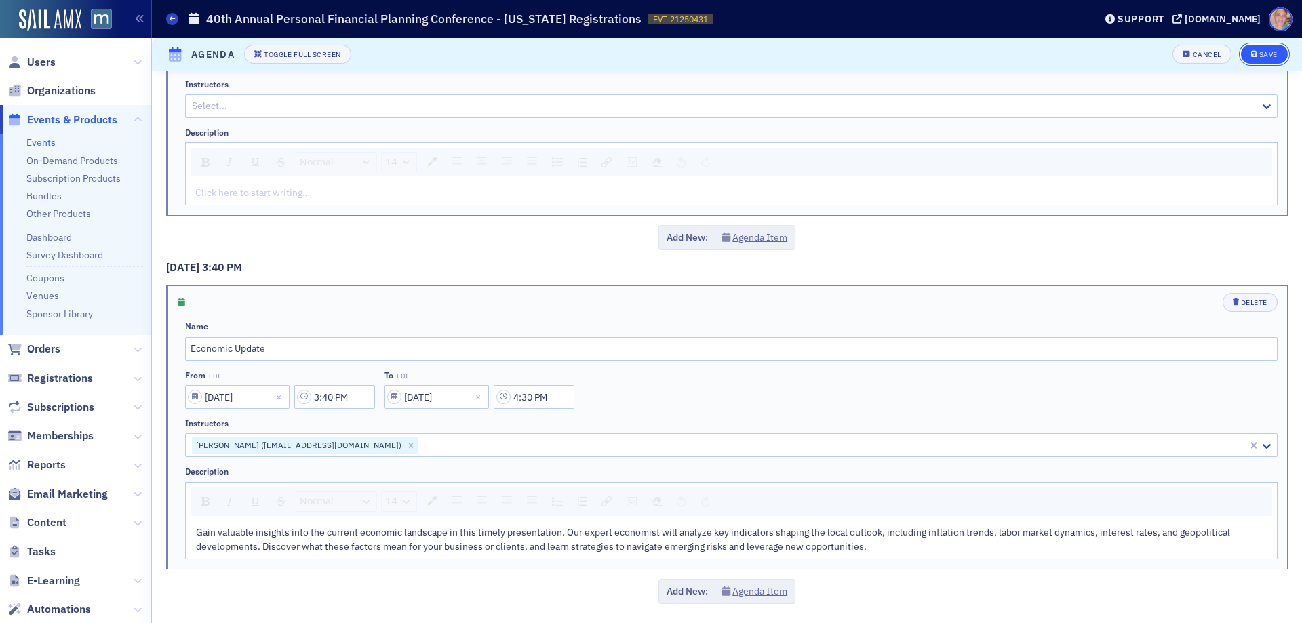
click at [1259, 58] on div "Save" at bounding box center [1268, 54] width 18 height 7
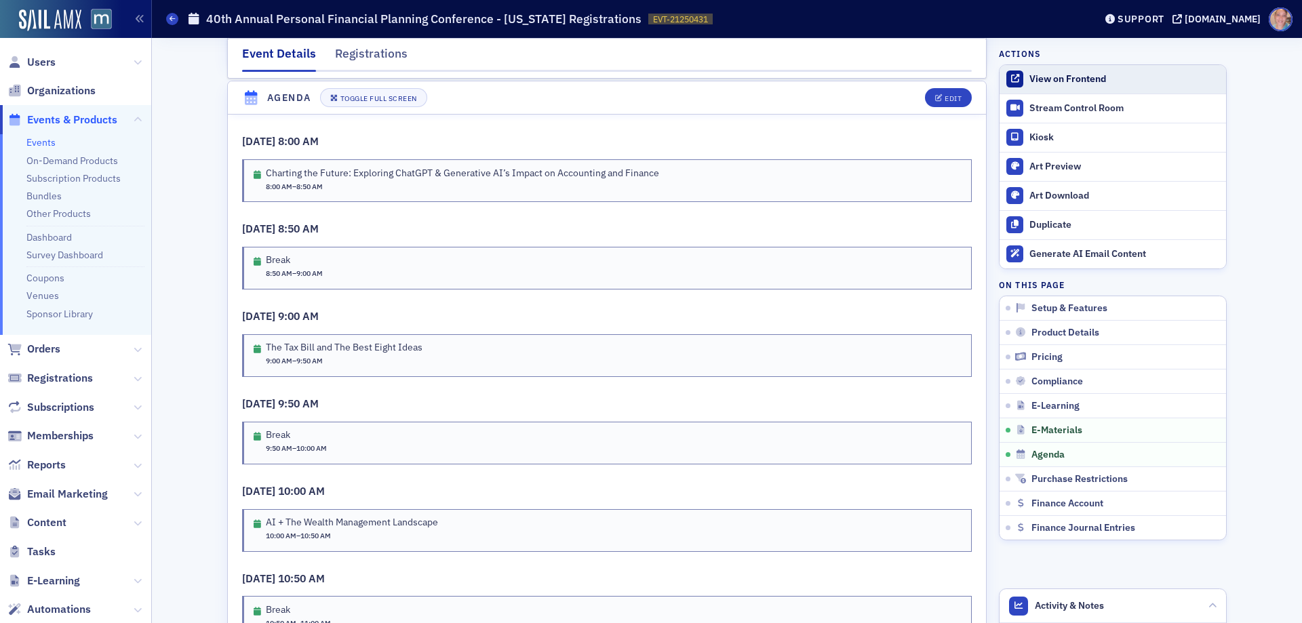
scroll to position [2200, 0]
click at [1064, 79] on div "View on Frontend" at bounding box center [1124, 79] width 190 height 12
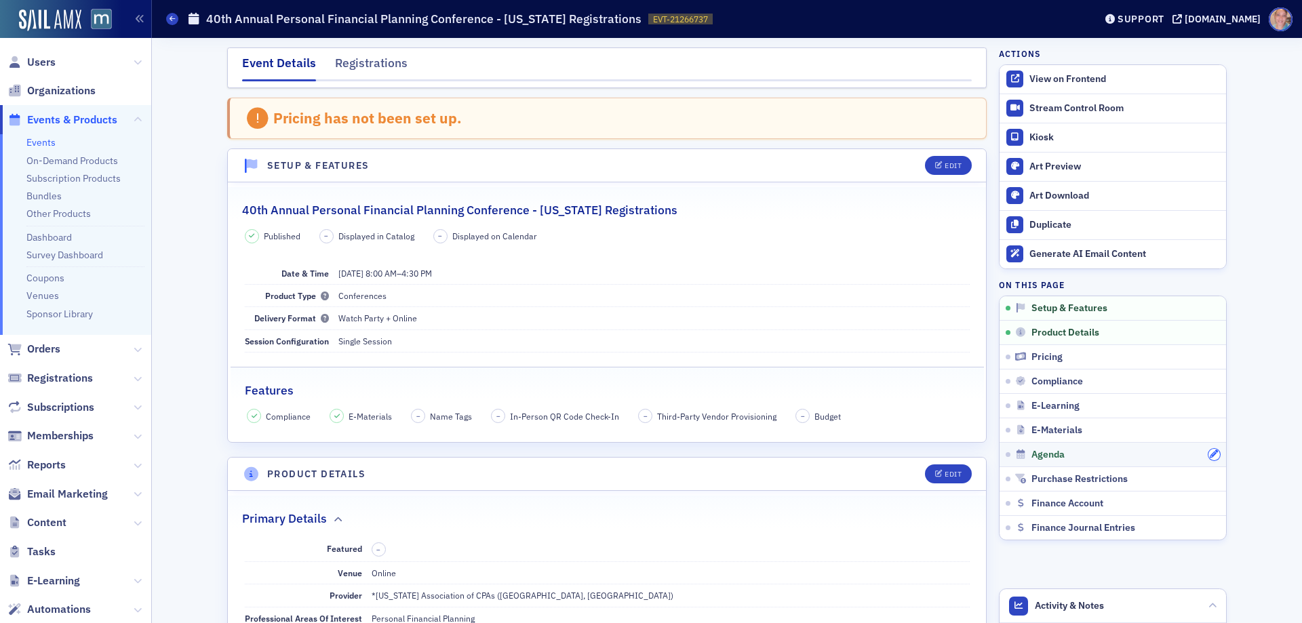
click at [1209, 455] on icon "button" at bounding box center [1213, 454] width 8 height 8
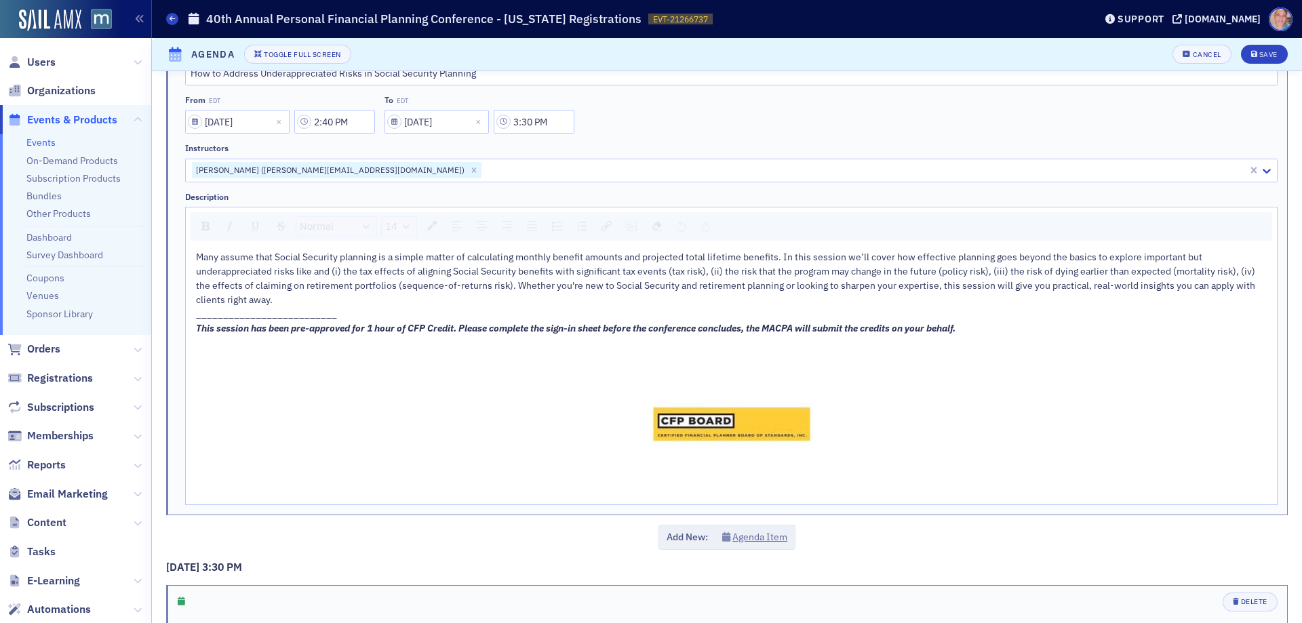
scroll to position [5152, 0]
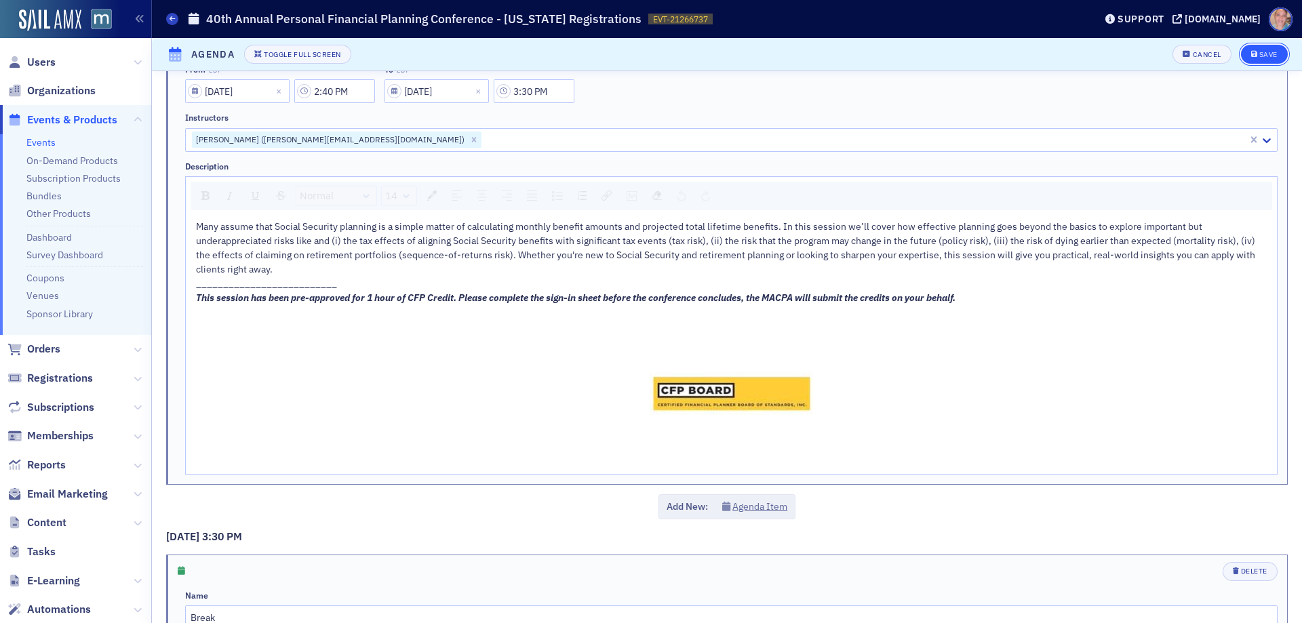
click at [1243, 48] on button "Save" at bounding box center [1264, 54] width 47 height 19
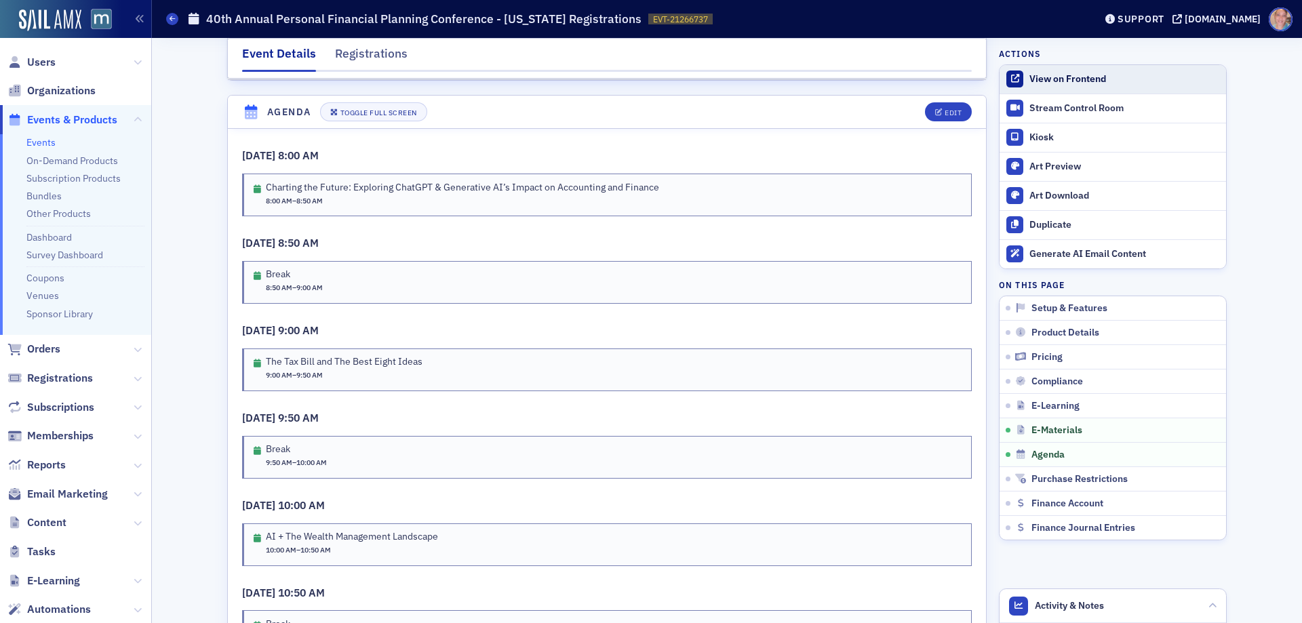
scroll to position [2200, 0]
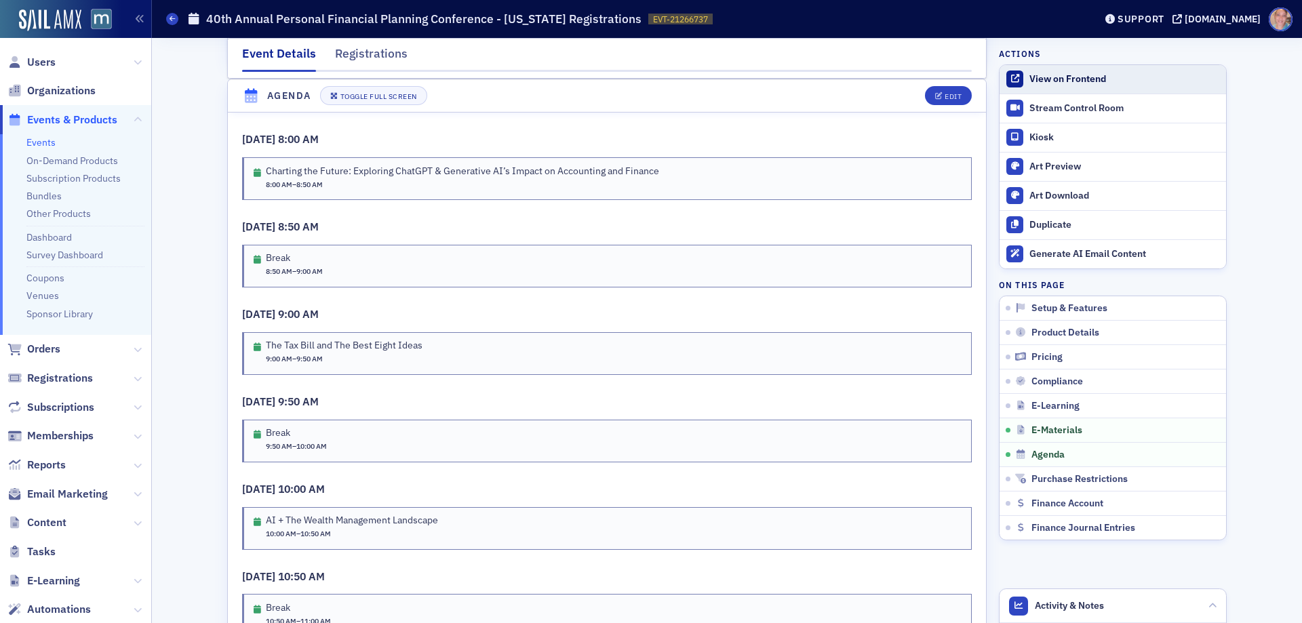
click at [1042, 73] on div "View on Frontend" at bounding box center [1124, 79] width 190 height 12
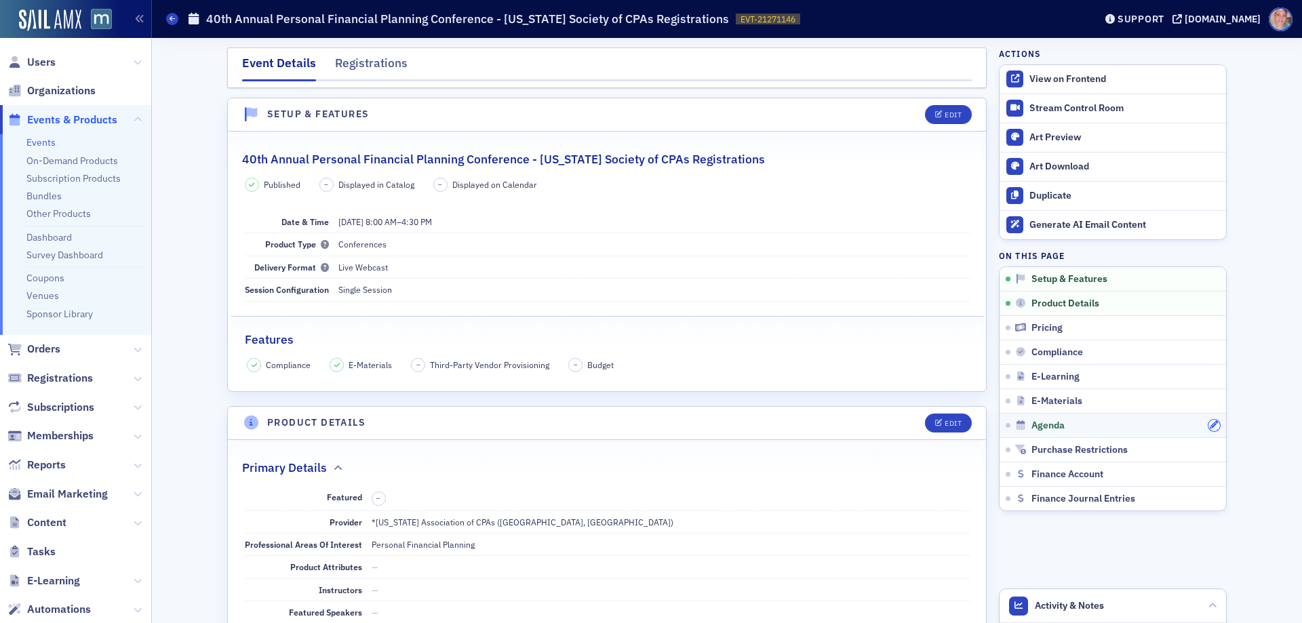
click at [1209, 423] on icon "button" at bounding box center [1213, 425] width 8 height 8
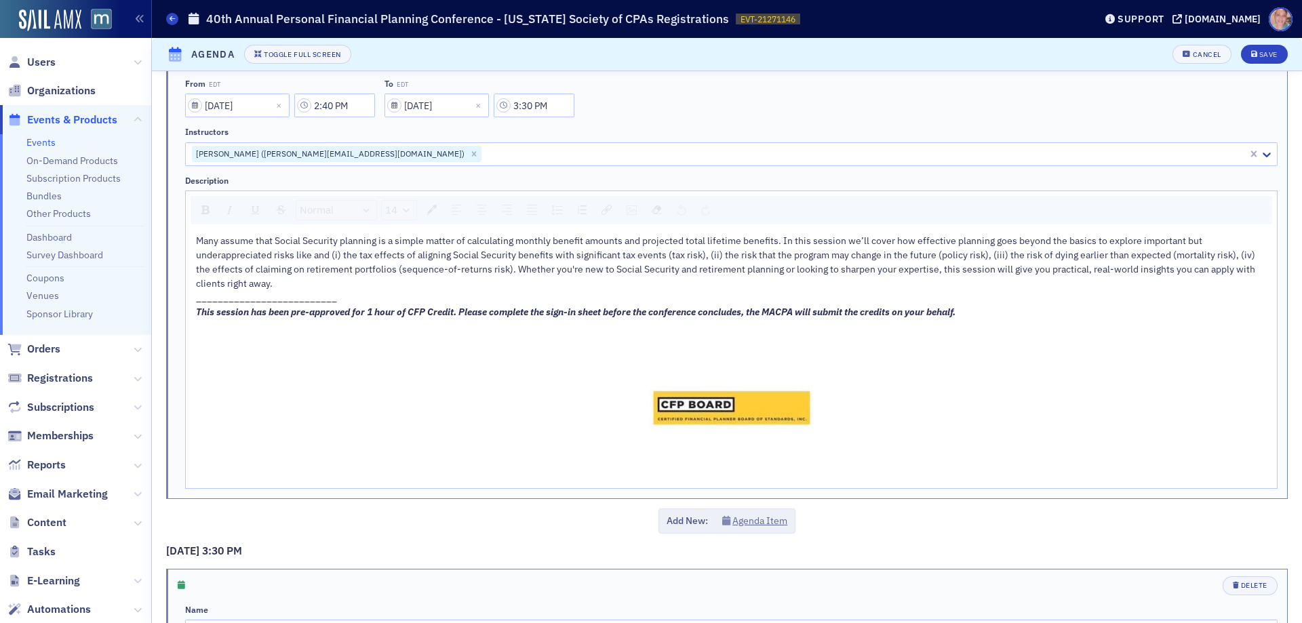
scroll to position [5423, 0]
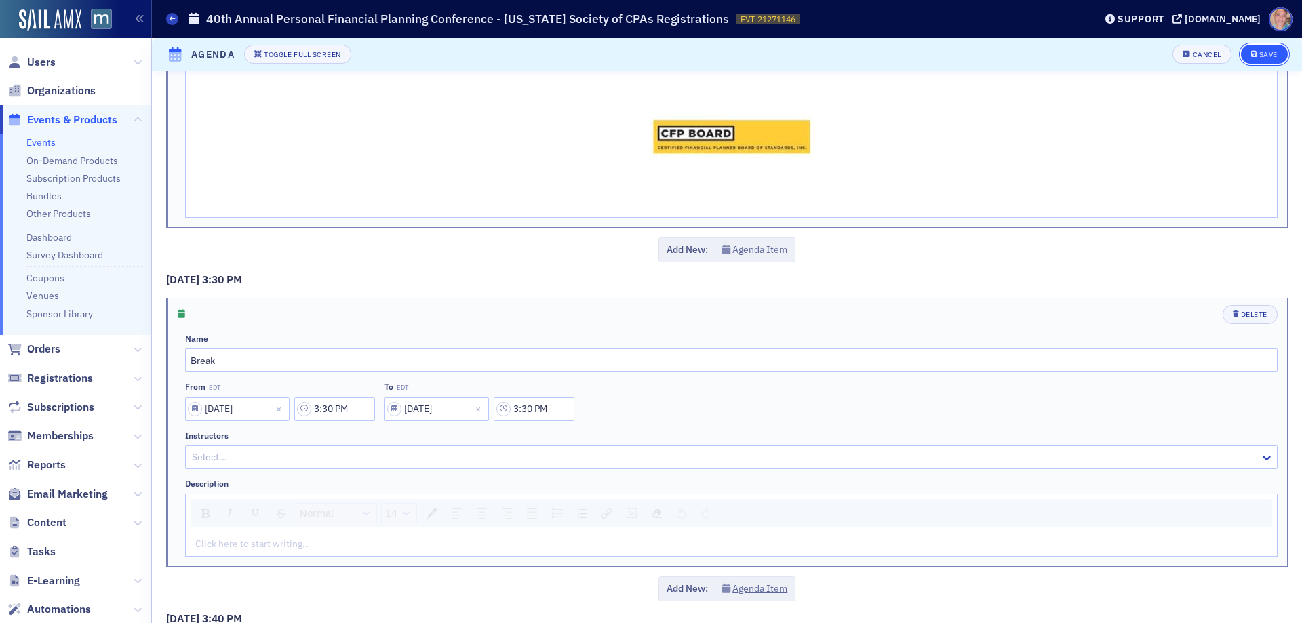
click at [1264, 57] on div "Save" at bounding box center [1268, 54] width 18 height 7
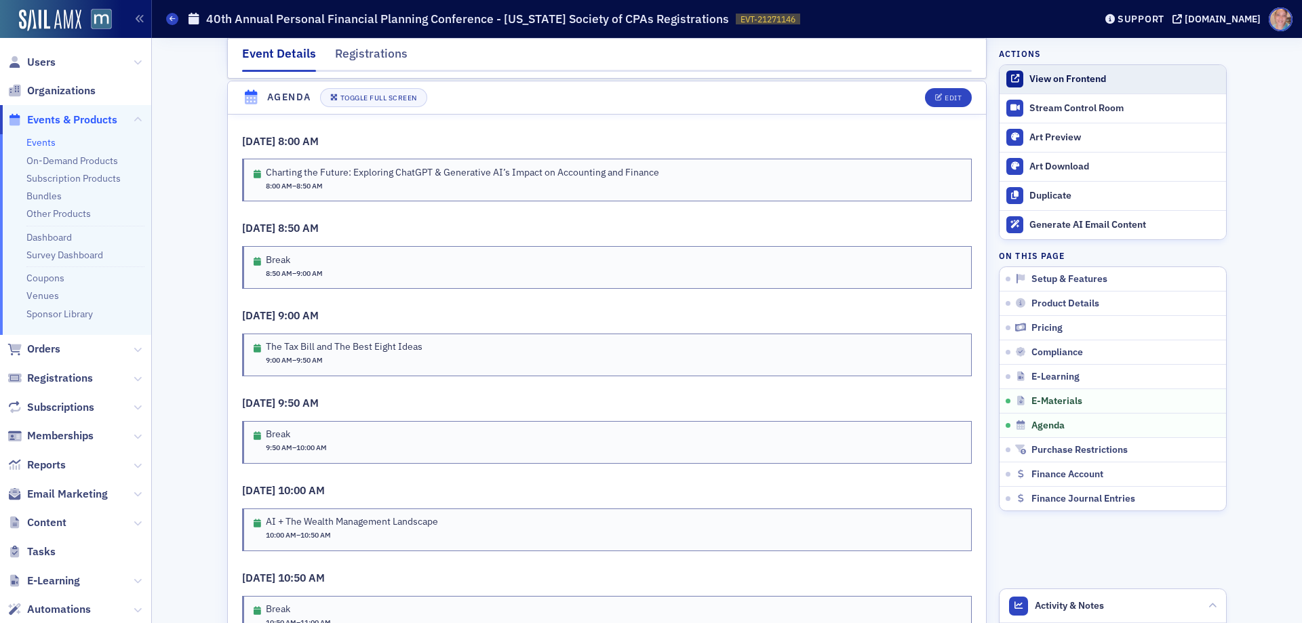
scroll to position [2188, 0]
click at [1047, 77] on div "View on Frontend" at bounding box center [1124, 79] width 190 height 12
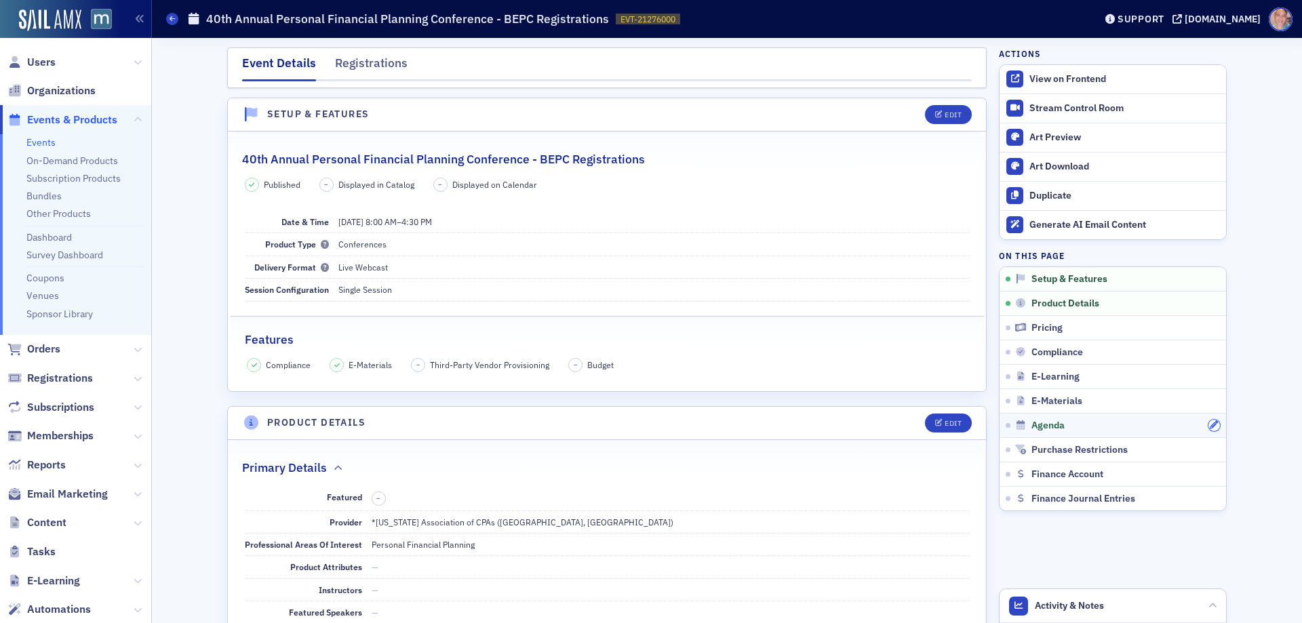
click at [1209, 424] on icon "button" at bounding box center [1213, 425] width 8 height 8
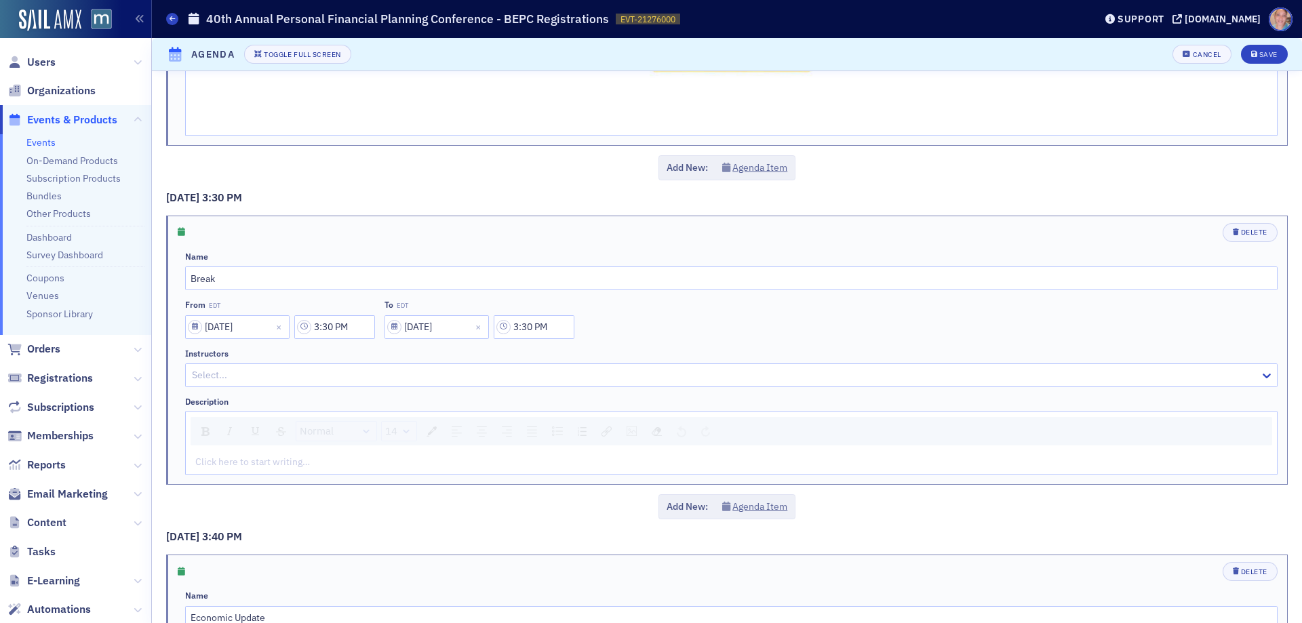
scroll to position [5760, 0]
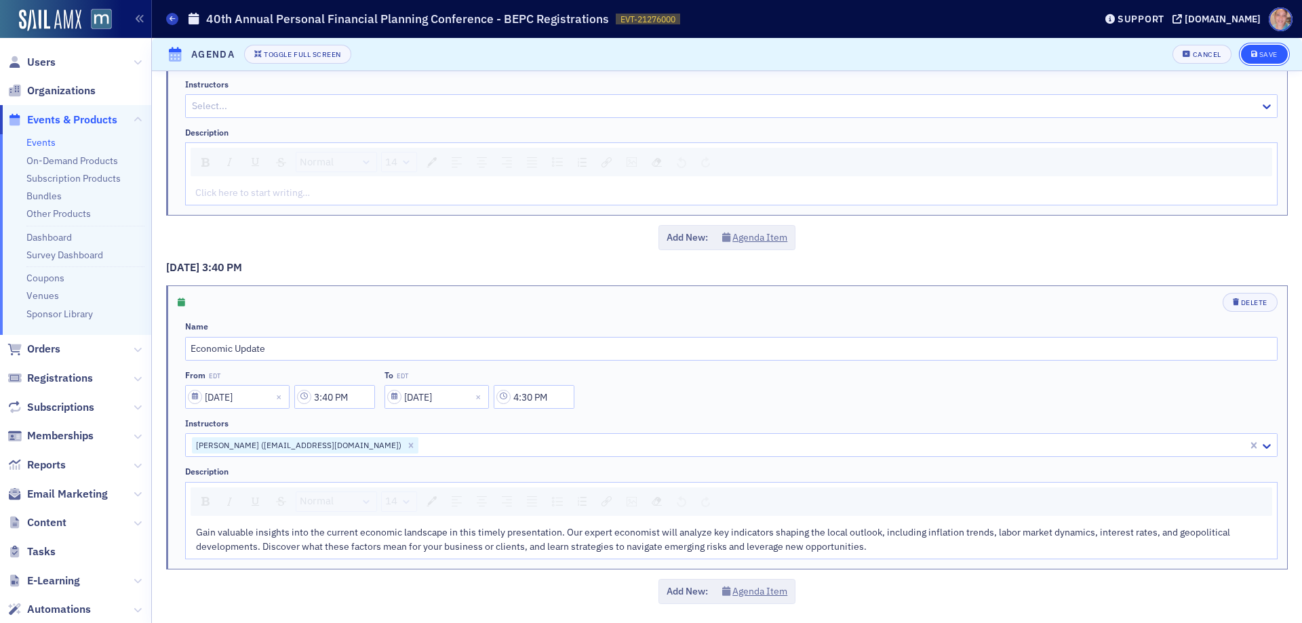
click at [1264, 51] on div "Save" at bounding box center [1268, 54] width 18 height 7
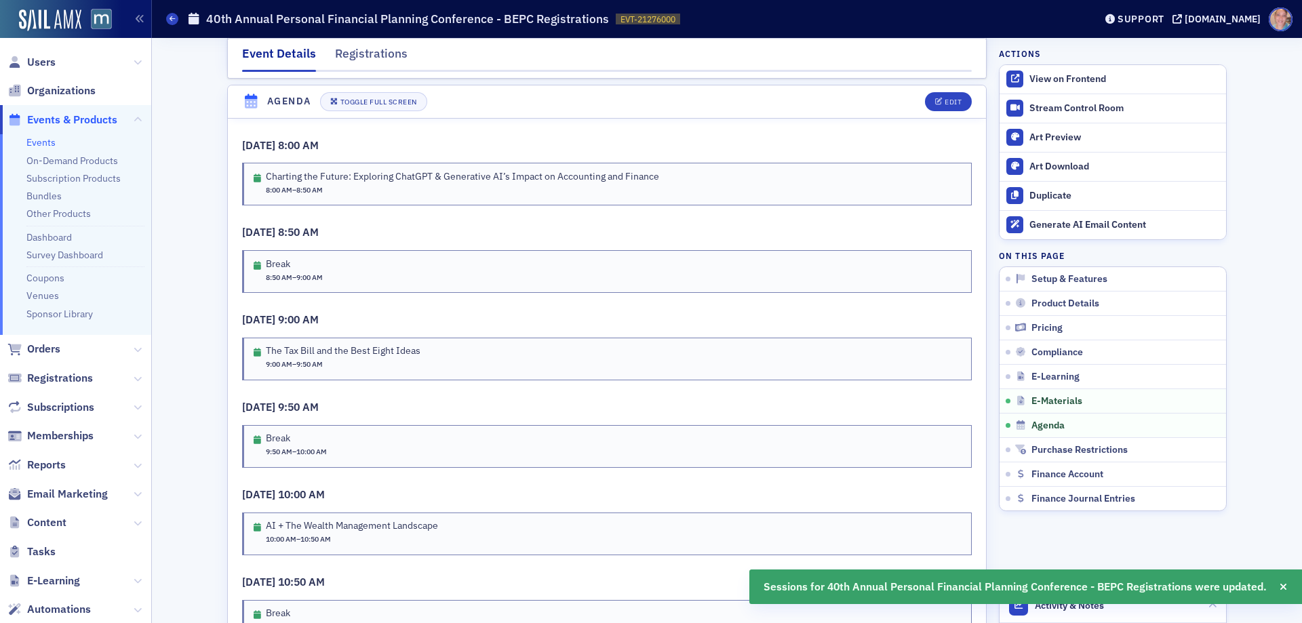
scroll to position [2198, 0]
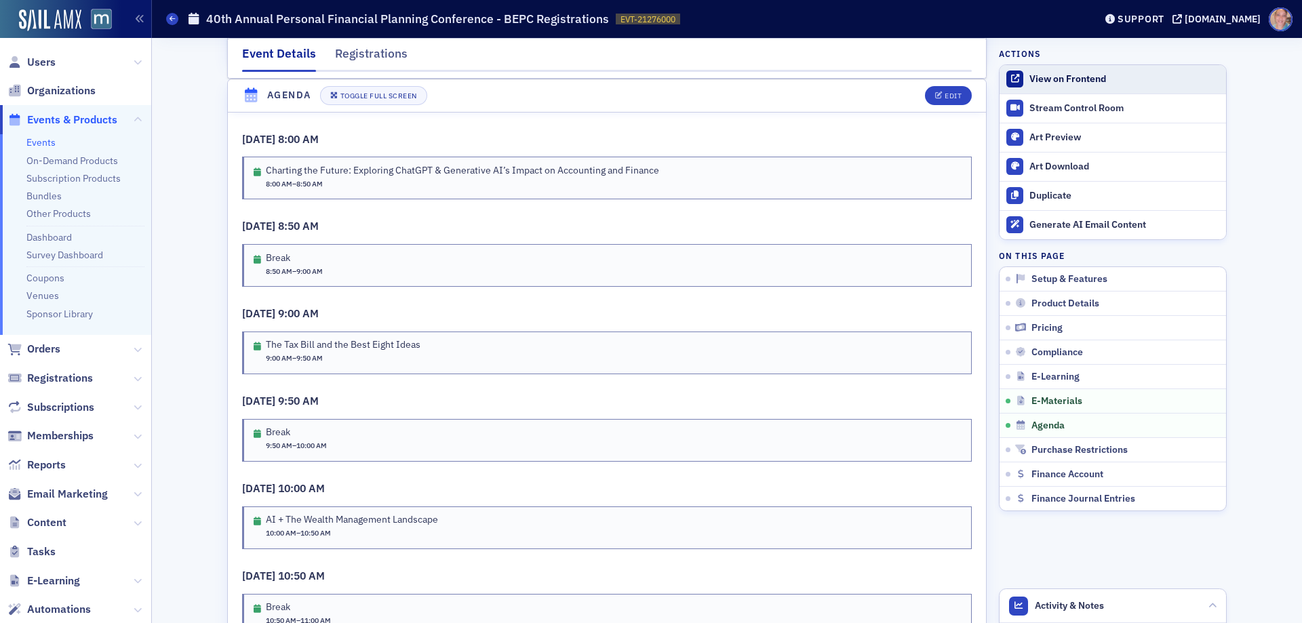
click at [1031, 84] on div "View on Frontend" at bounding box center [1124, 79] width 190 height 12
click at [1062, 75] on div "View on Frontend" at bounding box center [1124, 79] width 190 height 12
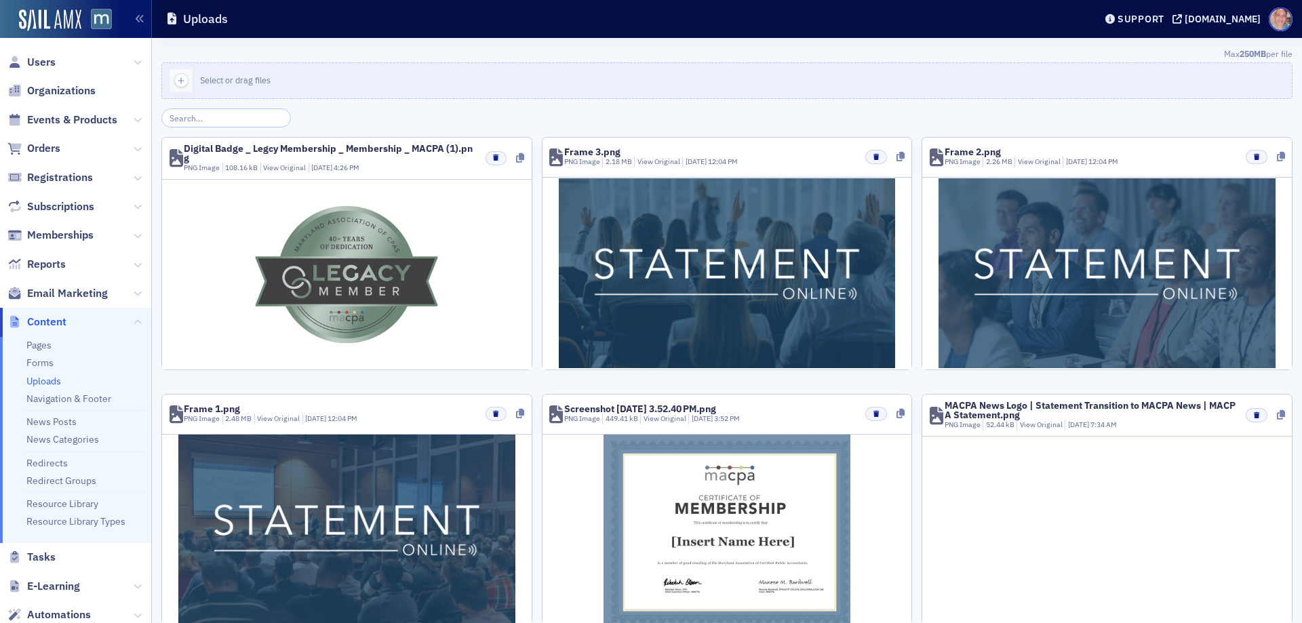
scroll to position [133, 0]
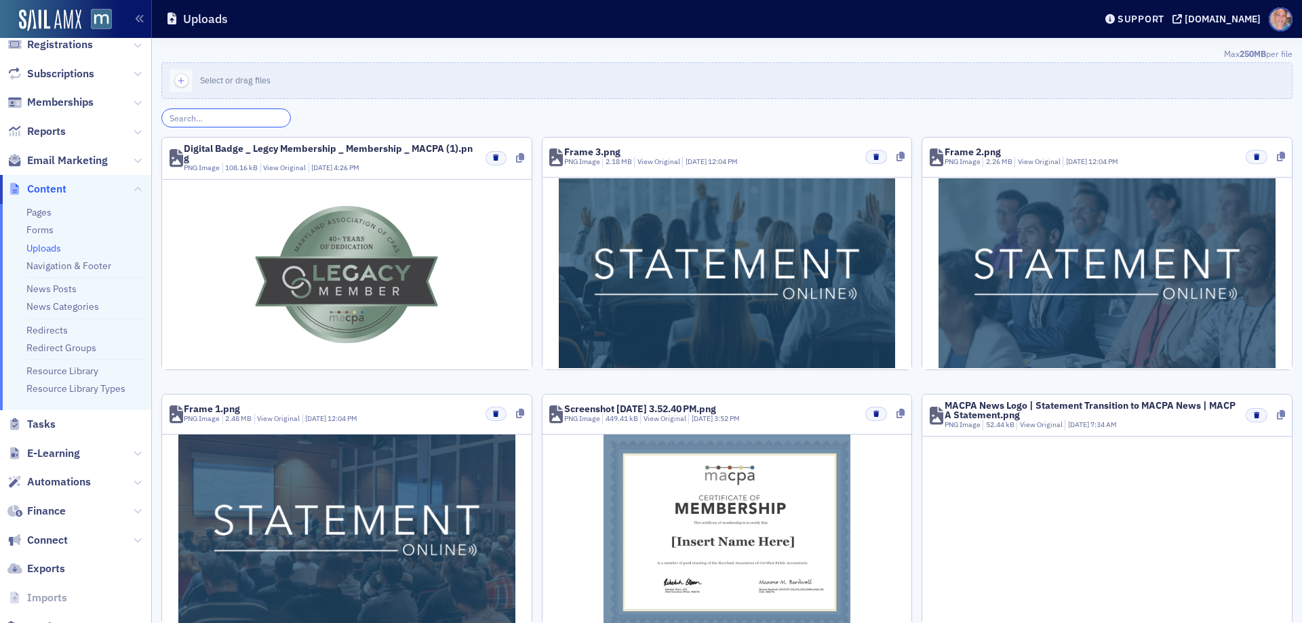
click at [191, 121] on input "search" at bounding box center [225, 117] width 129 height 19
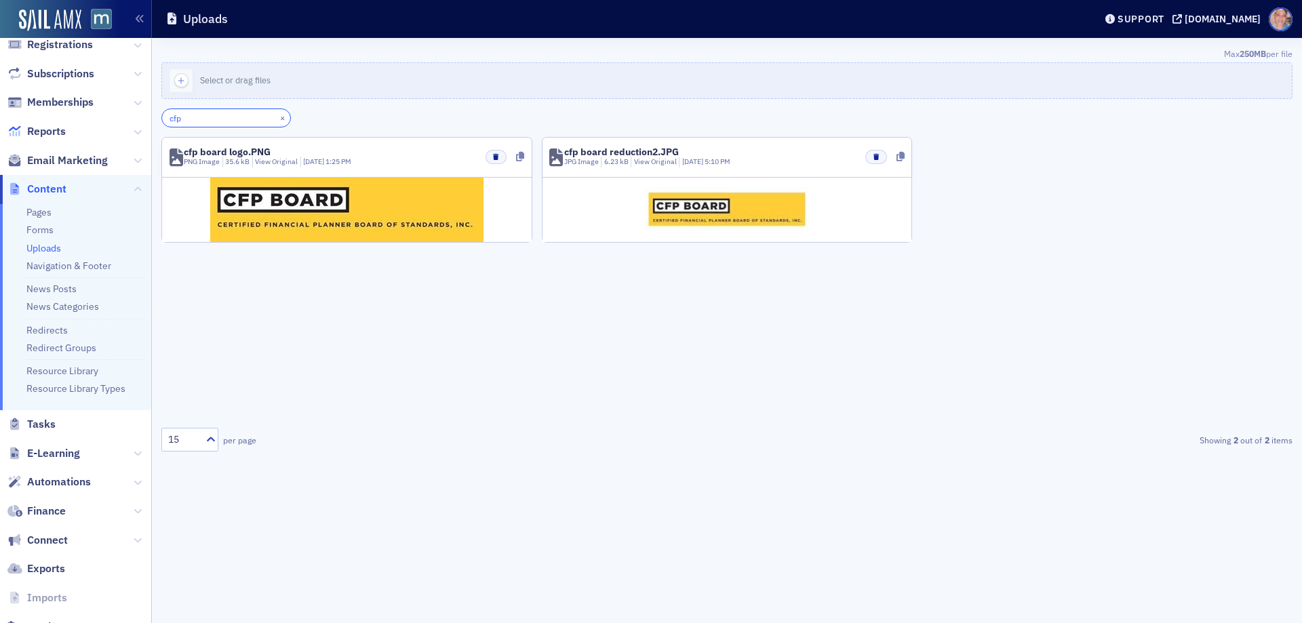
type input "cfp"
click at [900, 157] on icon at bounding box center [900, 156] width 8 height 9
click at [277, 119] on button "×" at bounding box center [283, 117] width 12 height 12
